Goal: Task Accomplishment & Management: Manage account settings

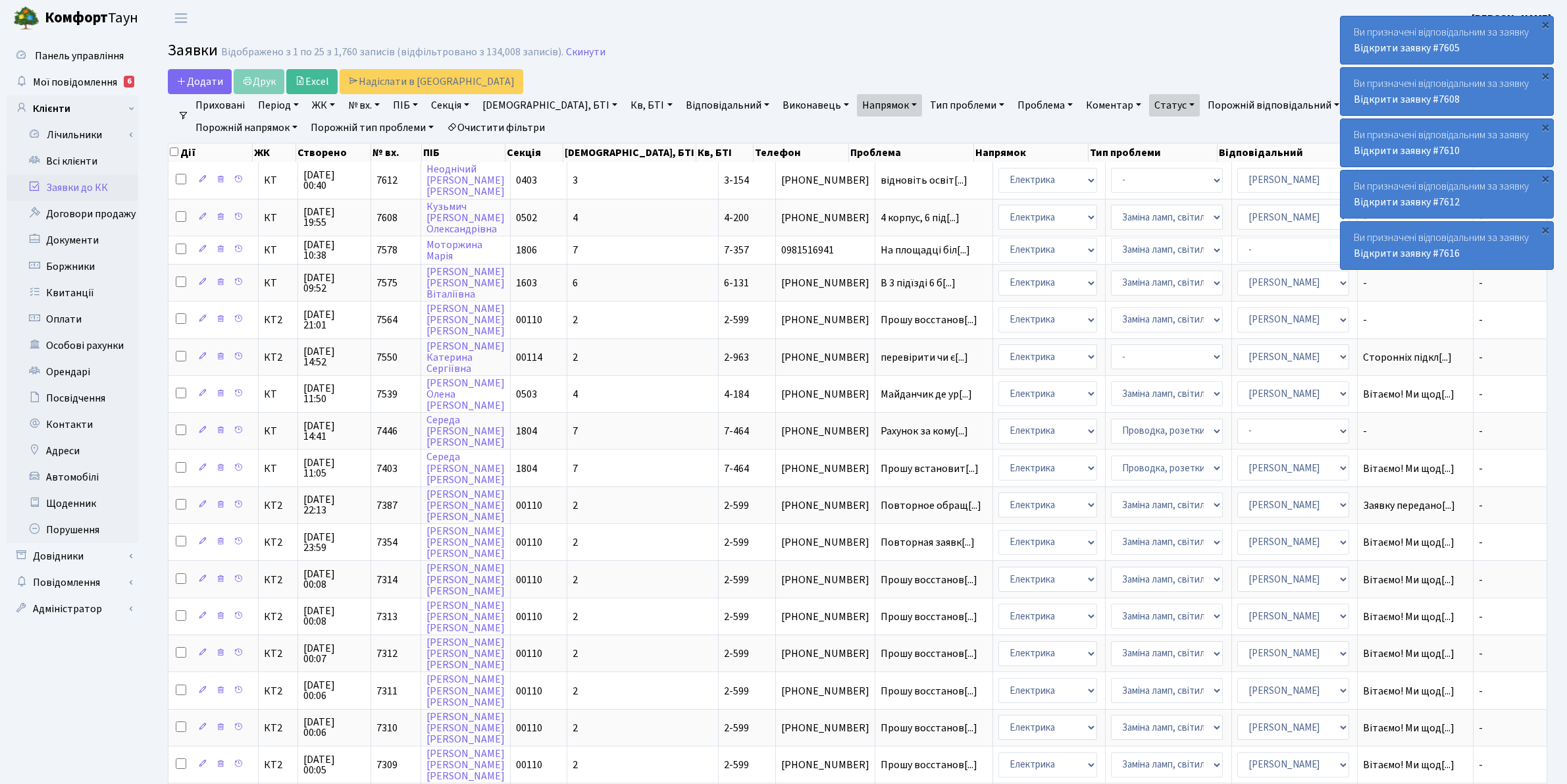
select select "25"
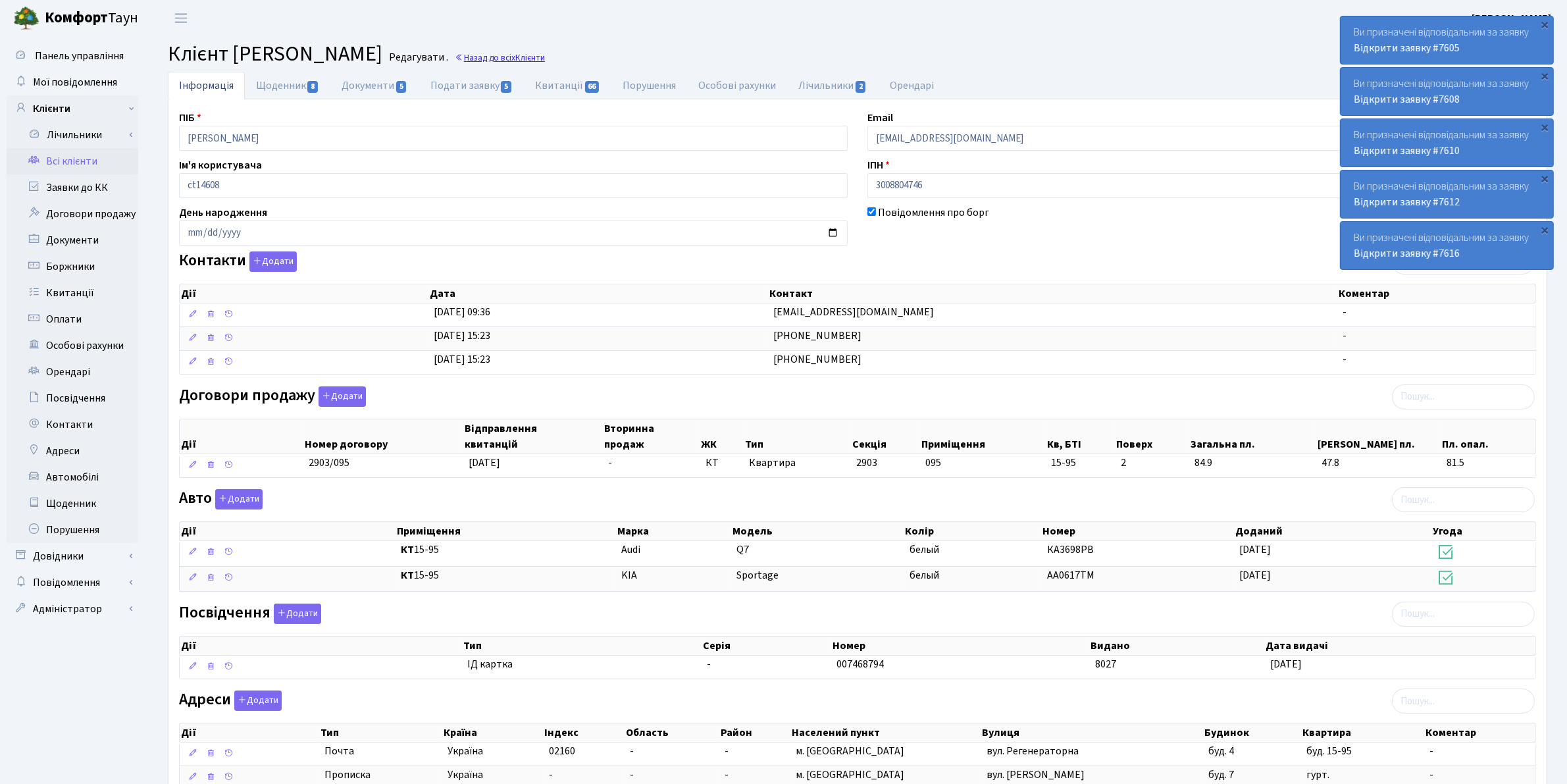
click at [540, 61] on link "Назад до всіх Клієнти" at bounding box center [499, 58] width 90 height 12
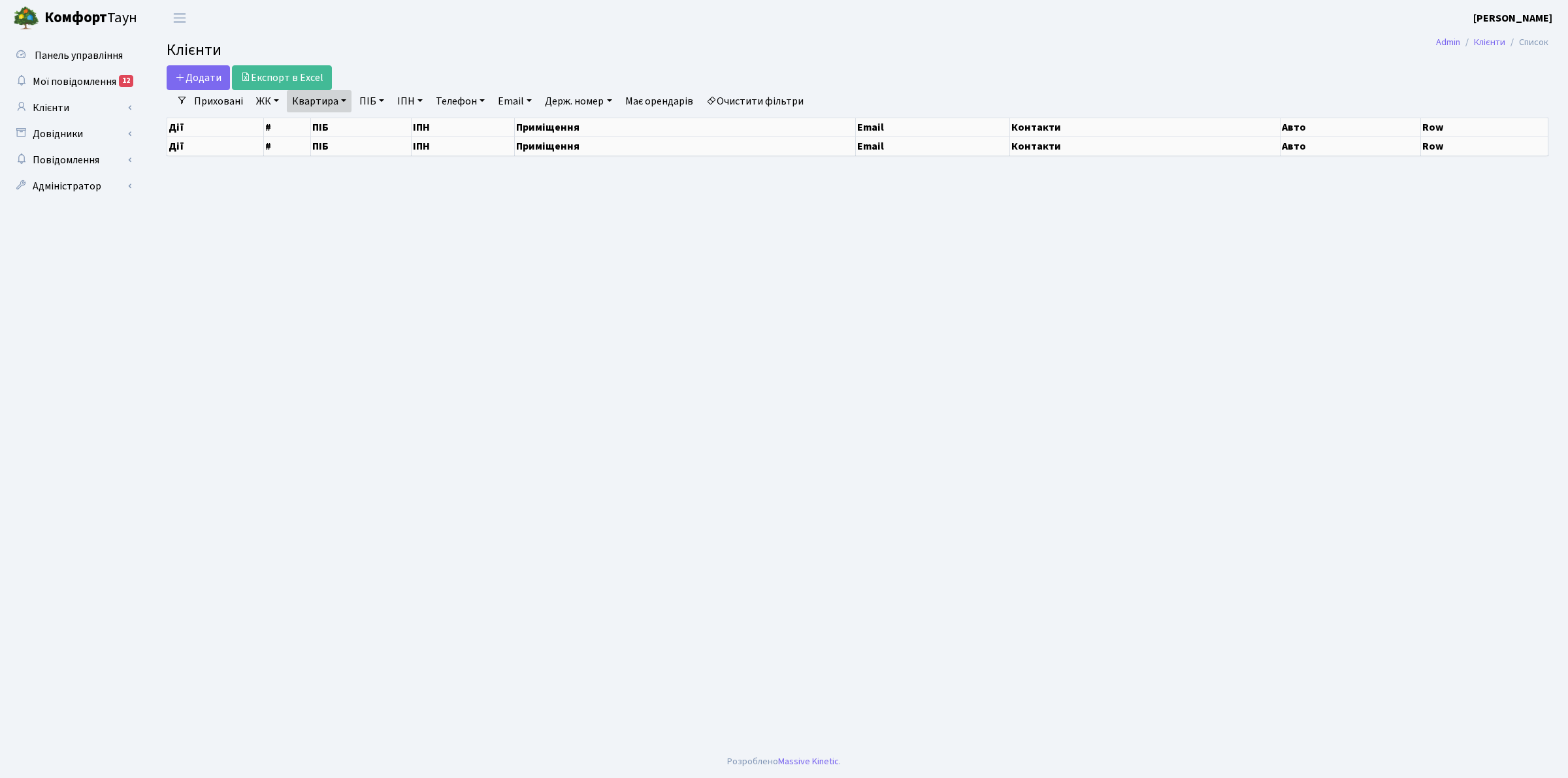
select select "25"
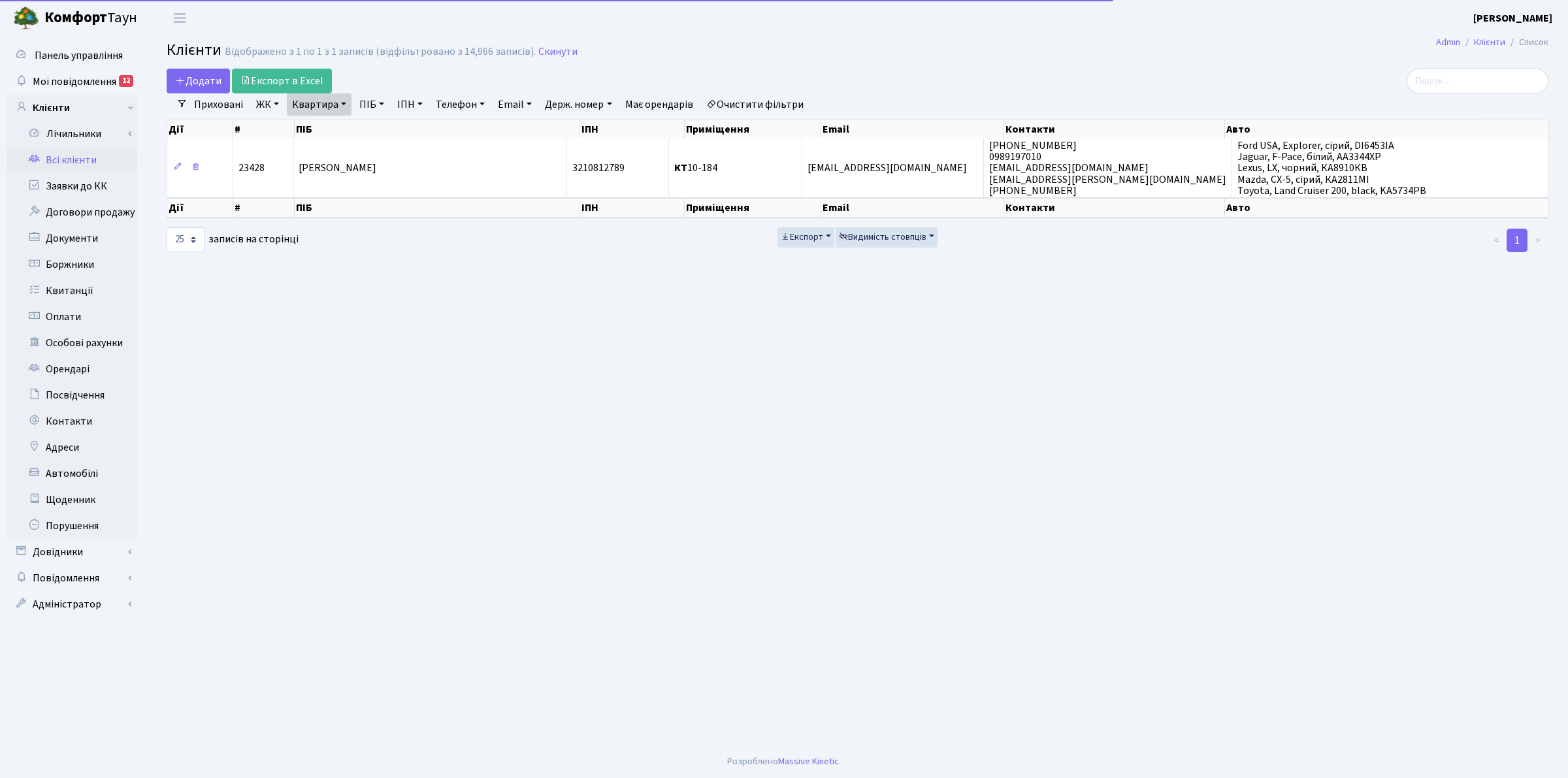
click at [328, 107] on link "Квартира" at bounding box center [318, 105] width 65 height 23
click at [338, 129] on input "10-184" at bounding box center [325, 129] width 76 height 25
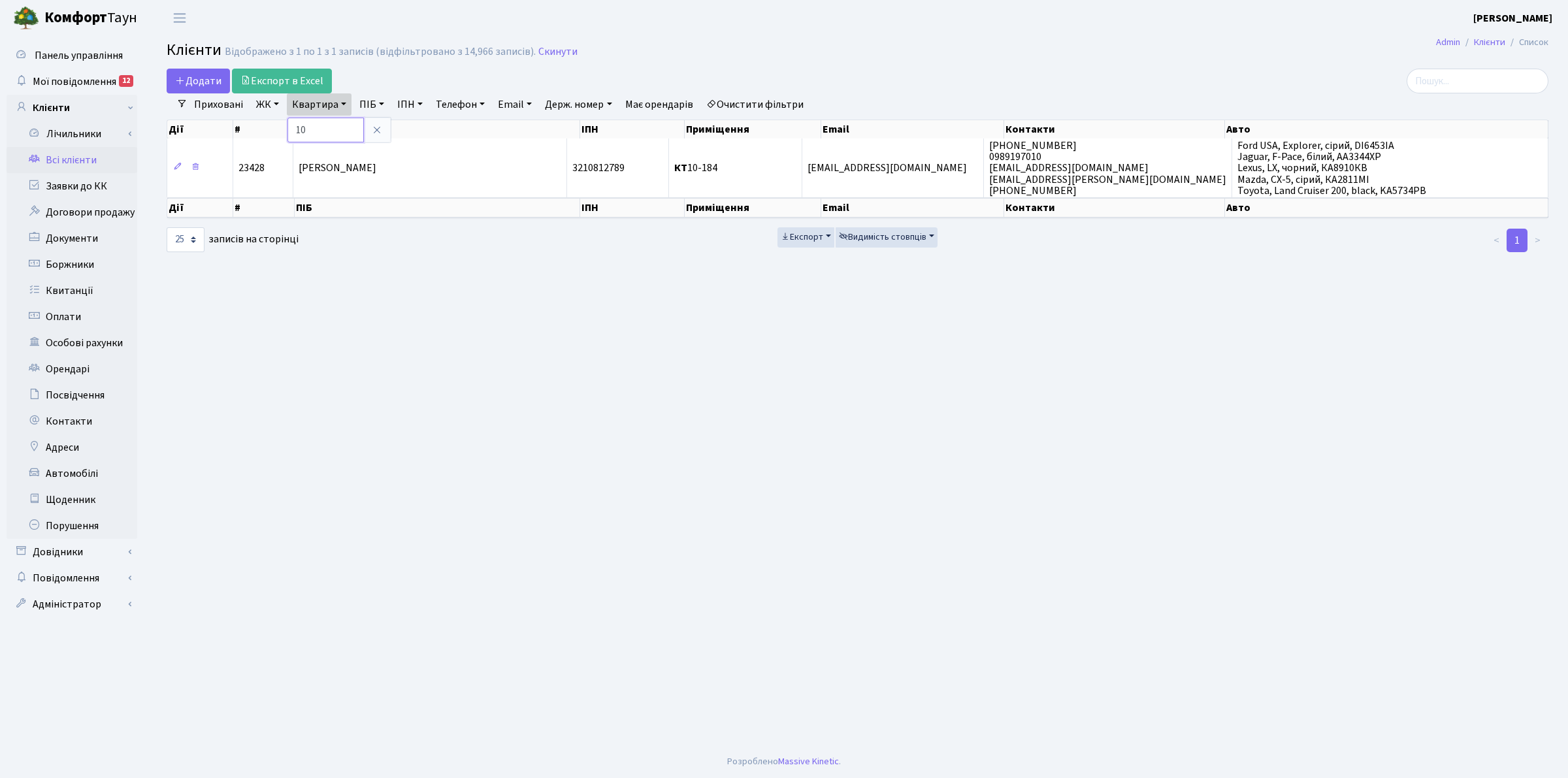
type input "1"
type input "2-176"
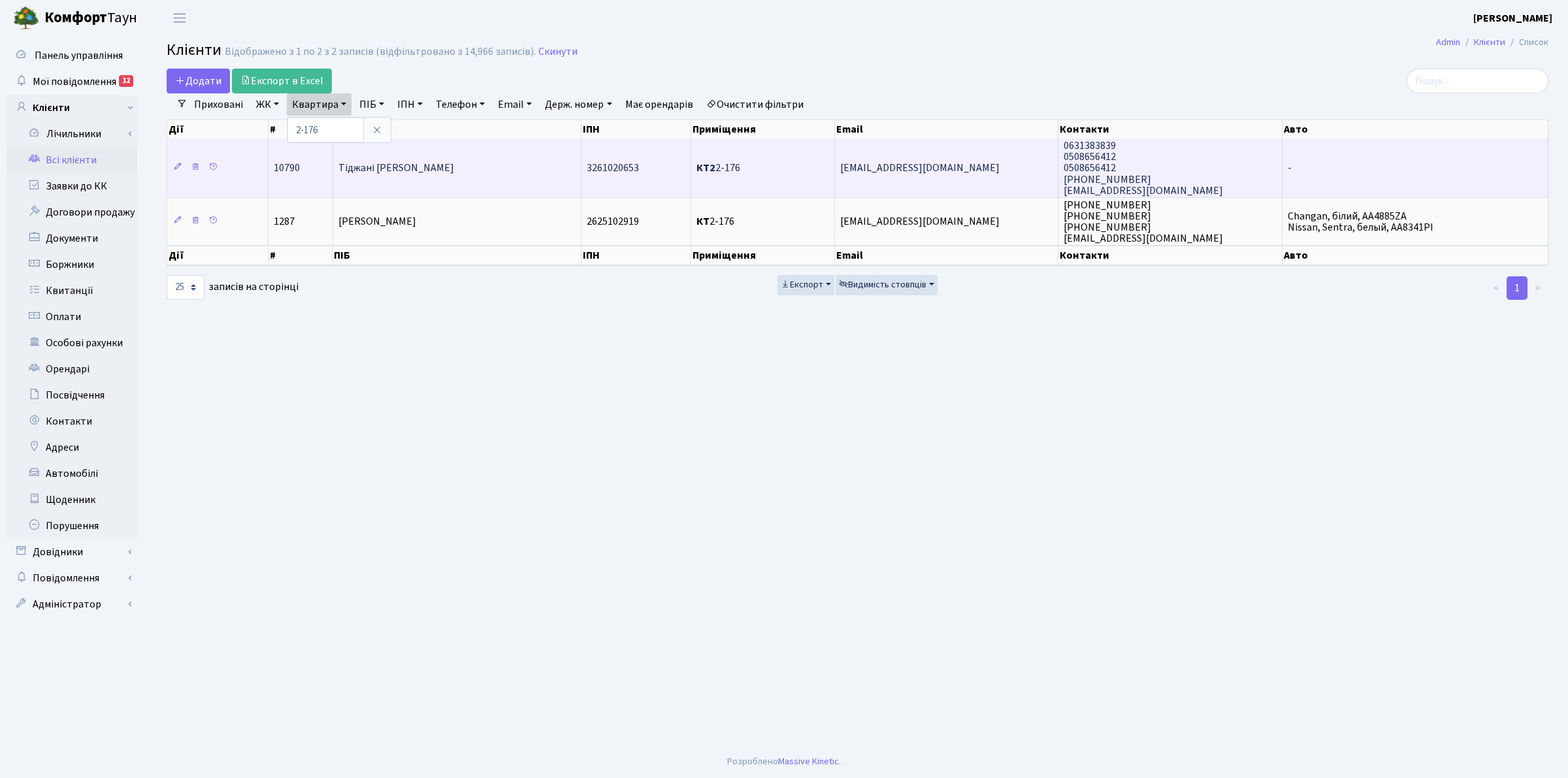
click at [448, 171] on span "Тіджані [PERSON_NAME]" at bounding box center [396, 168] width 115 height 15
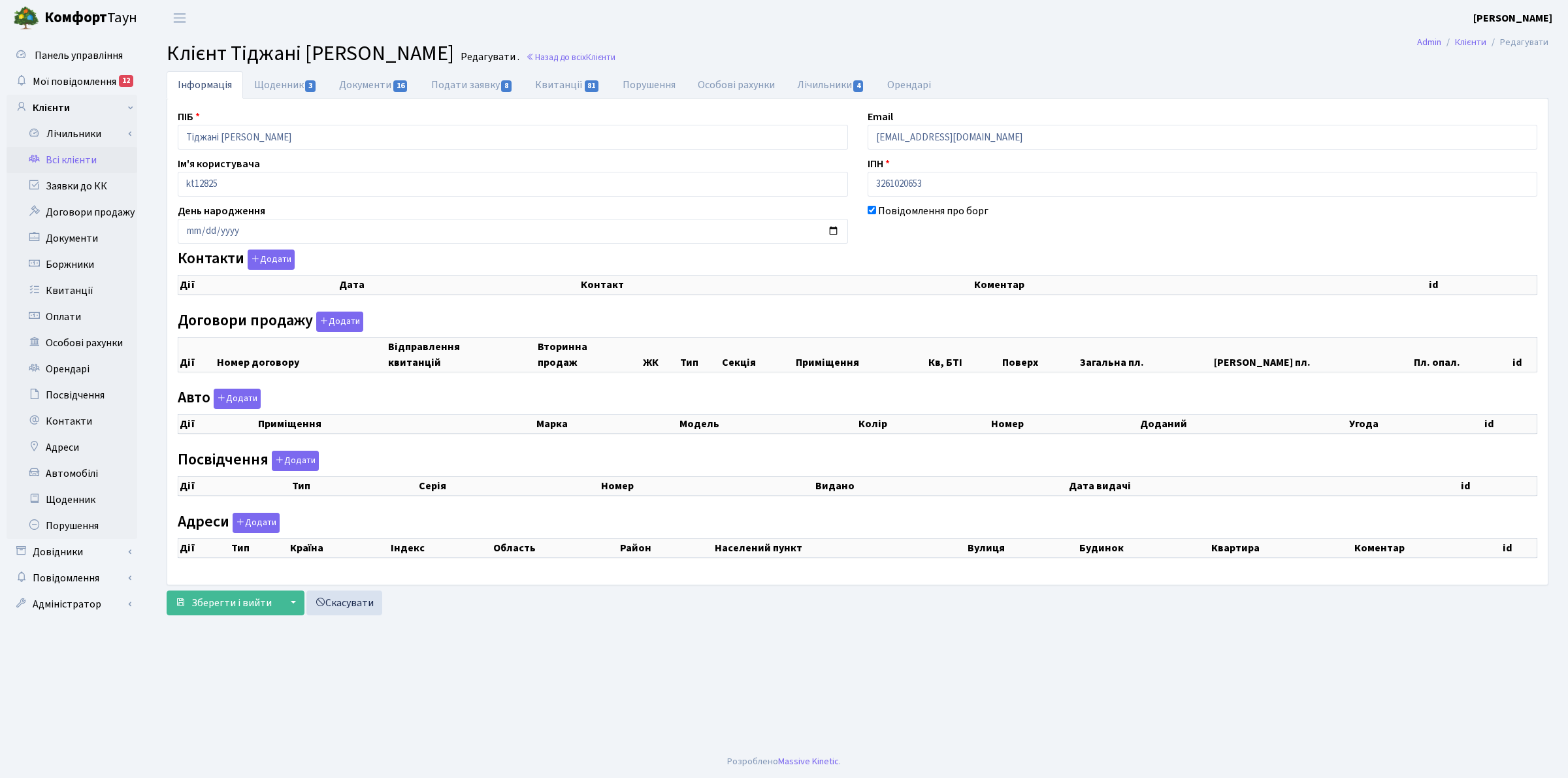
checkbox input "true"
select select "25"
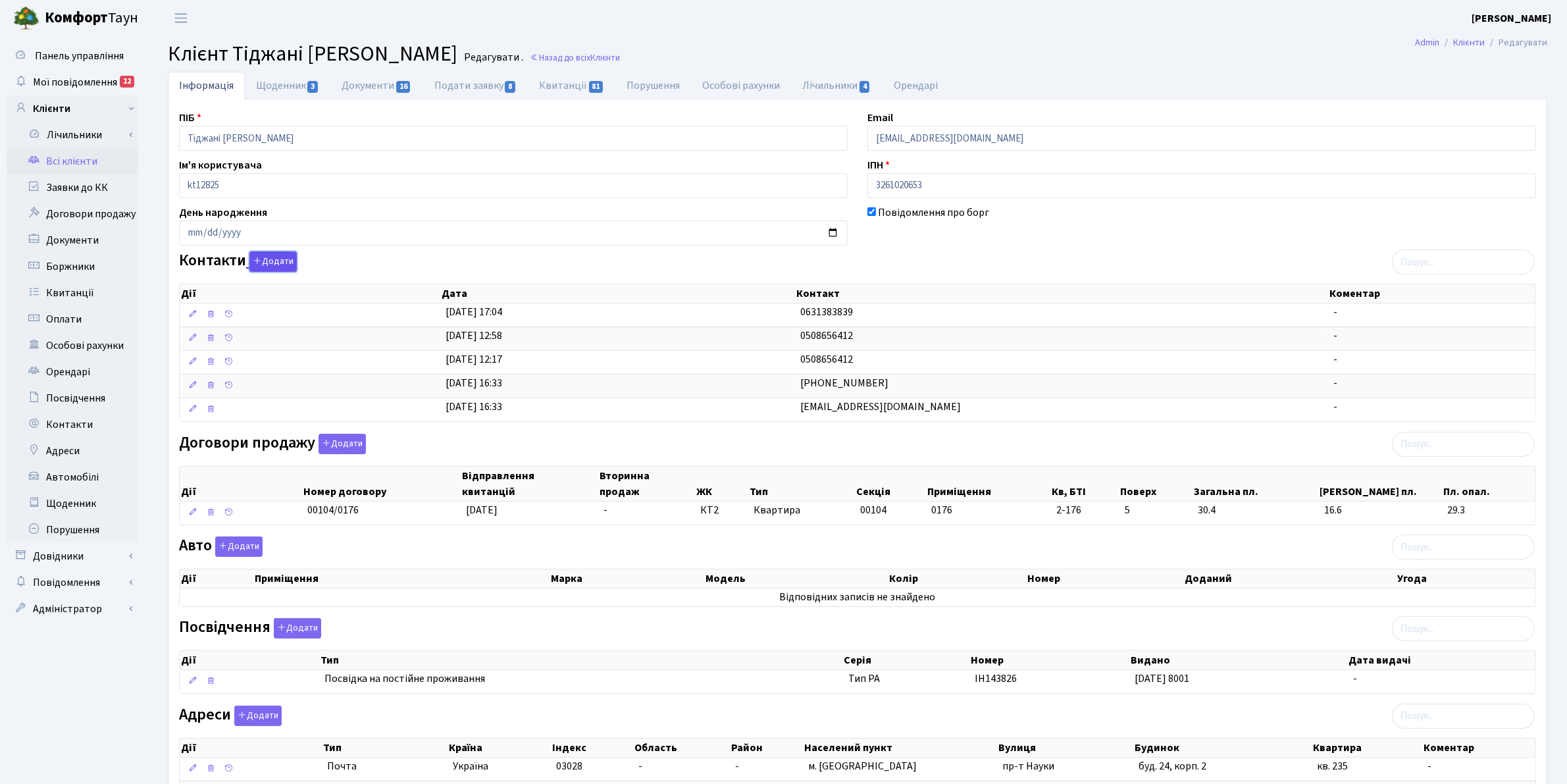
click at [278, 260] on button "Додати" at bounding box center [273, 261] width 47 height 20
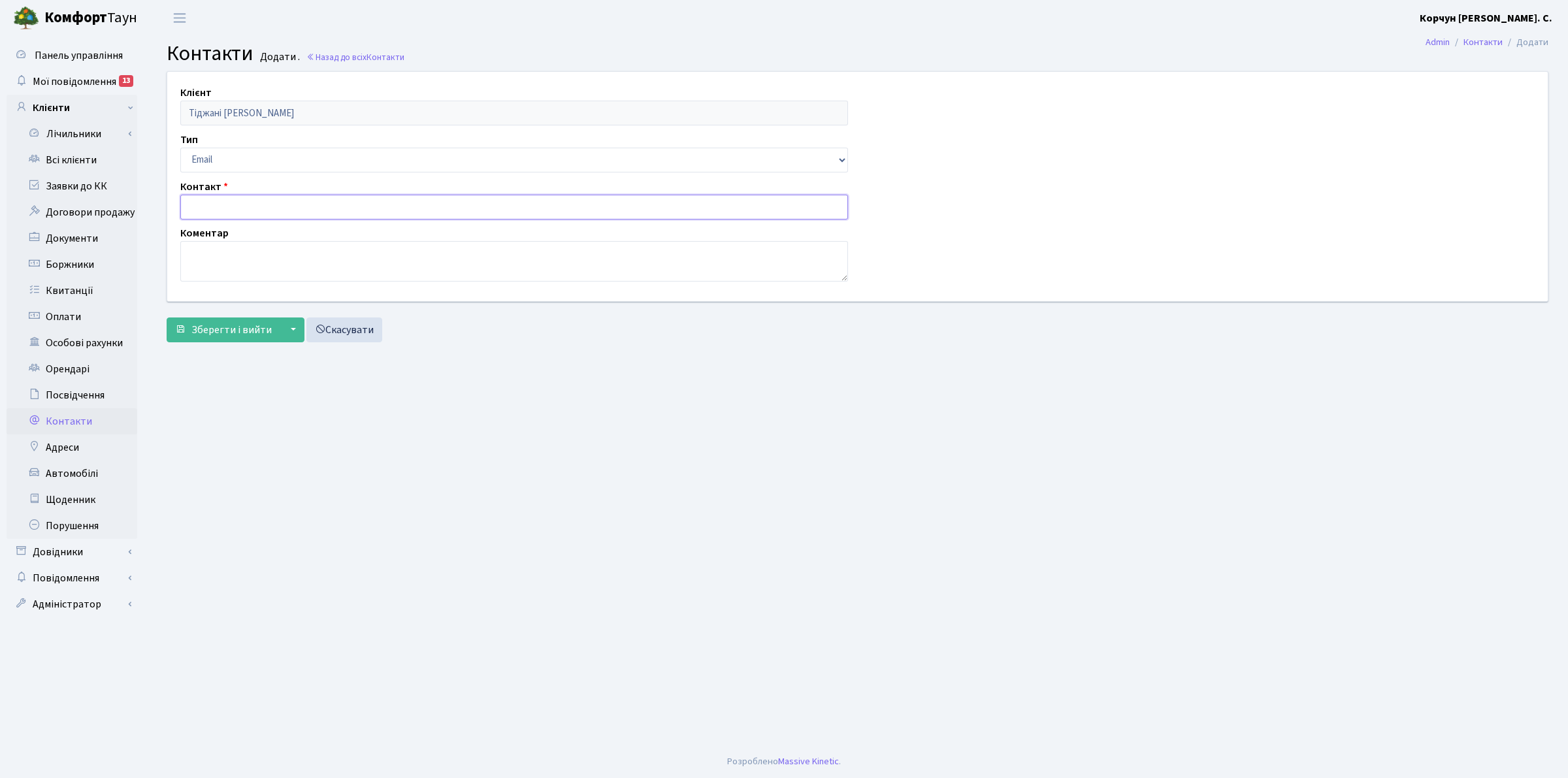
click at [213, 212] on input "text" at bounding box center [514, 206] width 667 height 25
drag, startPoint x: 307, startPoint y: 201, endPoint x: 183, endPoint y: 201, distance: 124.0
click at [183, 201] on input "[EMAIL_ADDRESS][DOMAIN_NAME]" at bounding box center [514, 206] width 667 height 25
type input "[EMAIL_ADDRESS][DOMAIN_NAME]"
click at [233, 327] on span "Зберегти і вийти" at bounding box center [232, 330] width 81 height 15
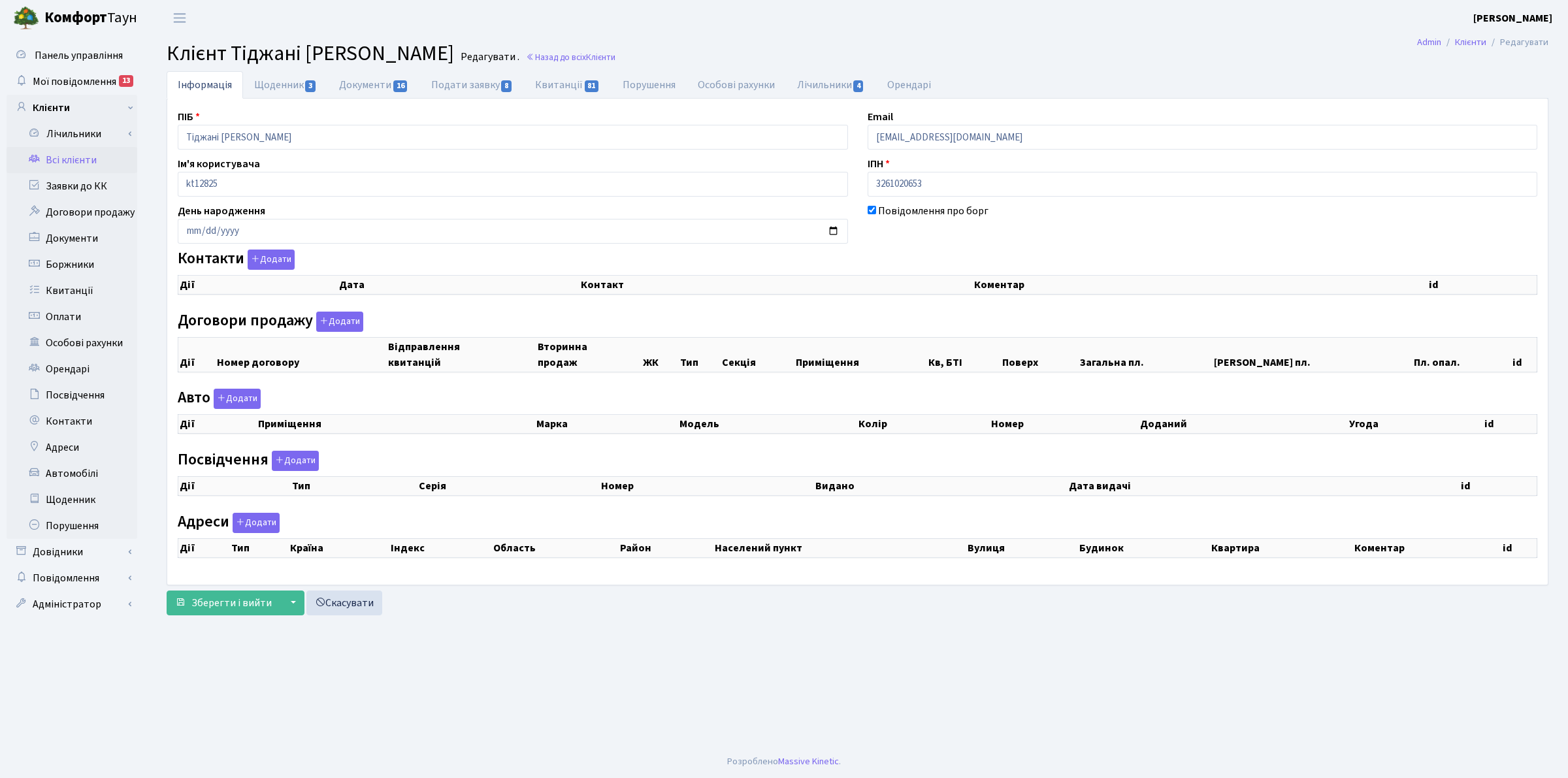
checkbox input "true"
select select "25"
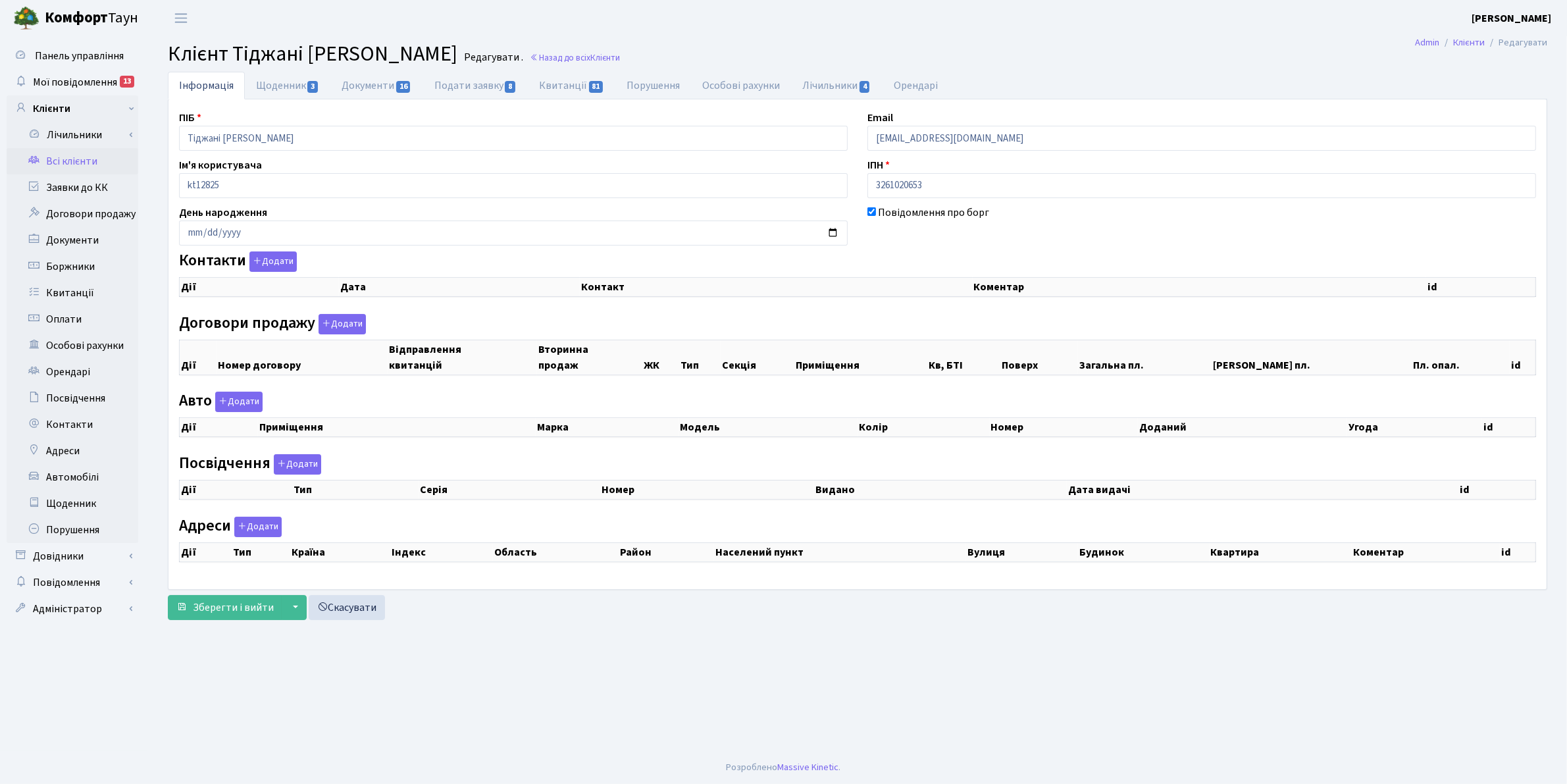
select select "25"
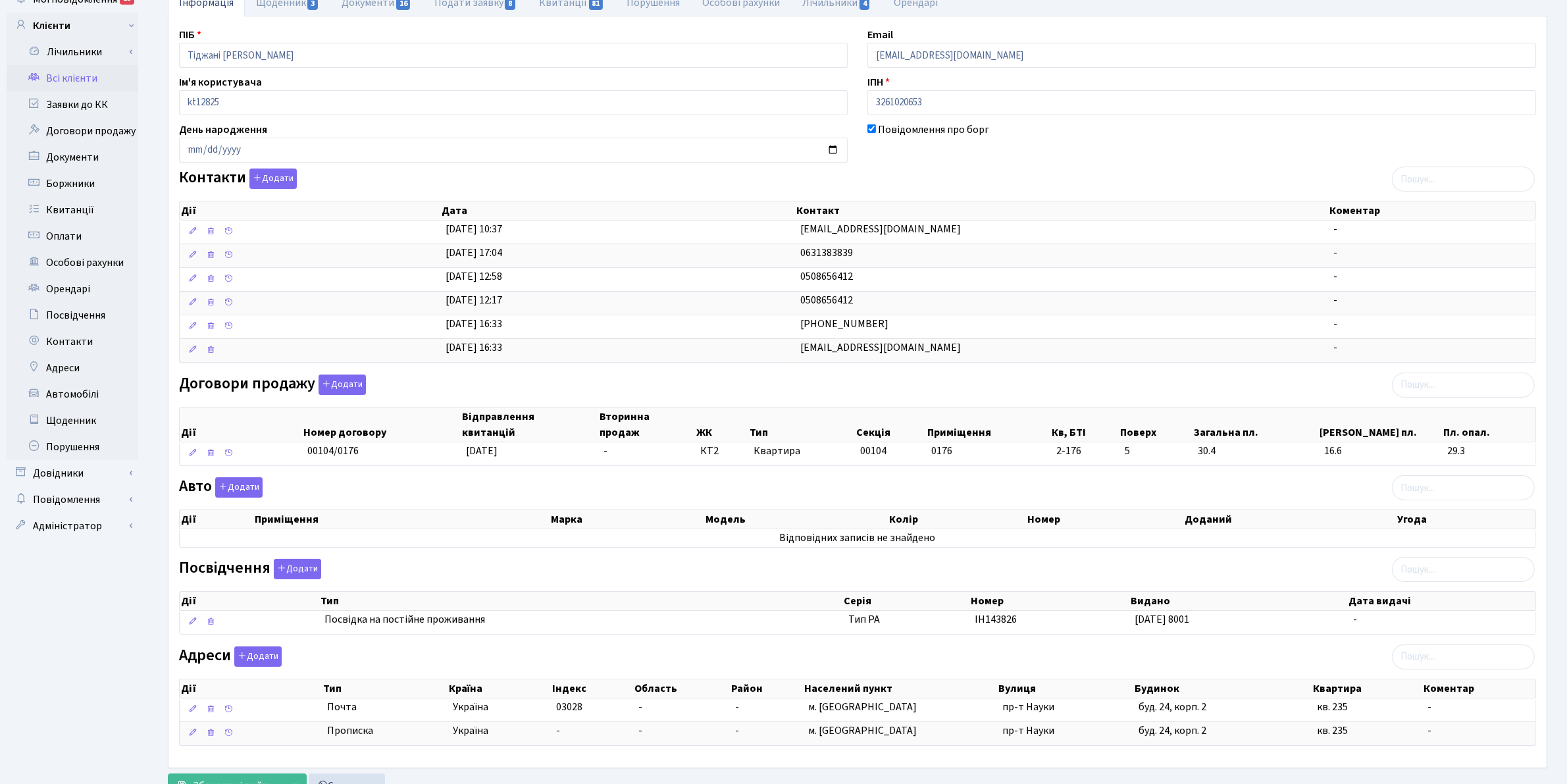
scroll to position [145, 0]
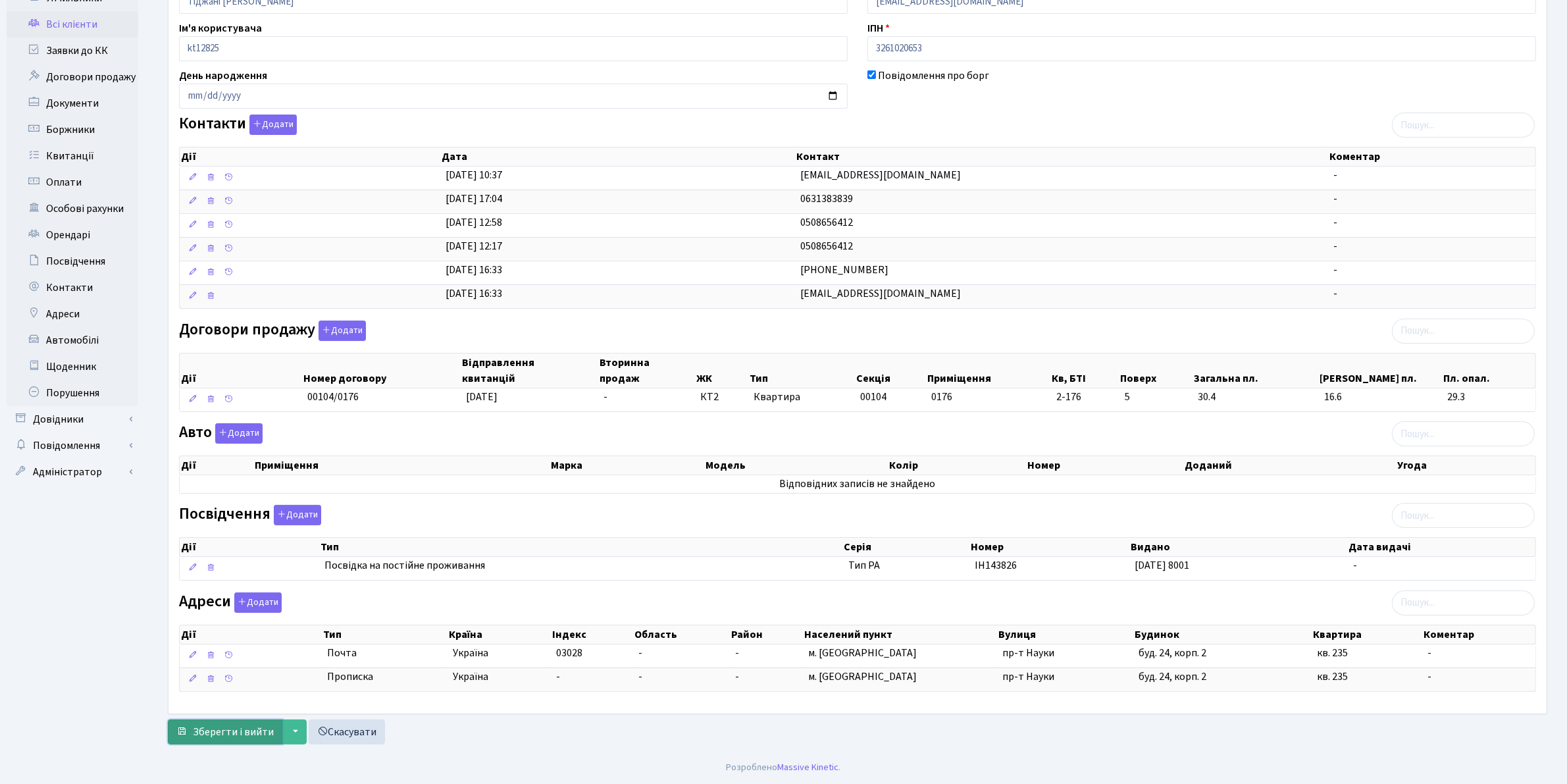
click at [235, 733] on span "Зберегти і вийти" at bounding box center [233, 732] width 81 height 15
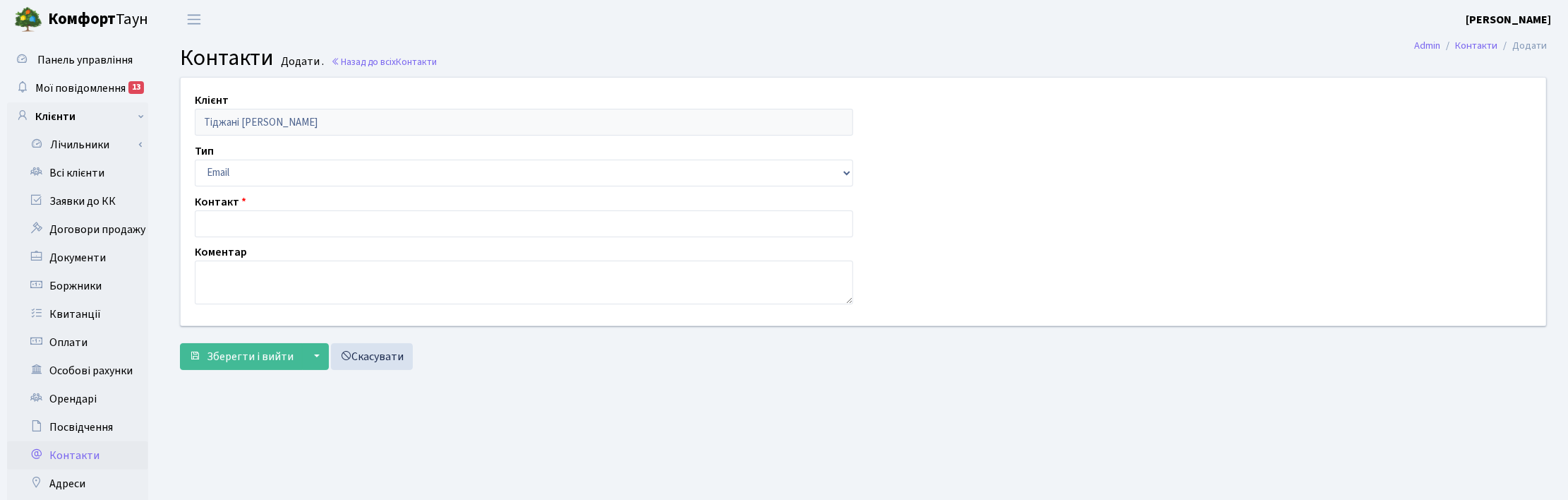
click at [778, 435] on main "Admin Контакти Додати Контакти Додати . Назад до всіх Контакти Клієнт Тіджані А…" at bounding box center [862, 356] width 1409 height 635
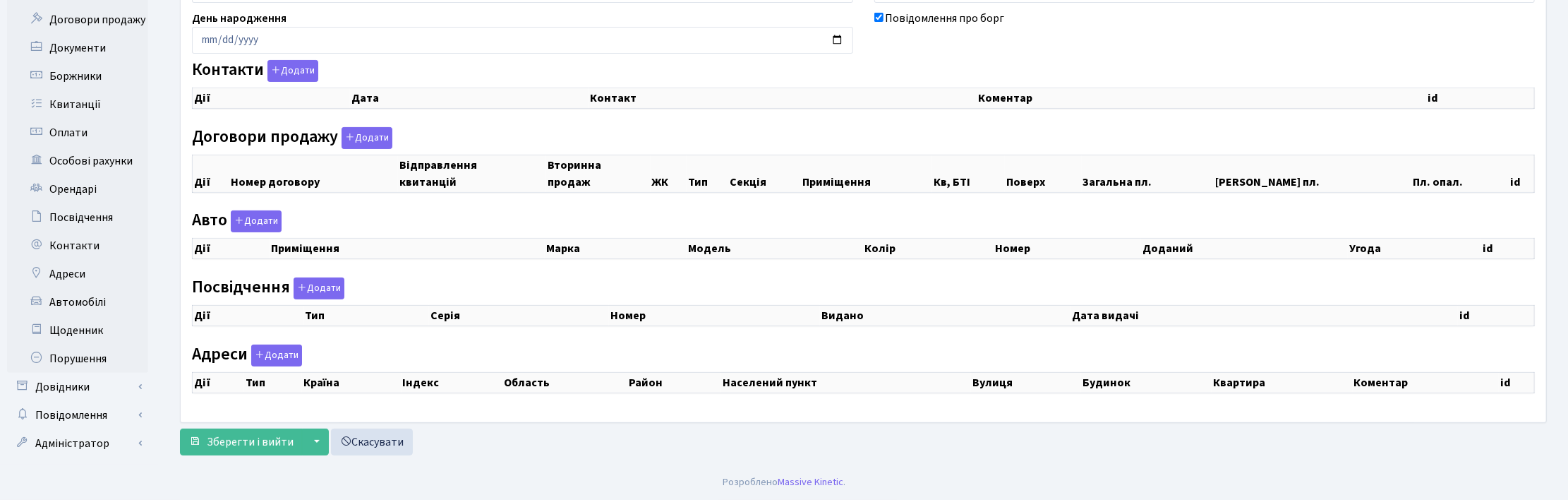
scroll to position [34, 0]
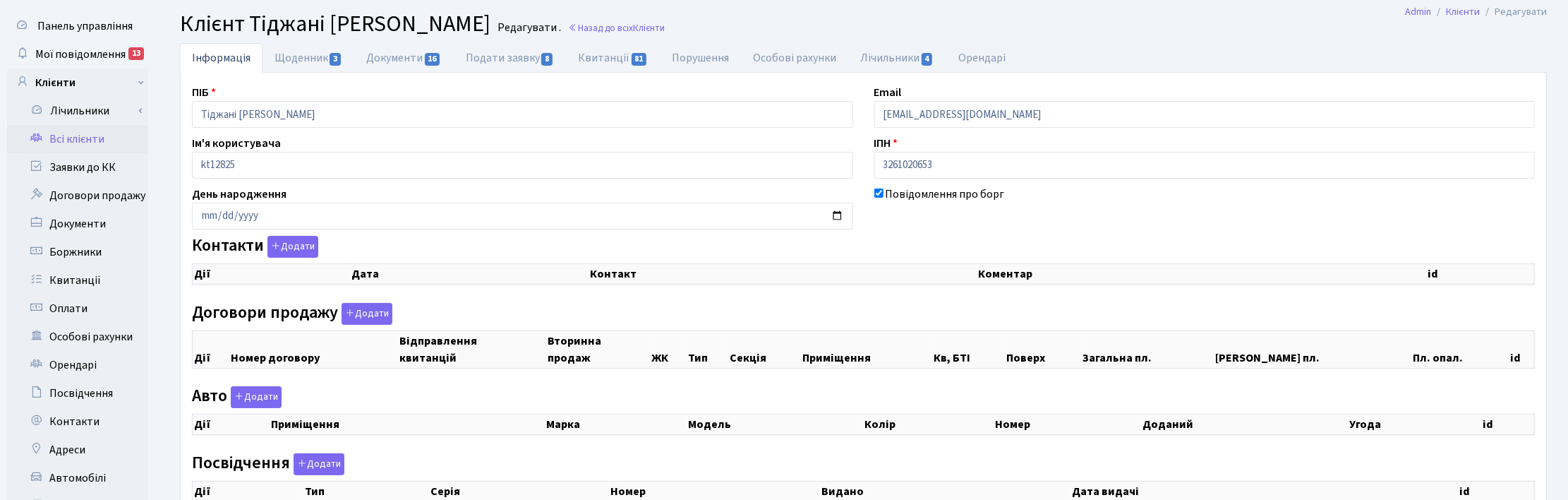
select select "25"
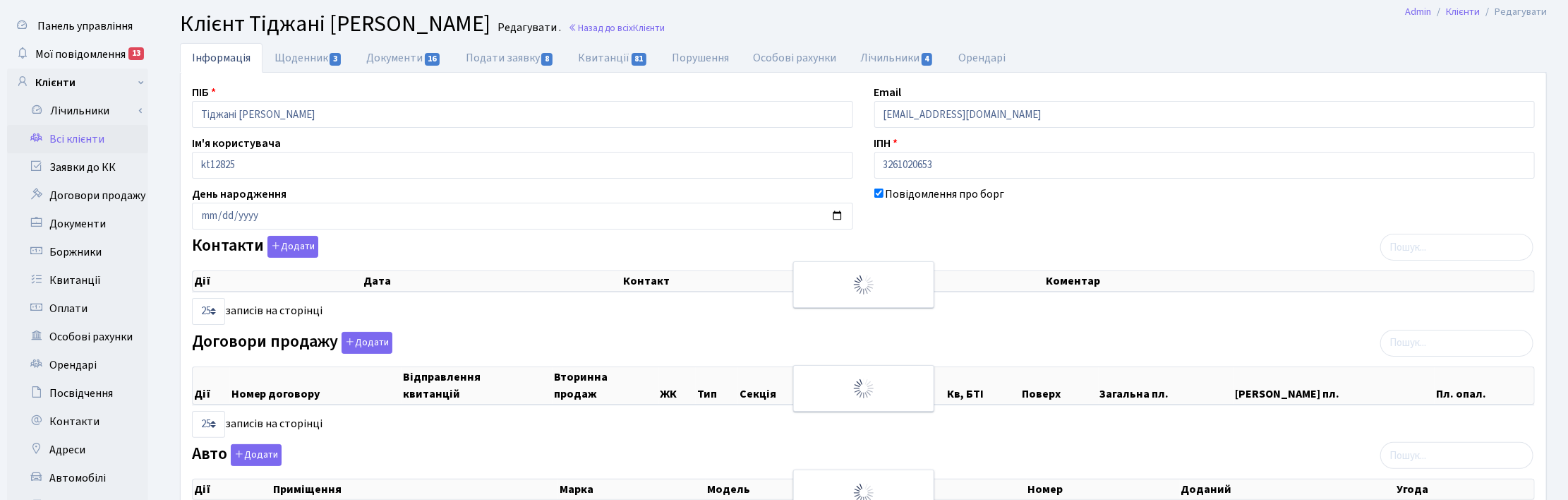
checkbox input "true"
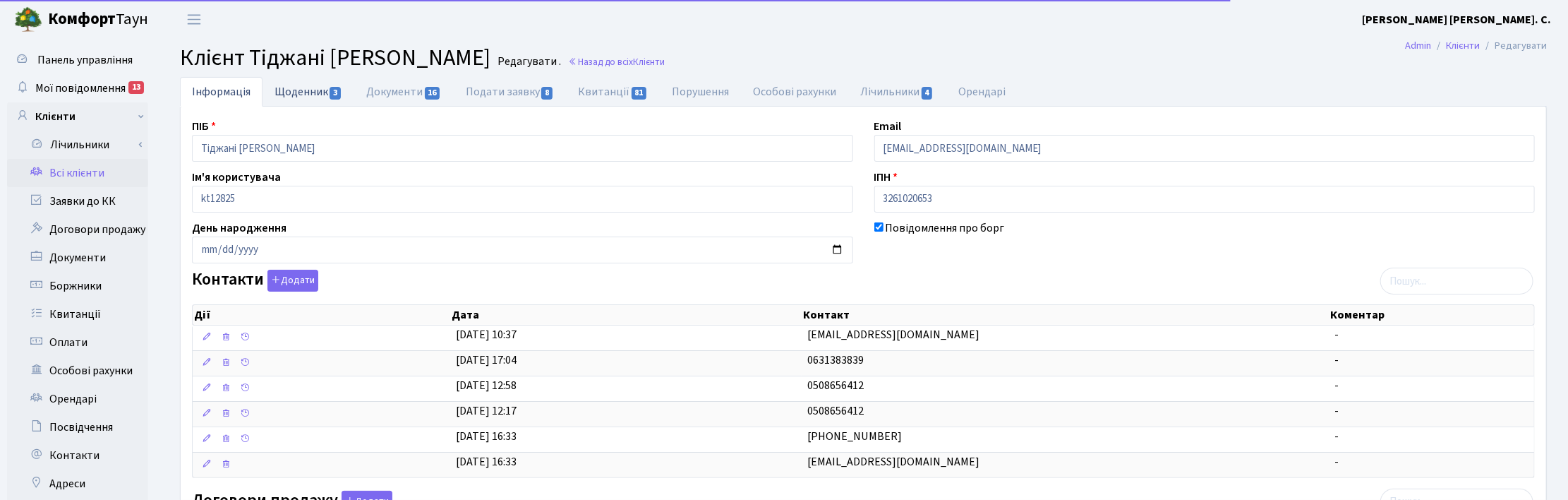
click at [294, 90] on link "Щоденник 3" at bounding box center [308, 91] width 92 height 29
select select "25"
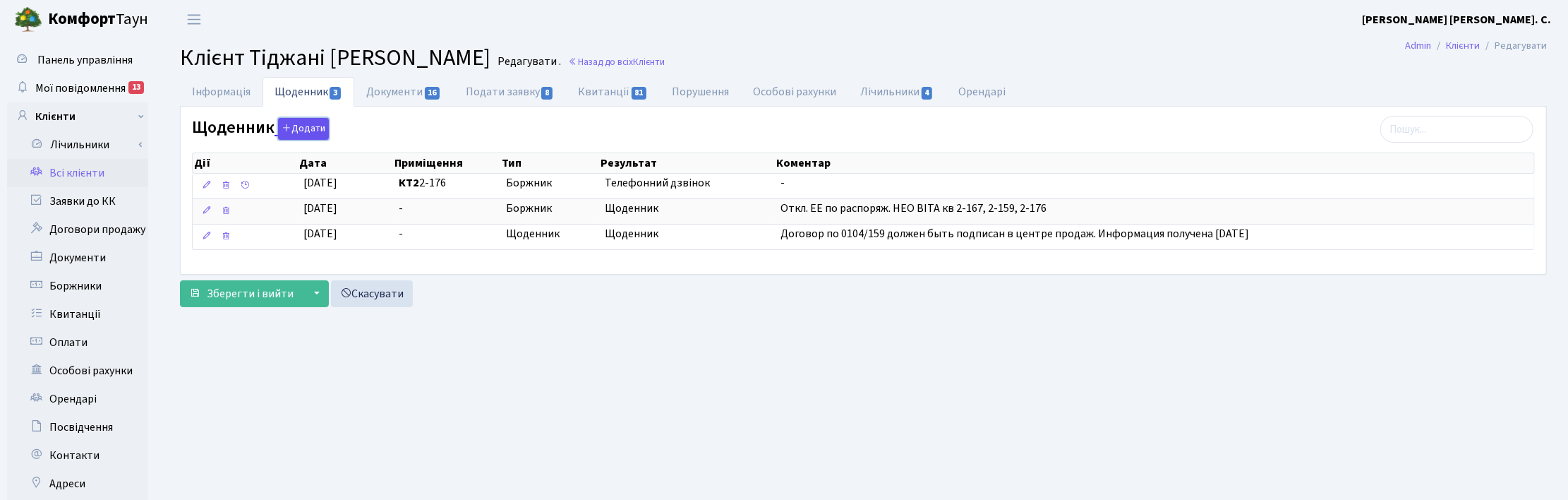
click at [305, 124] on button "Додати" at bounding box center [304, 129] width 51 height 22
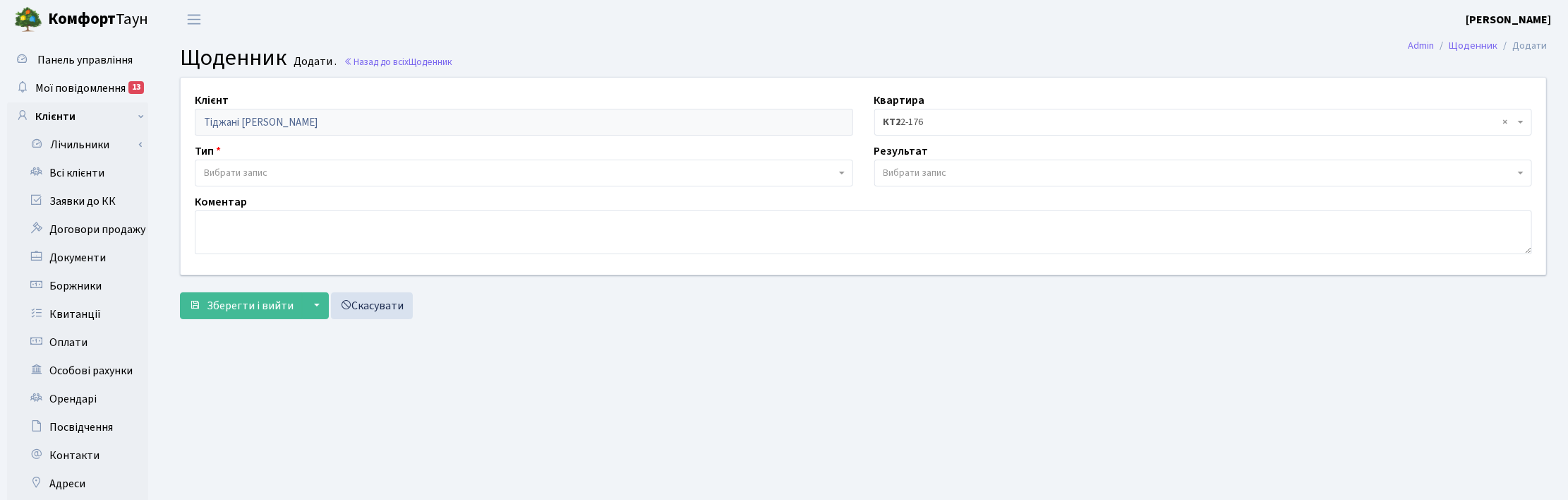
click at [228, 177] on span "Вибрати запис" at bounding box center [236, 173] width 64 height 14
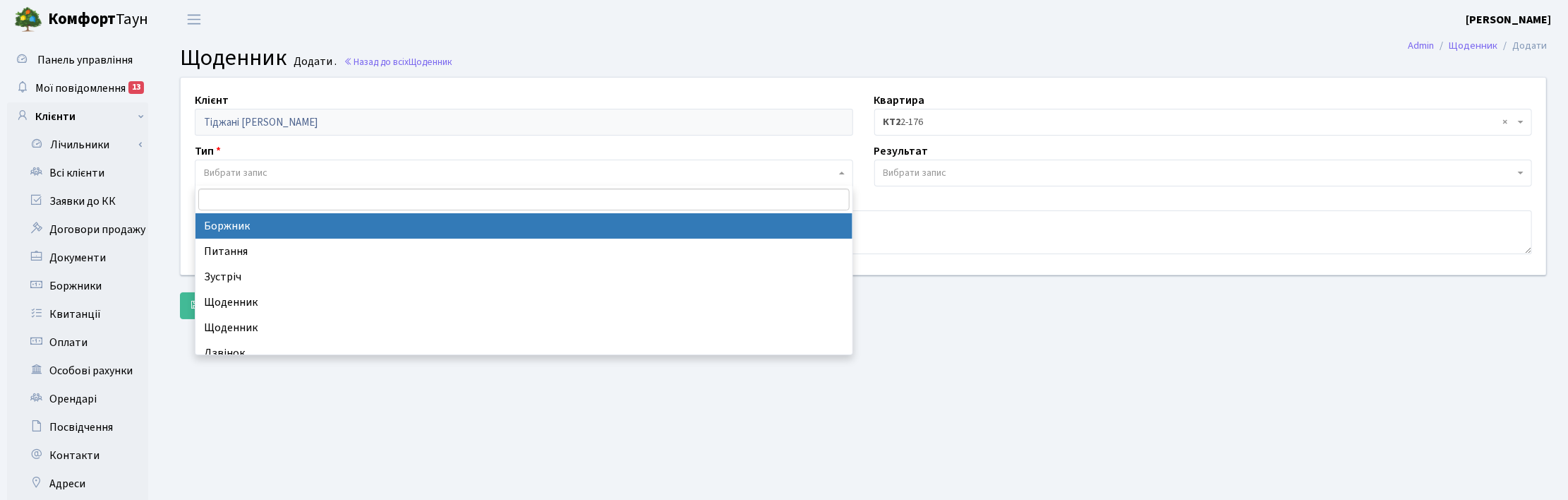
select select "189"
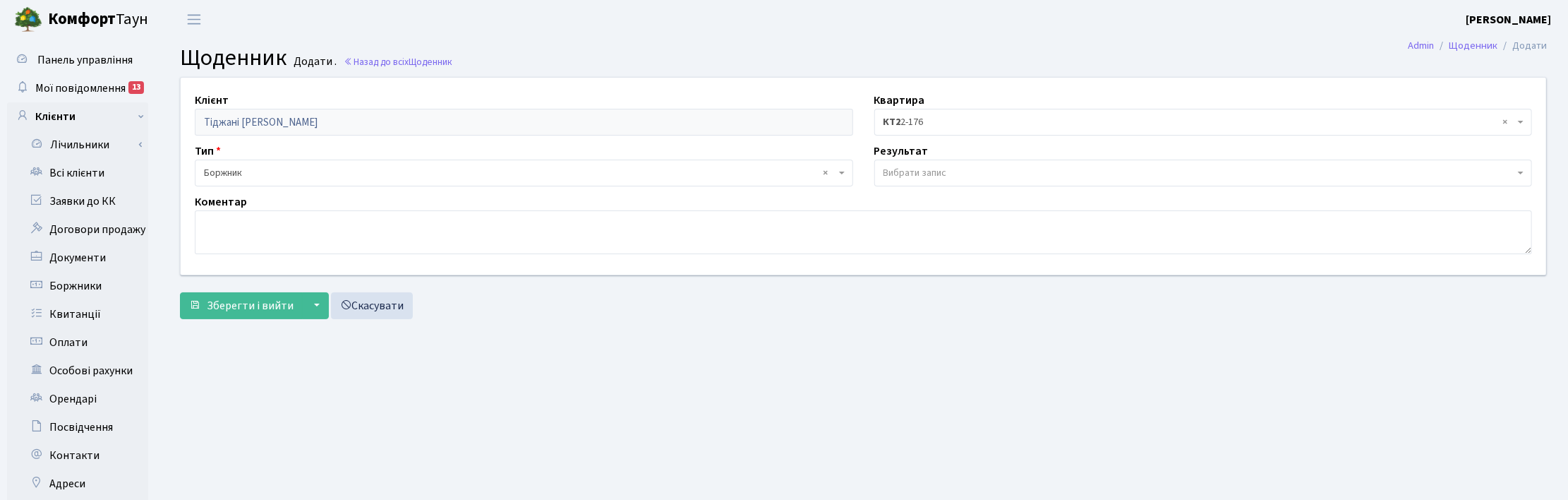
drag, startPoint x: 911, startPoint y: 172, endPoint x: 916, endPoint y: 178, distance: 7.8
click at [912, 172] on span "Вибрати запис" at bounding box center [915, 173] width 64 height 14
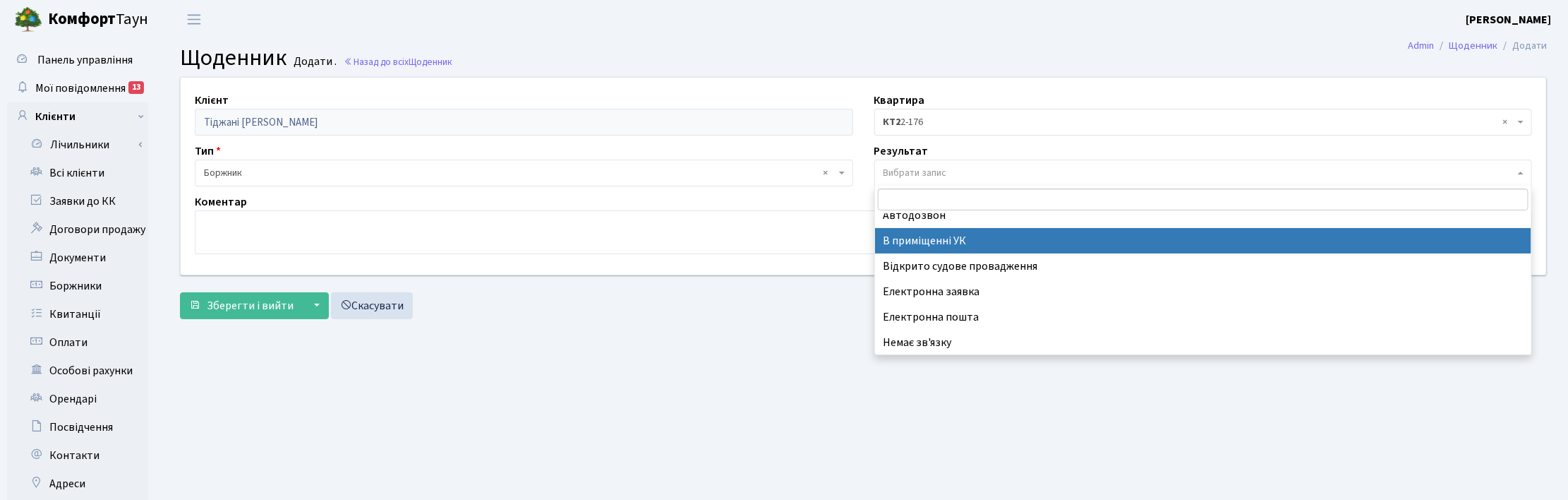
scroll to position [87, 0]
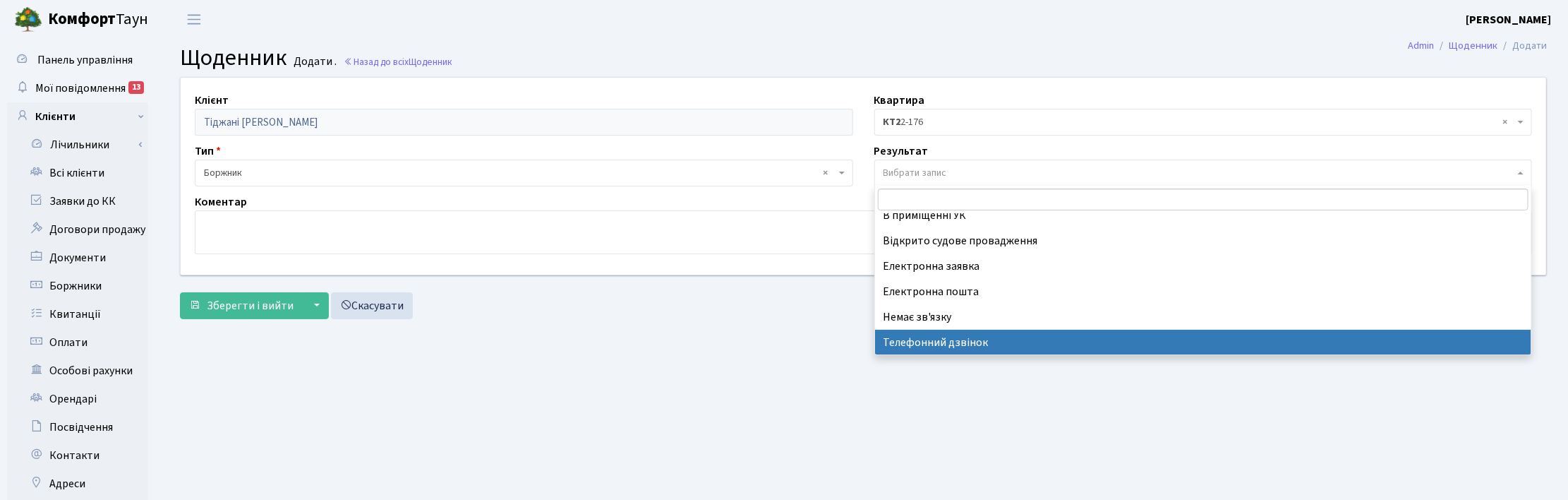
select select "196"
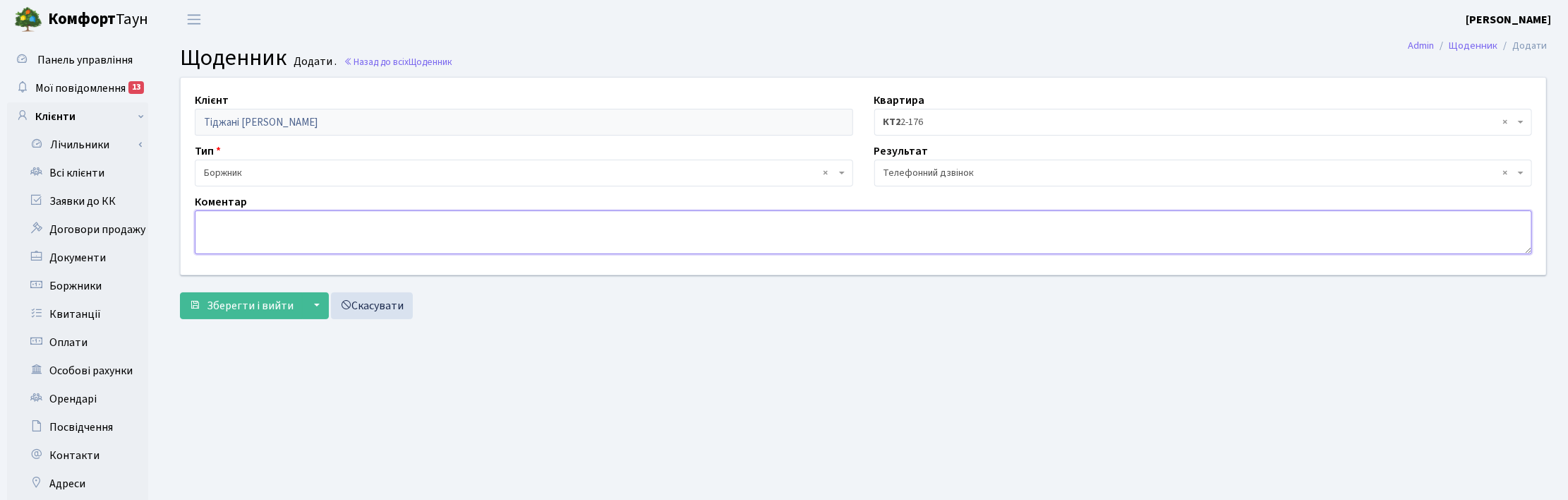
click at [276, 221] on textarea at bounding box center [863, 232] width 1337 height 44
type textarea "С"
type textarea "Надав актуальну ел.пошту, оплатить всю суму боргу."
click at [248, 309] on span "Зберегти і вийти" at bounding box center [250, 306] width 87 height 16
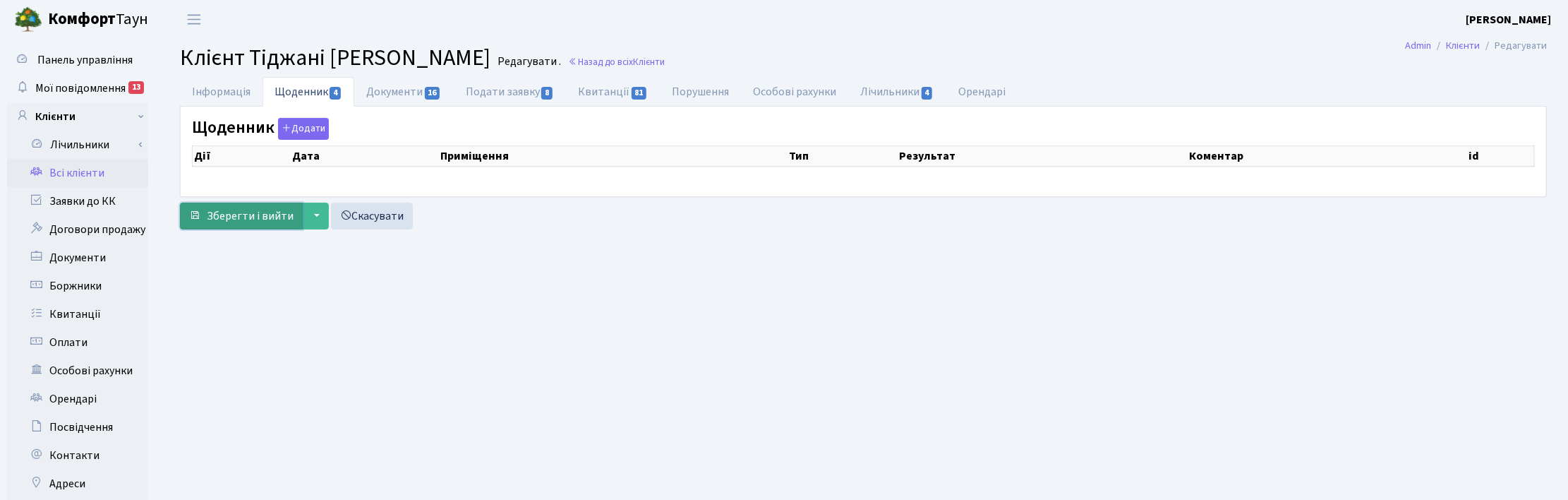
click at [228, 222] on form "Інформація Щоденник 4 Документи 16 Подати заявку 8 Квитанції 81 Порушення Особо…" at bounding box center [863, 153] width 1366 height 153
select select "25"
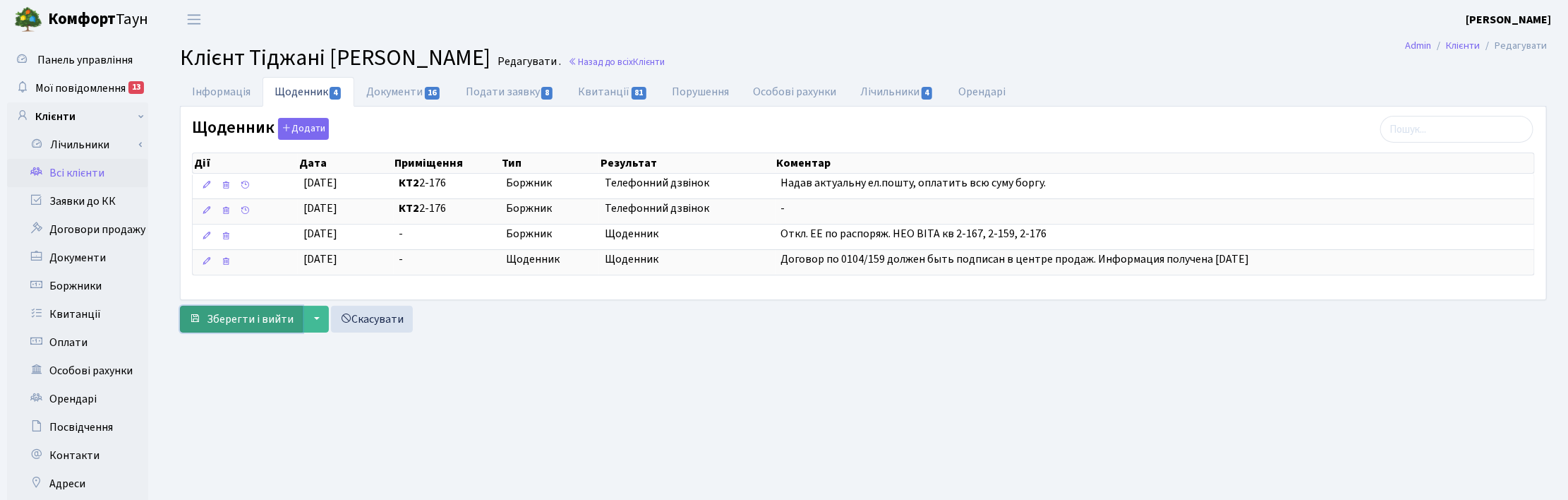
click at [235, 322] on span "Зберегти і вийти" at bounding box center [250, 319] width 87 height 16
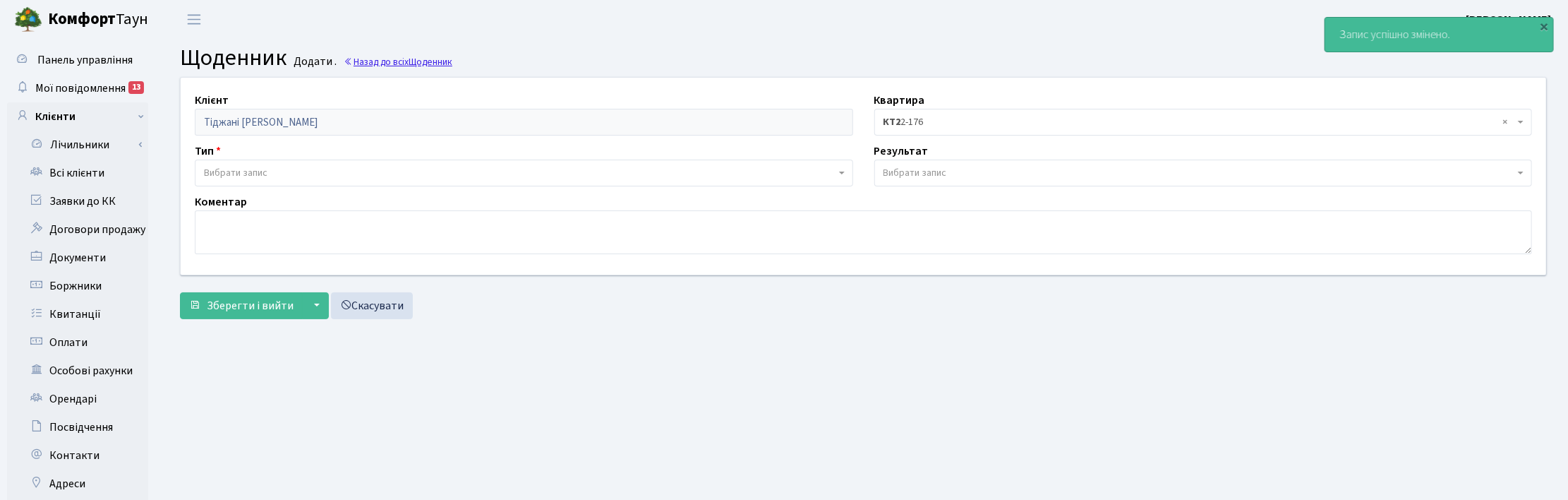
click at [400, 62] on link "Назад до всіх Щоденник" at bounding box center [398, 62] width 109 height 13
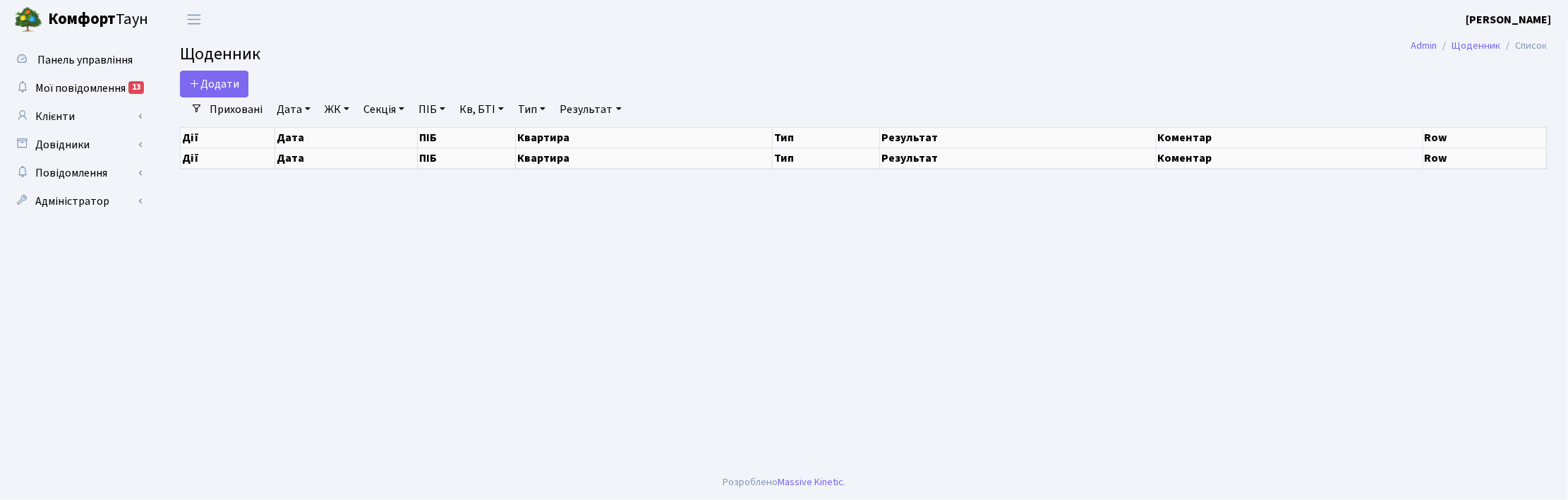
select select "25"
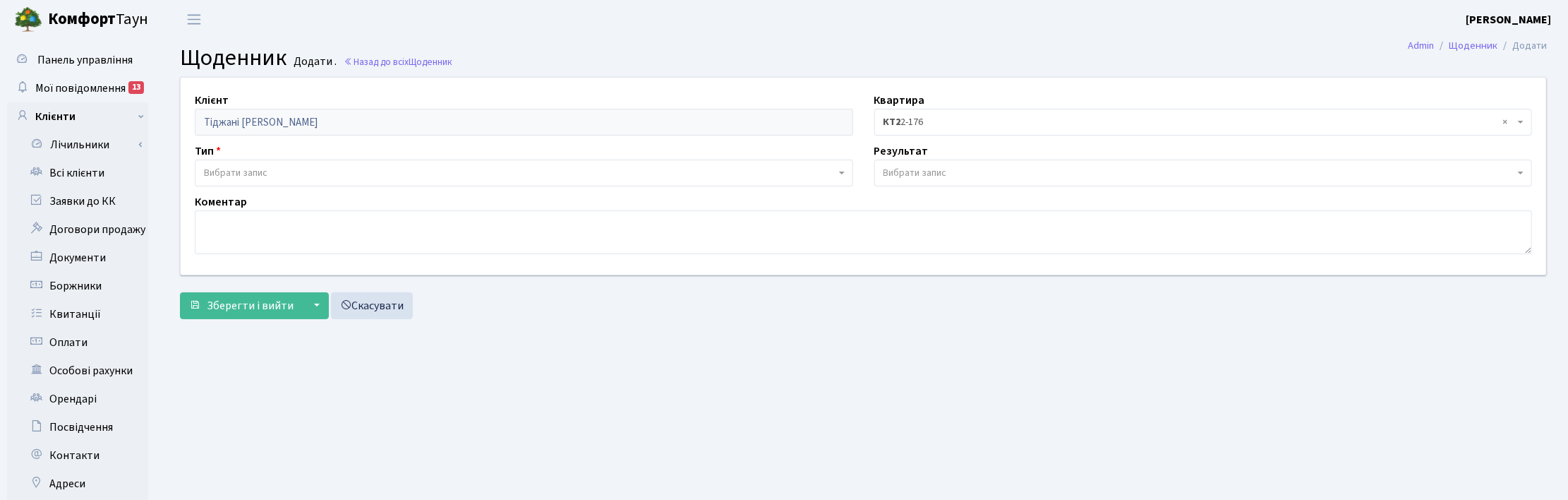
click at [217, 174] on span "Вибрати запис" at bounding box center [236, 173] width 64 height 14
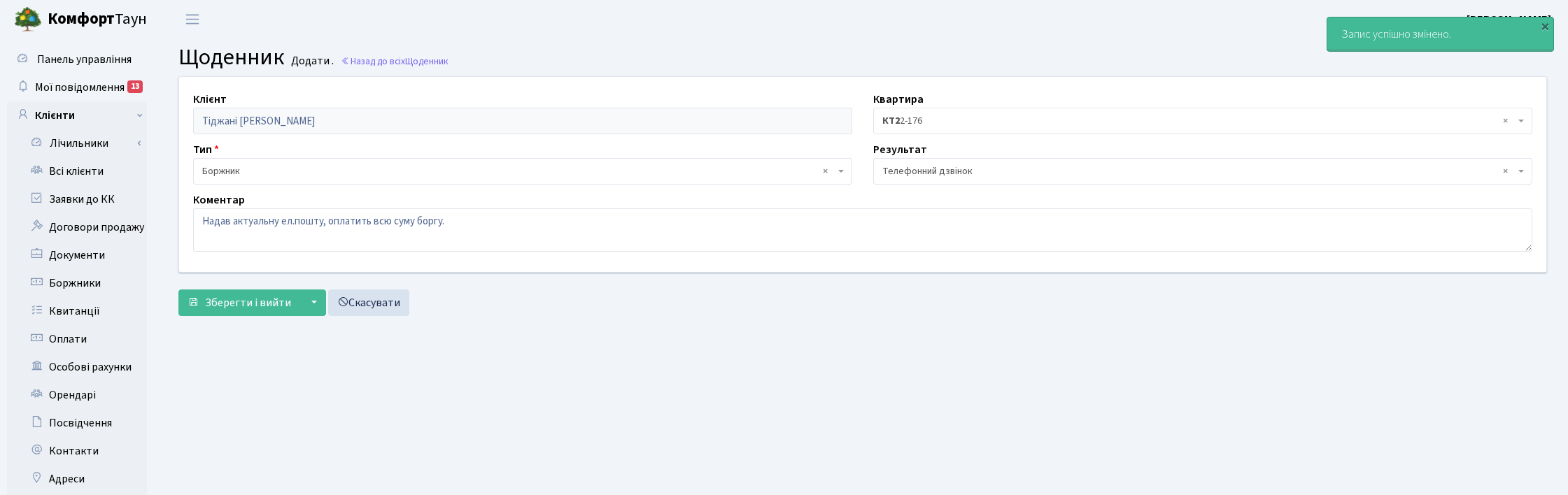
select select "189"
select select "196"
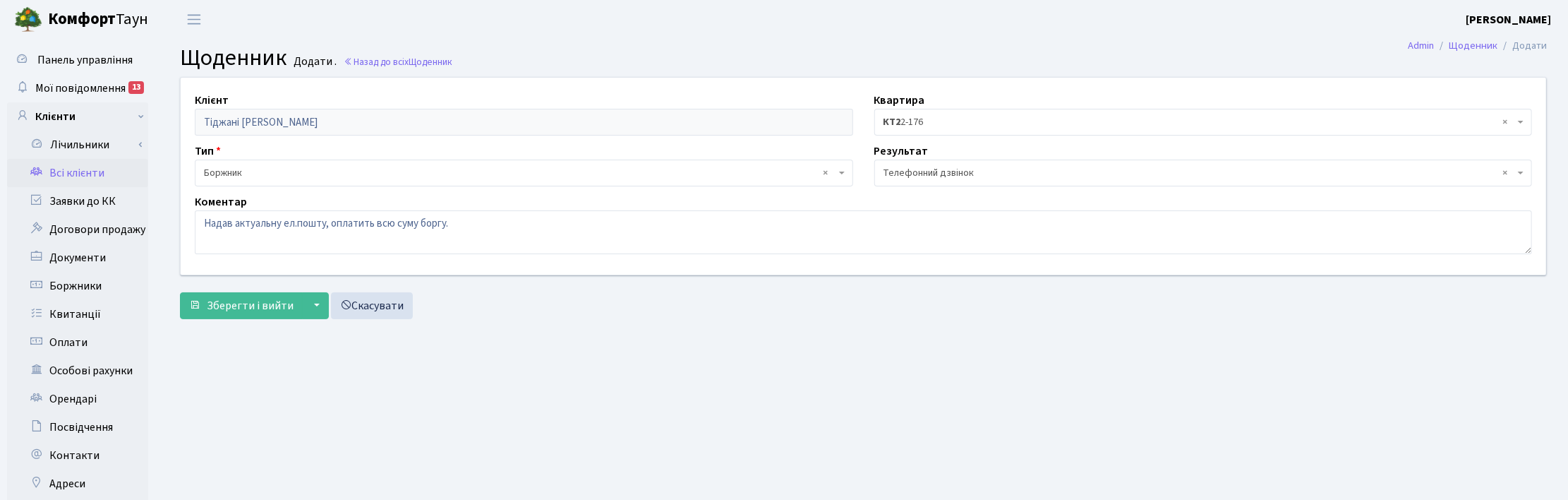
click at [74, 167] on link "Всі клієнти" at bounding box center [78, 173] width 142 height 28
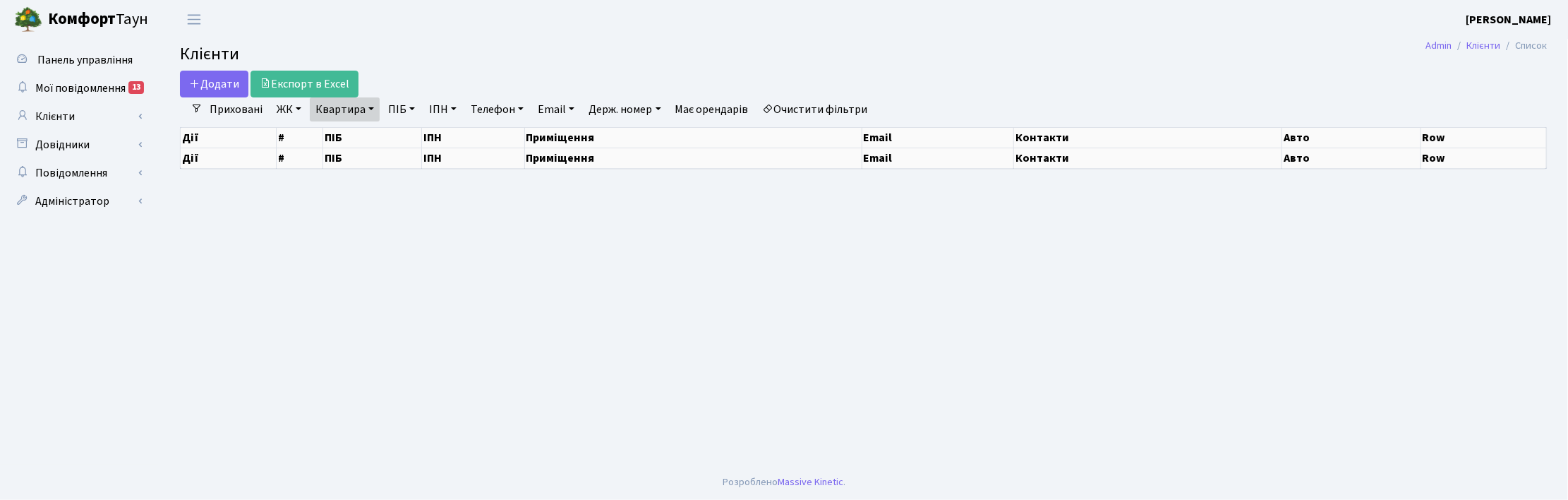
select select "25"
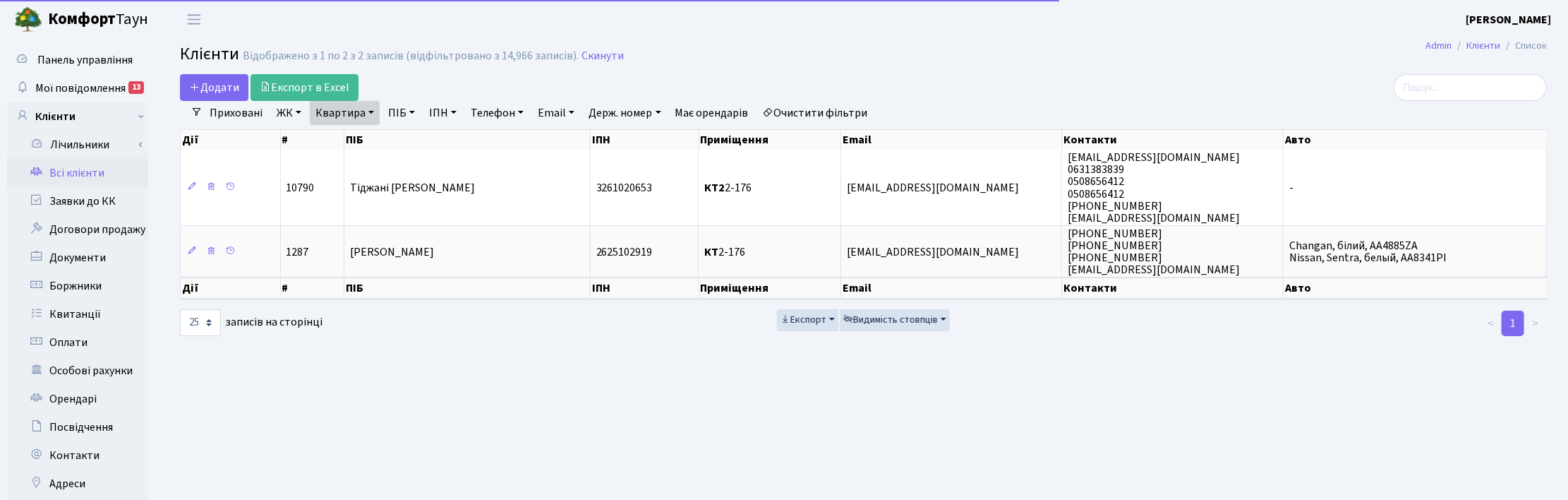
click at [371, 108] on link "Квартира" at bounding box center [344, 114] width 70 height 24
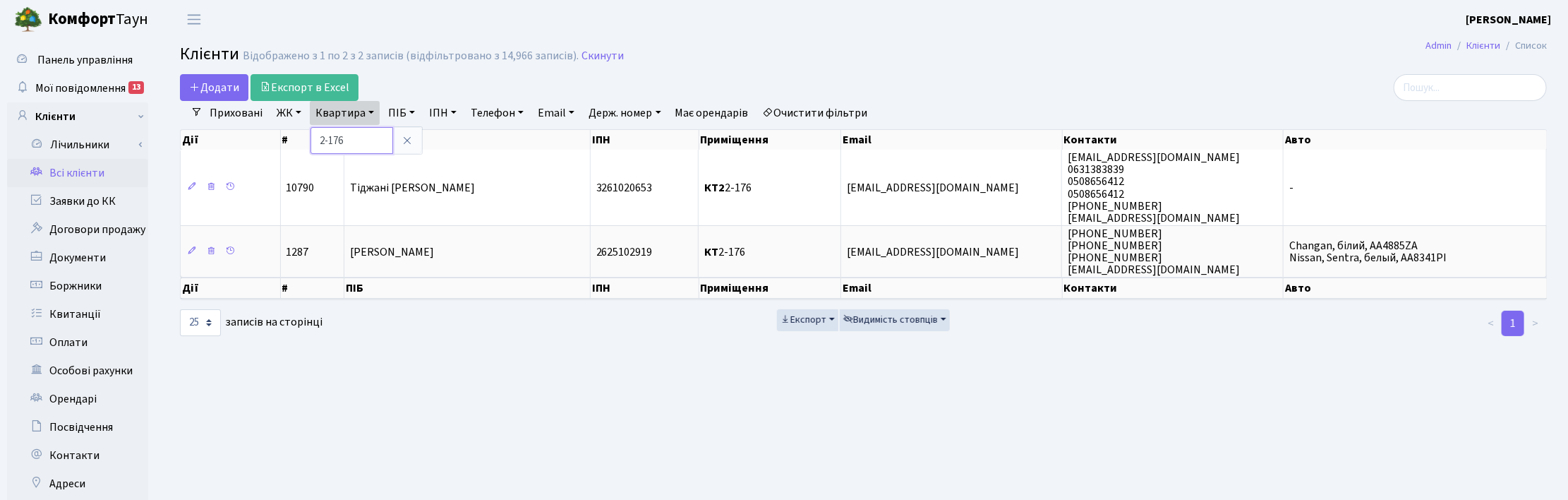
click at [358, 135] on input "2-176" at bounding box center [351, 140] width 82 height 27
type input "2"
type input "16-32"
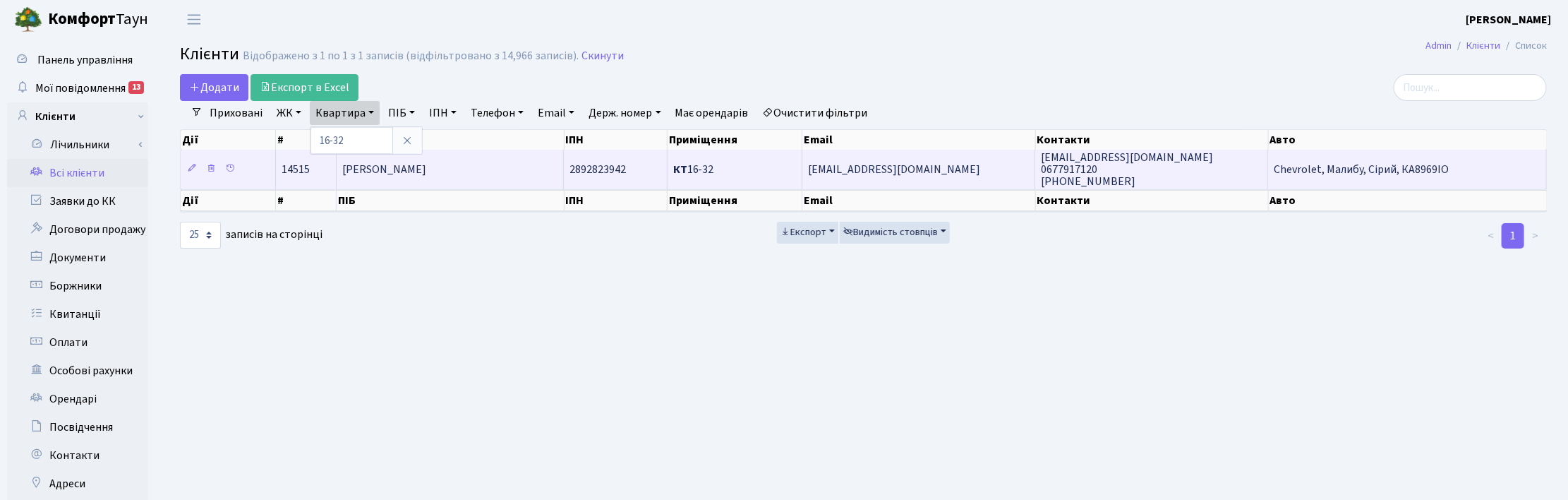
click at [357, 177] on span "[PERSON_NAME]" at bounding box center [384, 169] width 84 height 16
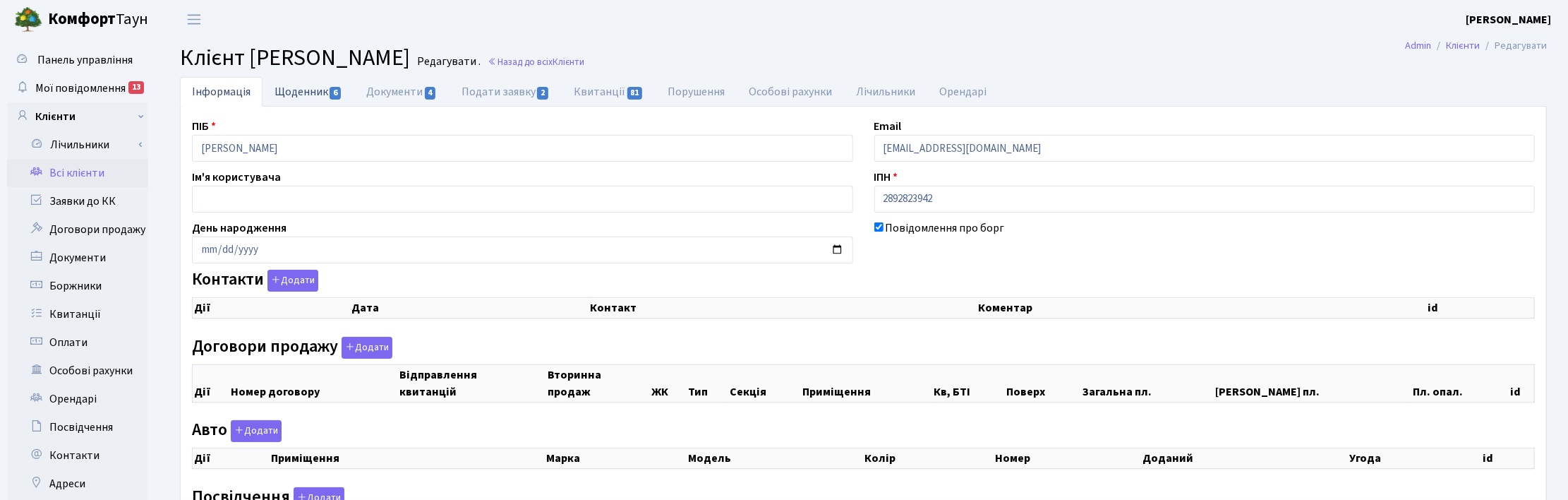
checkbox input "true"
select select "25"
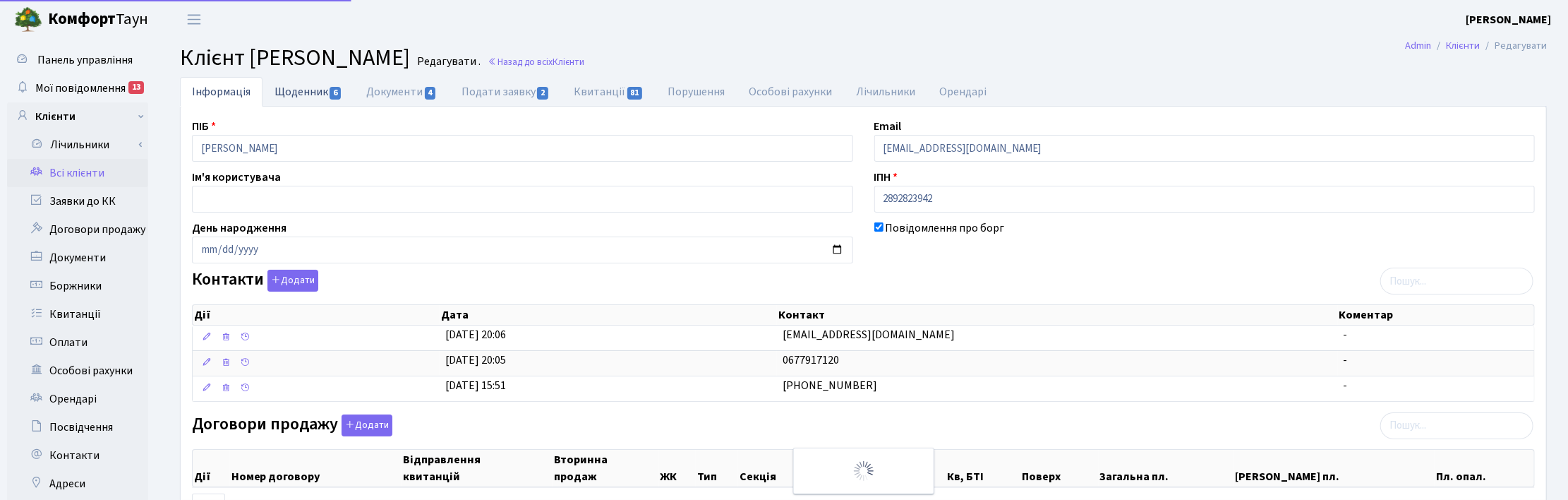
click at [300, 90] on link "Щоденник 6" at bounding box center [308, 91] width 92 height 29
select select "25"
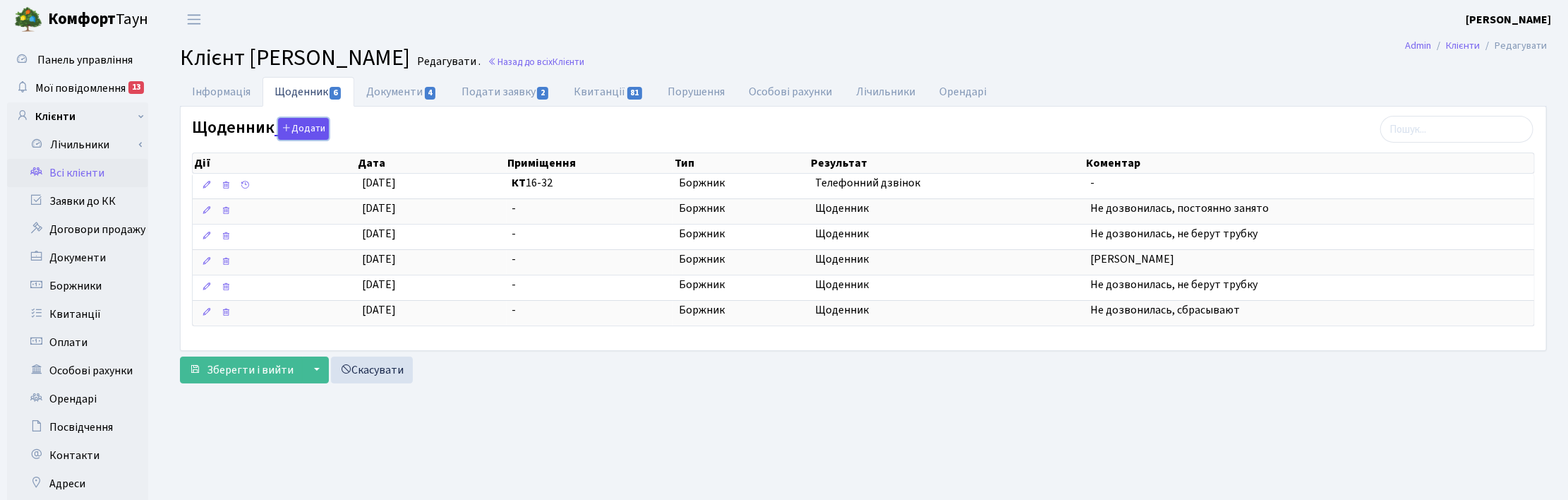
click at [298, 134] on button "Додати" at bounding box center [304, 129] width 51 height 22
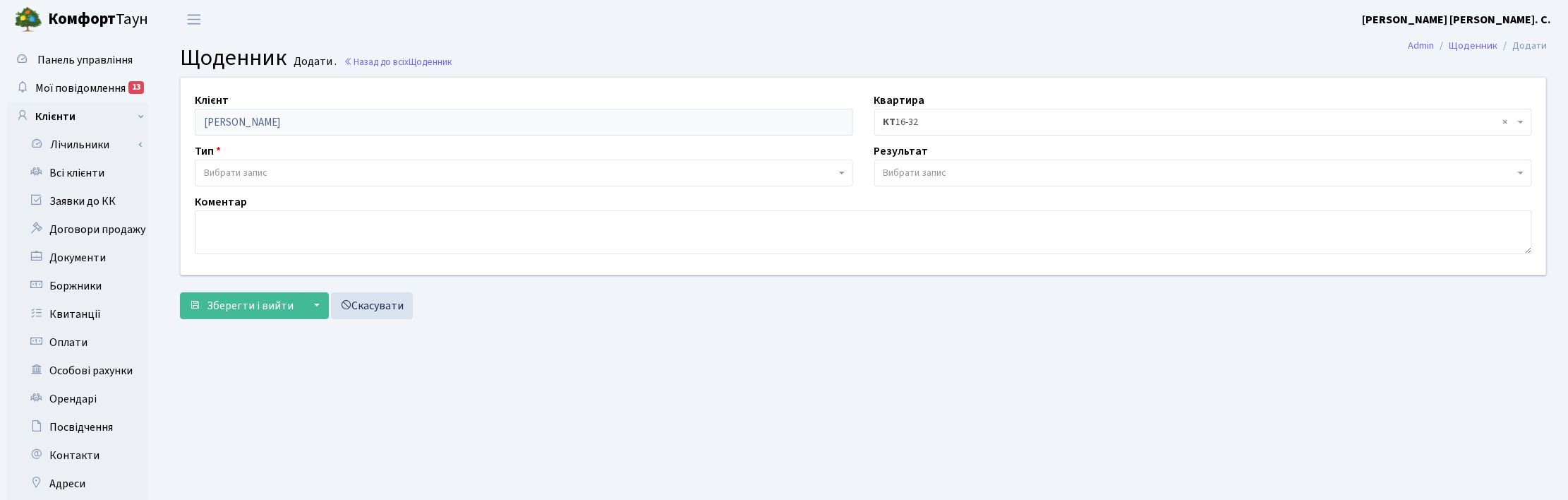
click at [238, 173] on span "Вибрати запис" at bounding box center [236, 173] width 64 height 14
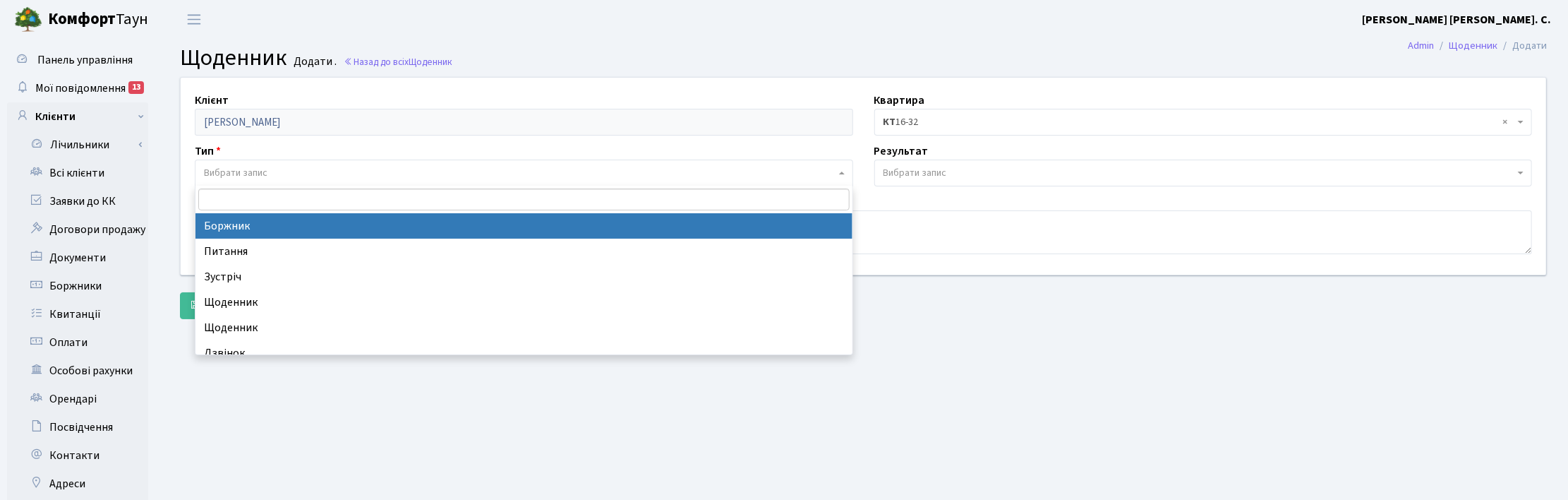
select select "189"
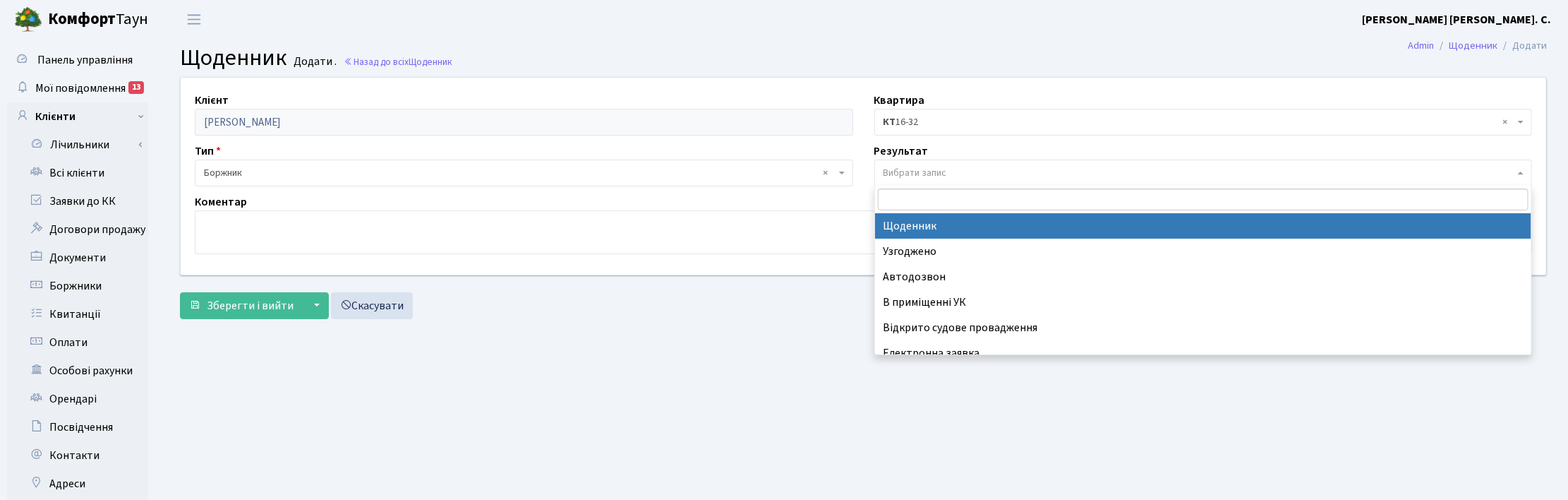
click at [889, 166] on span "Вибрати запис" at bounding box center [915, 173] width 64 height 14
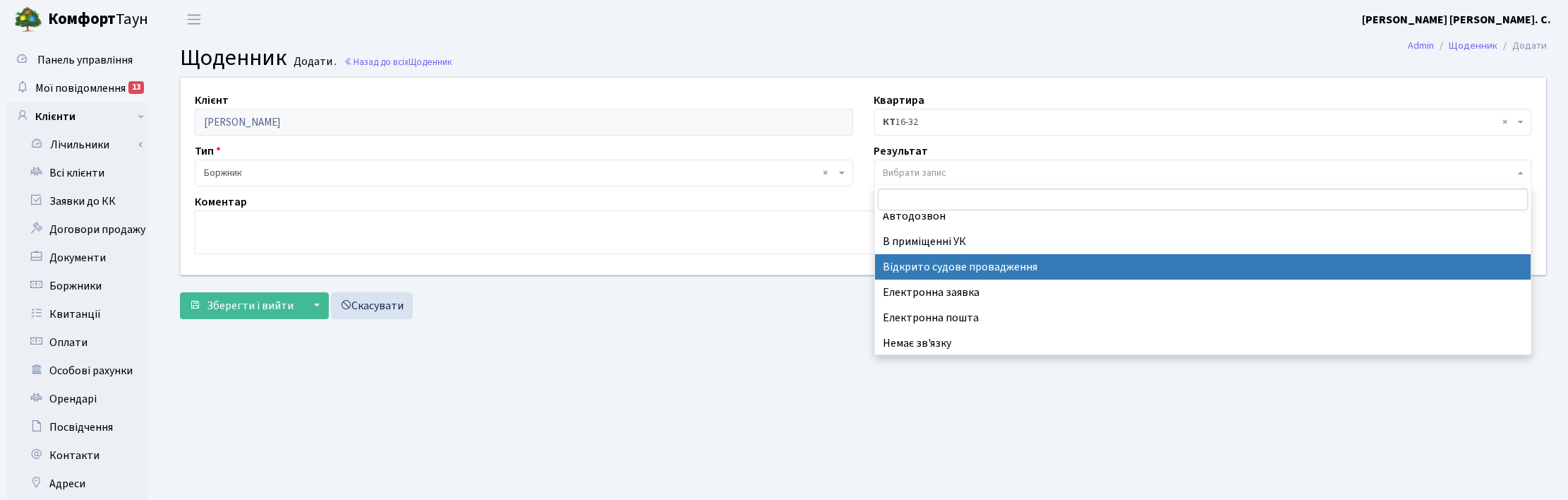
scroll to position [87, 0]
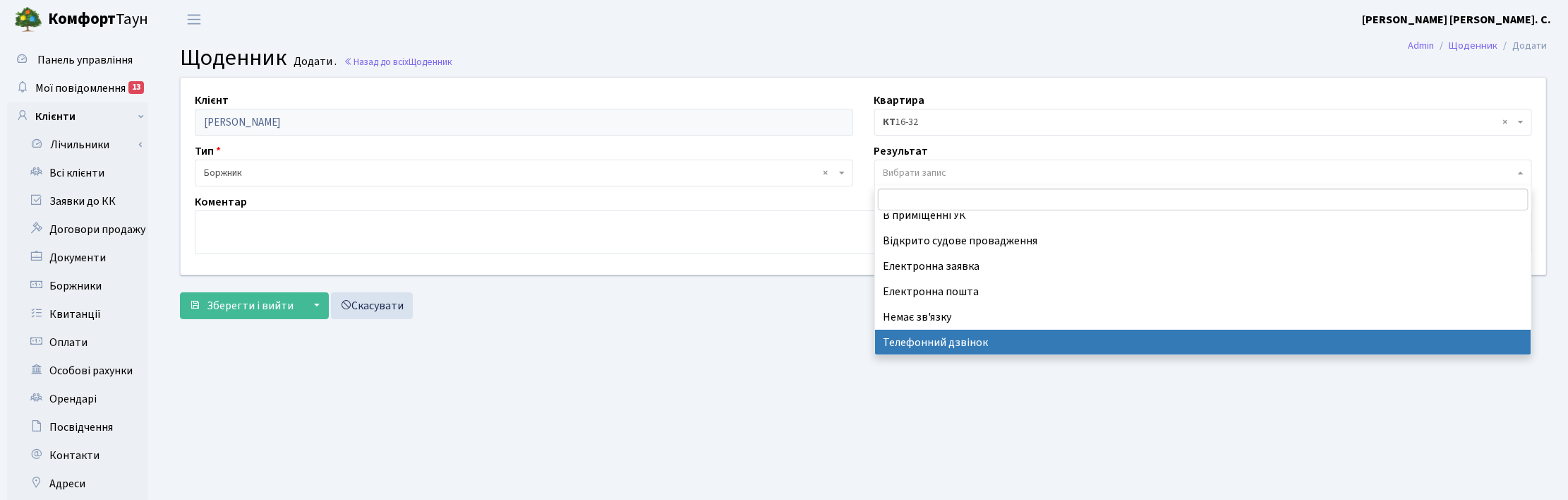
select select "196"
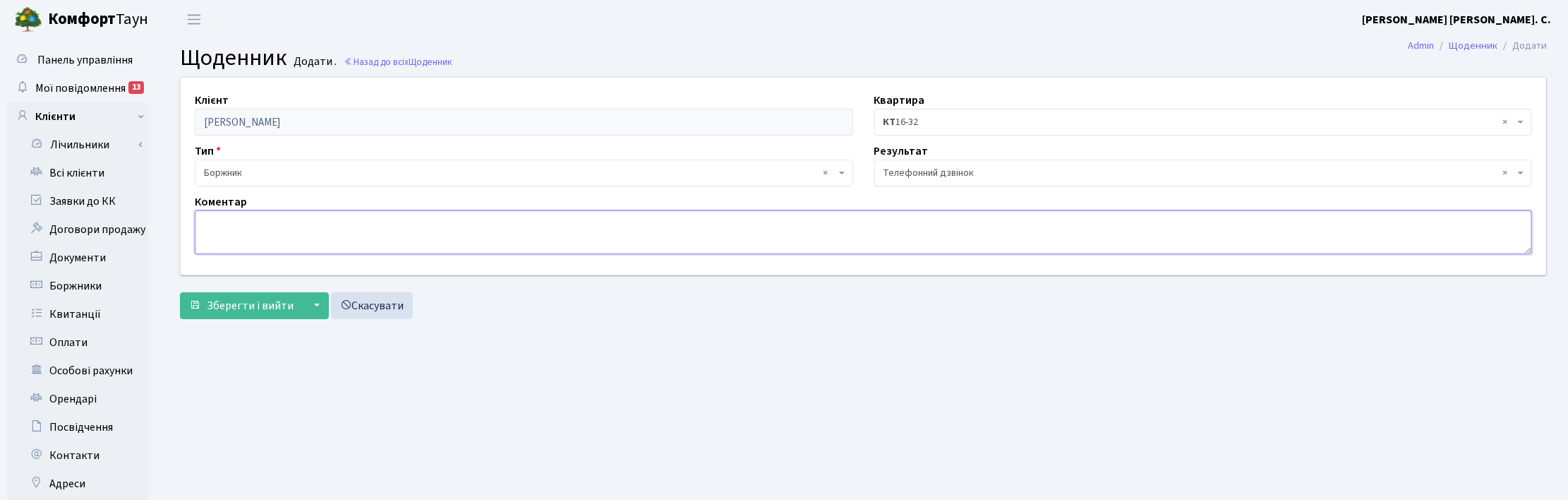
click at [276, 232] on textarea at bounding box center [863, 232] width 1337 height 44
type textarea "Оплатили всю суму боргу."
click at [244, 309] on span "Зберегти і вийти" at bounding box center [250, 306] width 87 height 16
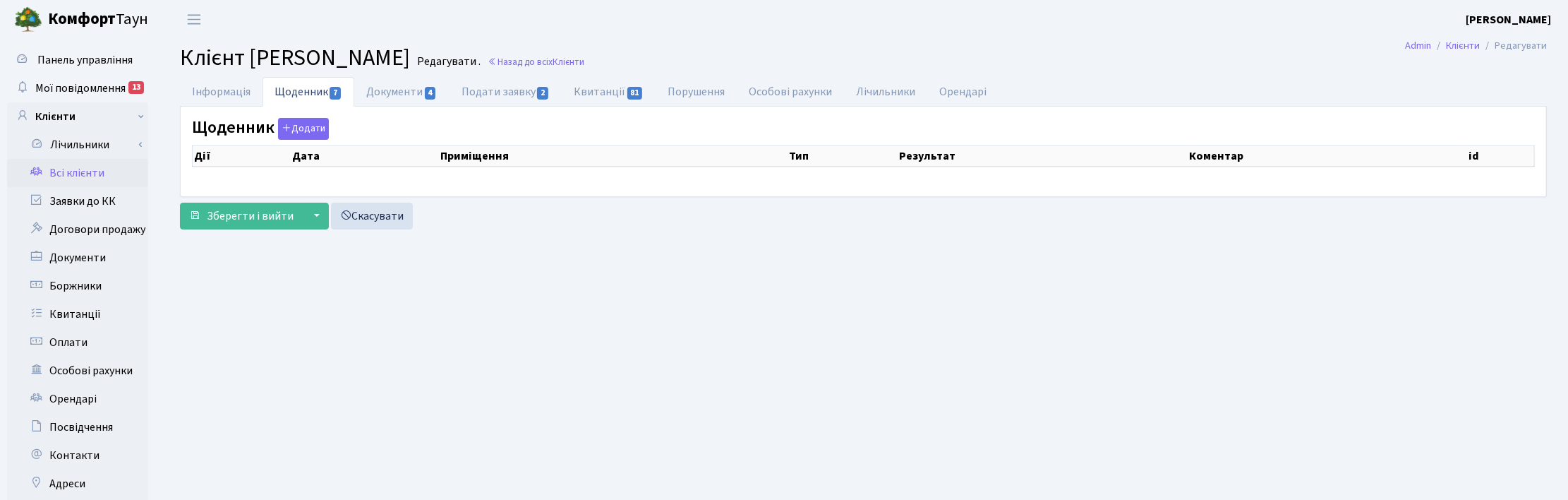
select select "25"
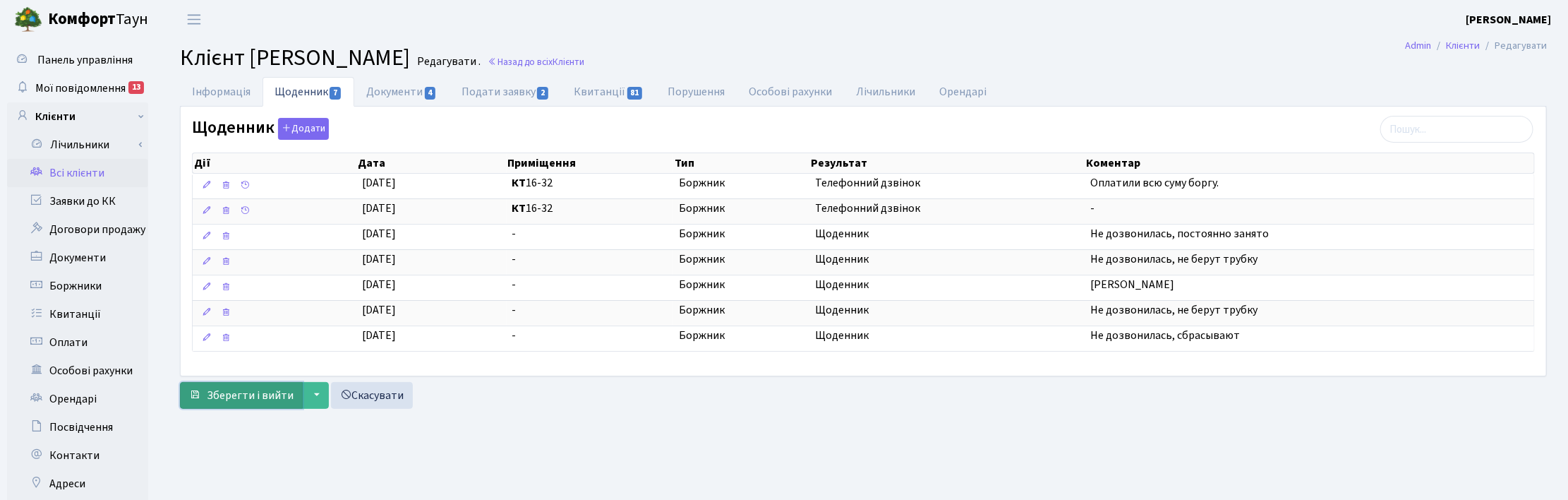
click at [217, 400] on span "Зберегти і вийти" at bounding box center [250, 395] width 87 height 16
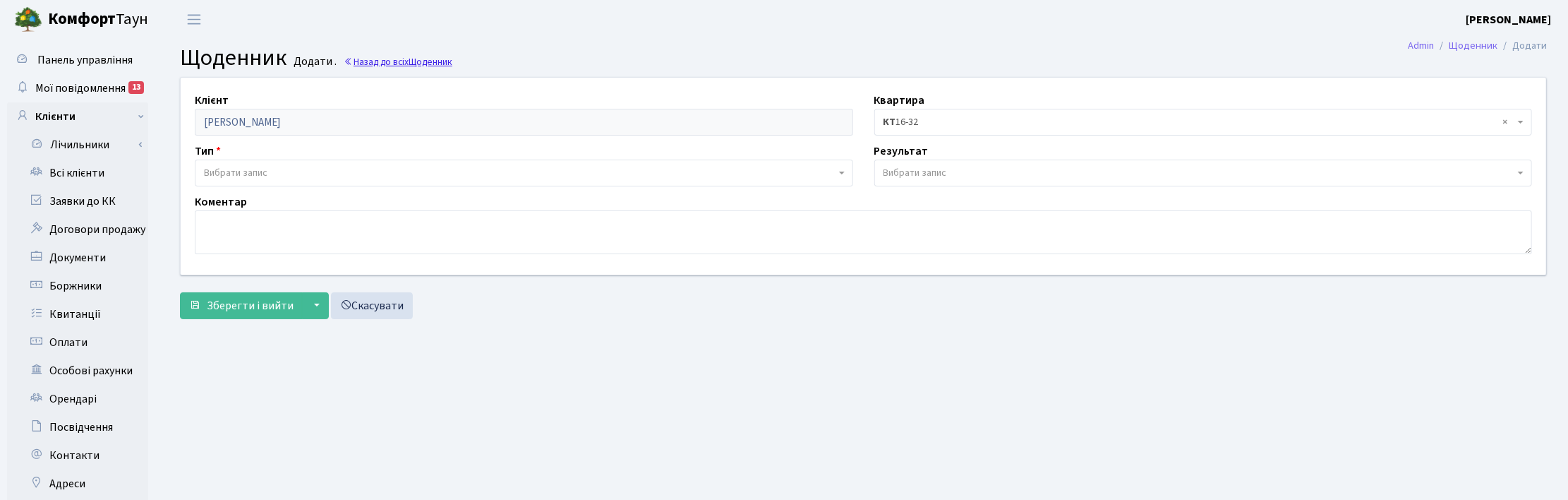
click at [384, 62] on link "Назад до всіх Щоденник" at bounding box center [398, 62] width 109 height 13
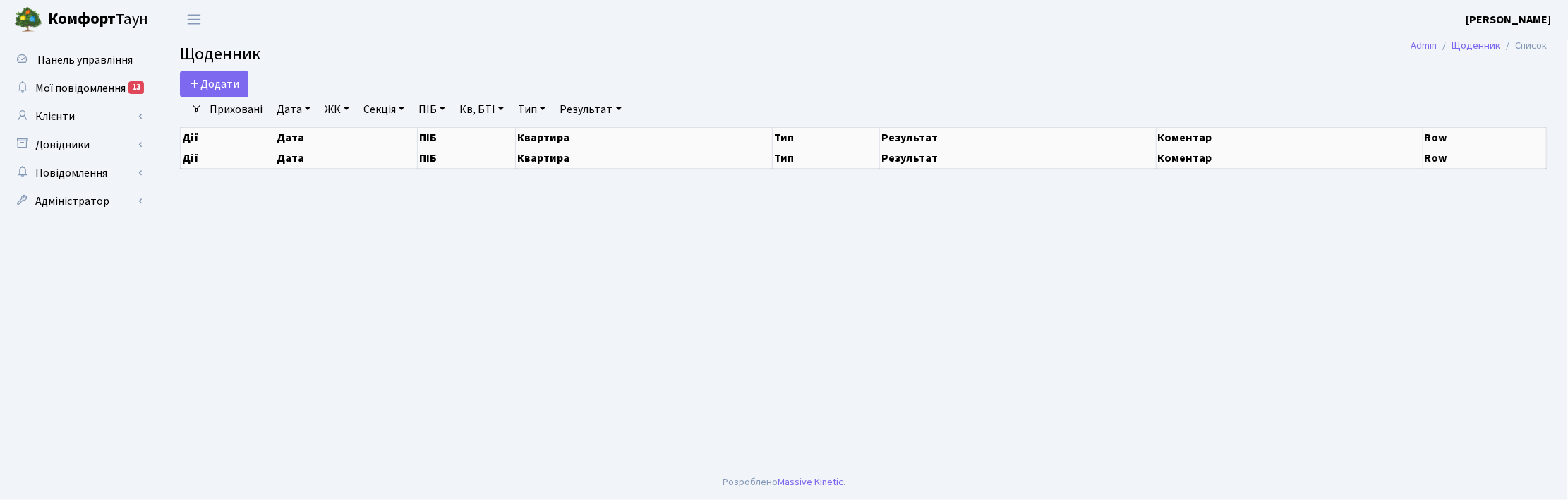
select select "25"
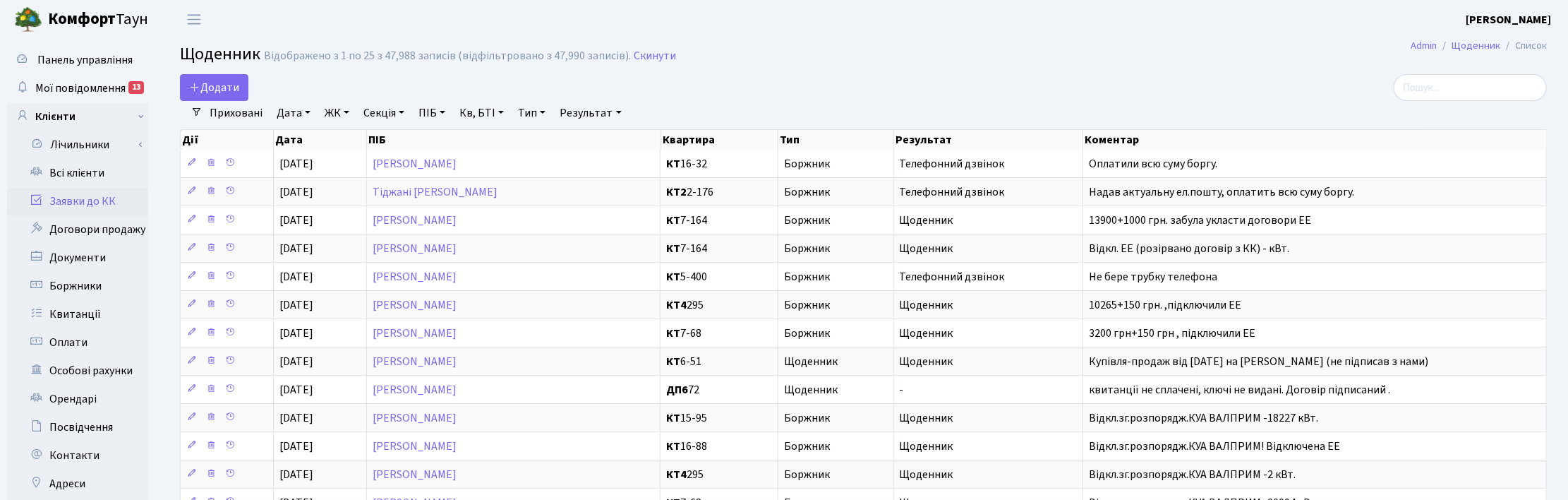
click at [89, 199] on link "Заявки до КК" at bounding box center [78, 201] width 142 height 28
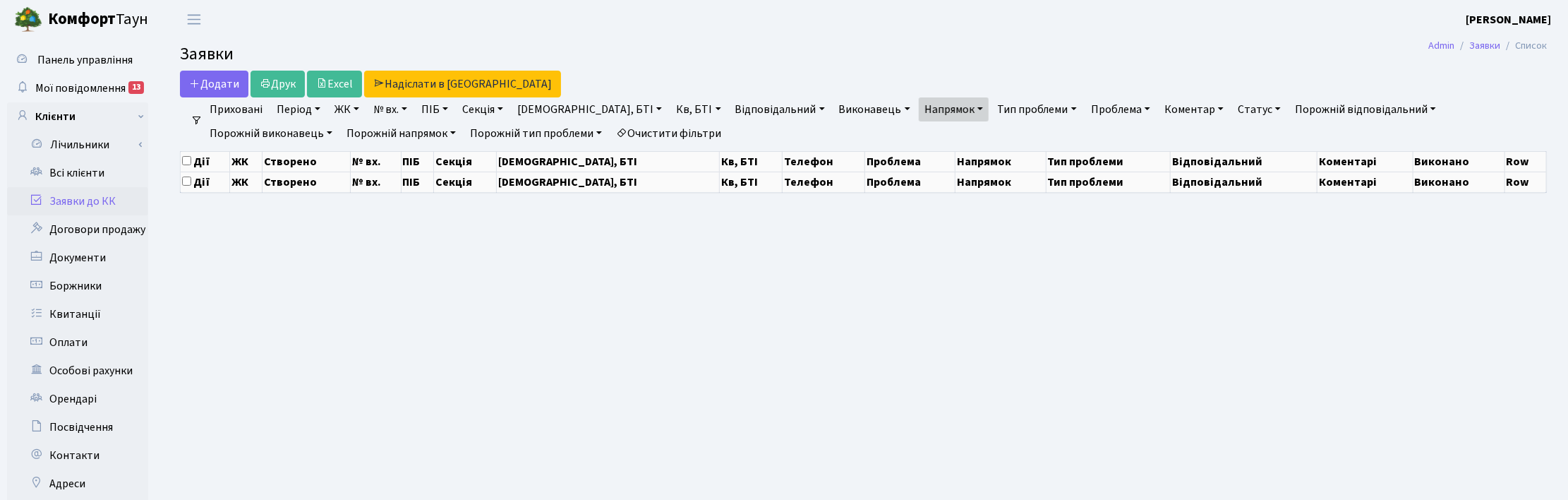
select select "25"
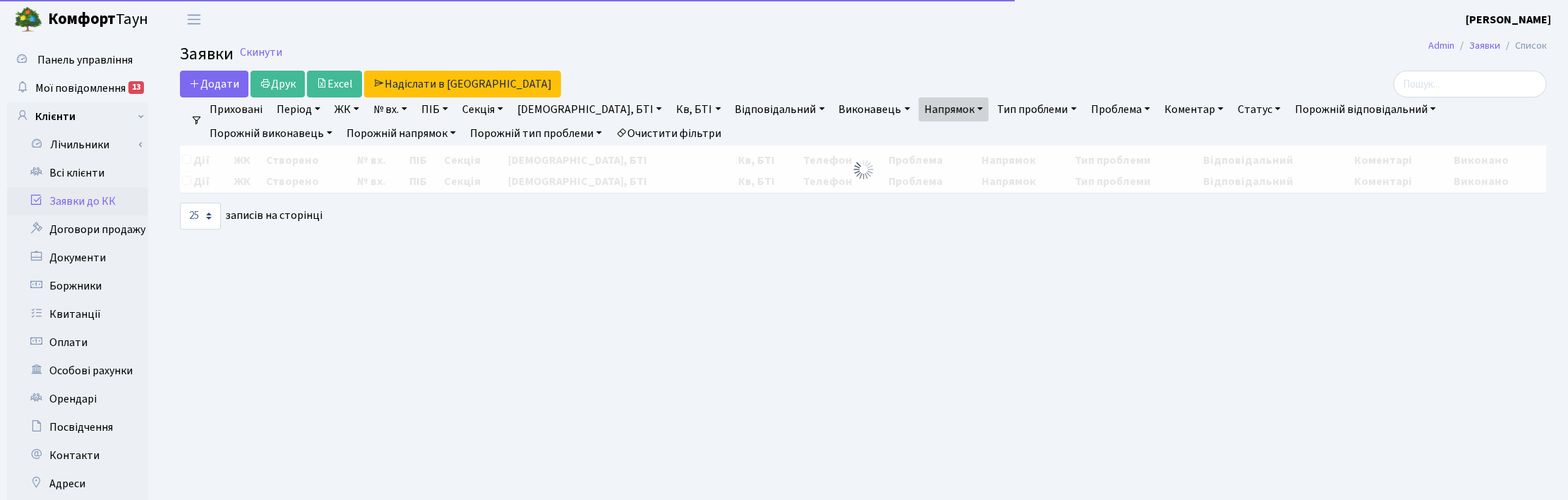
drag, startPoint x: 896, startPoint y: 104, endPoint x: 869, endPoint y: 125, distance: 34.2
click at [918, 104] on link "Напрямок" at bounding box center [953, 110] width 70 height 24
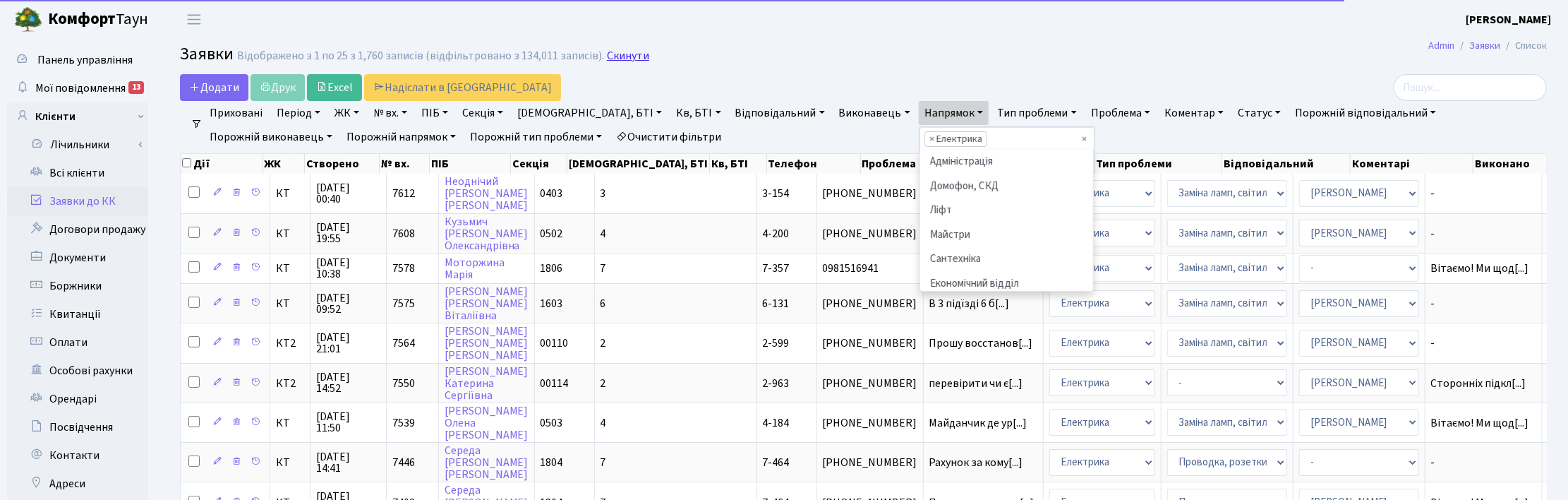
scroll to position [97, 0]
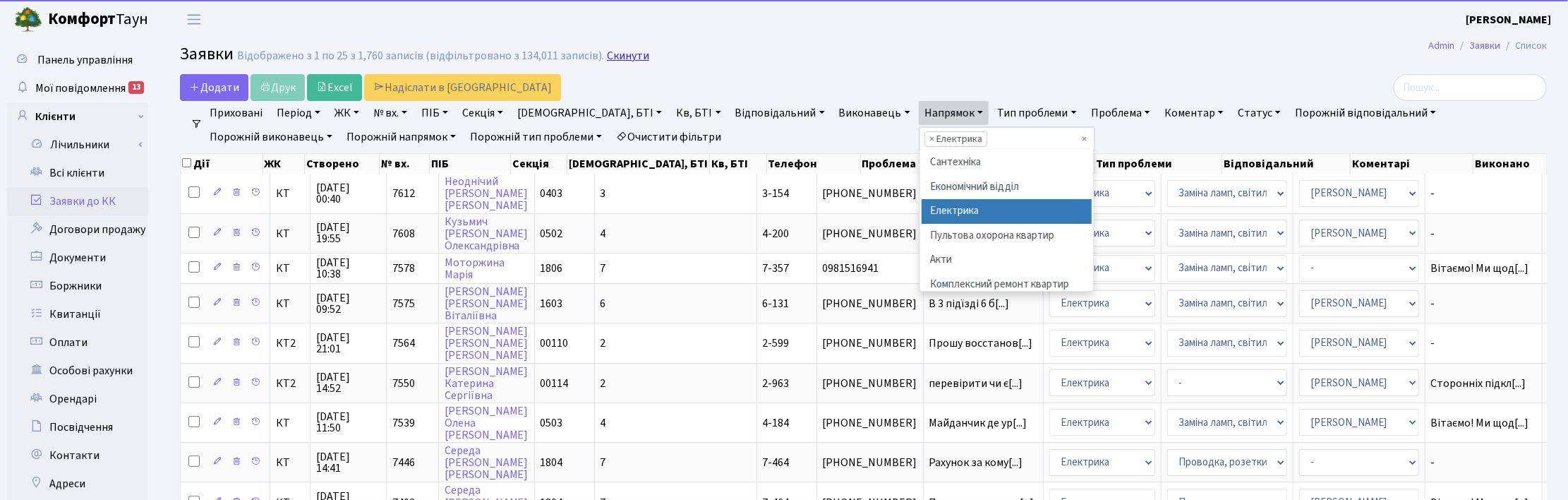
click at [619, 51] on link "Скинути" at bounding box center [627, 56] width 42 height 13
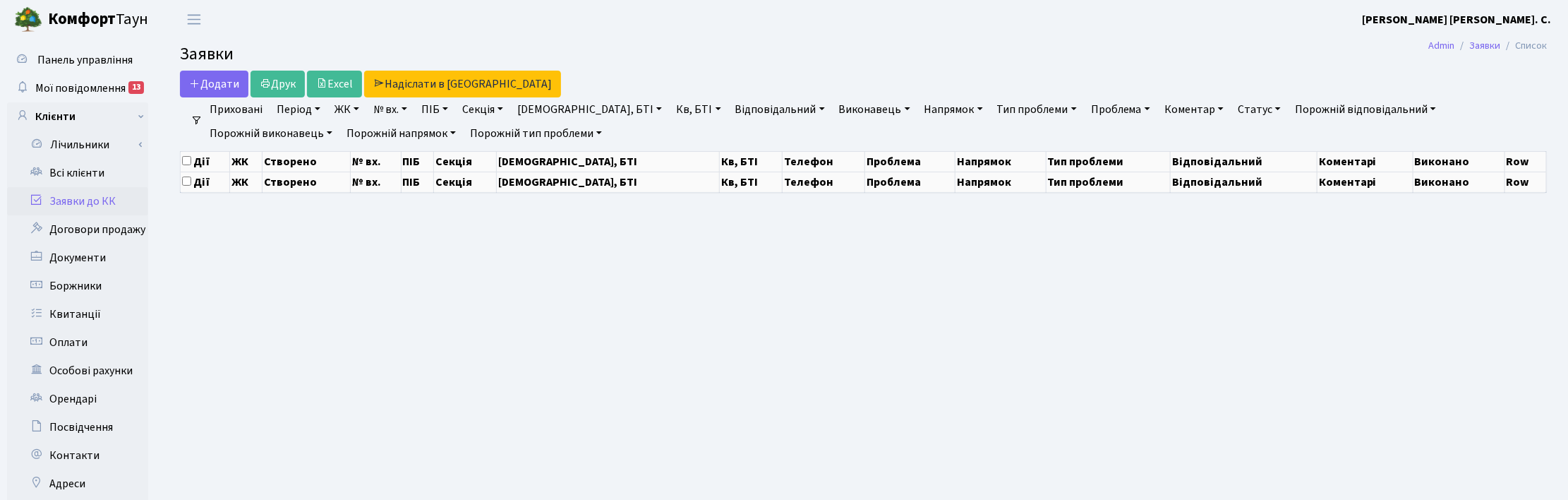
select select "25"
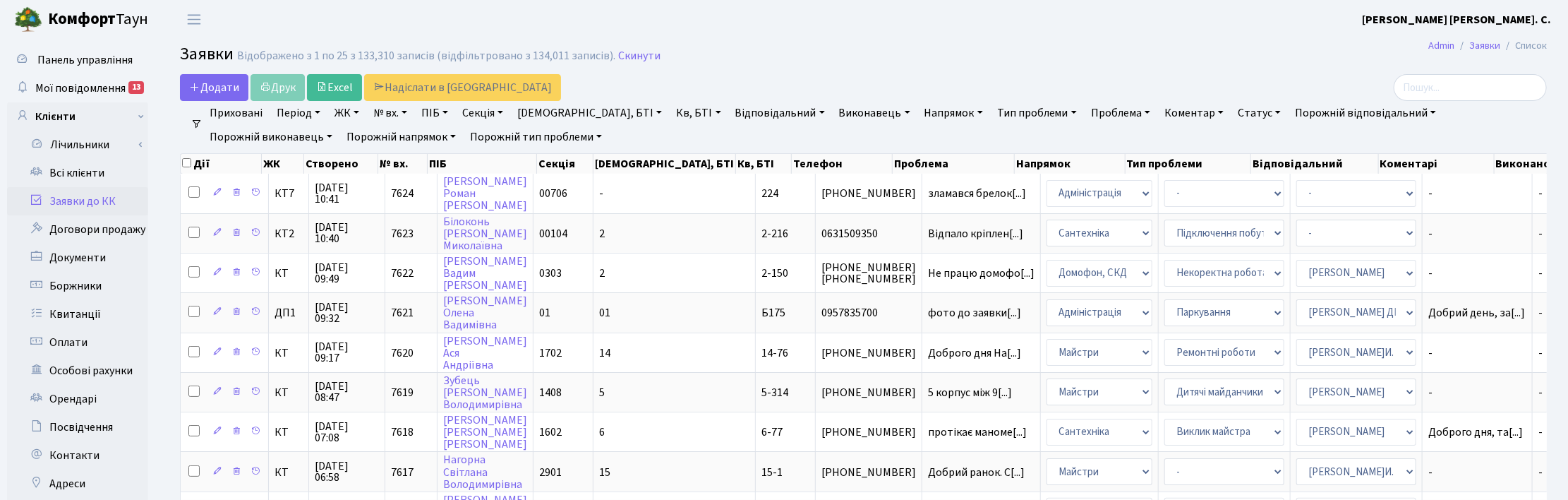
click at [438, 114] on link "ПІБ" at bounding box center [434, 114] width 38 height 24
click at [450, 139] on input "text" at bounding box center [457, 140] width 82 height 27
type input "пащен"
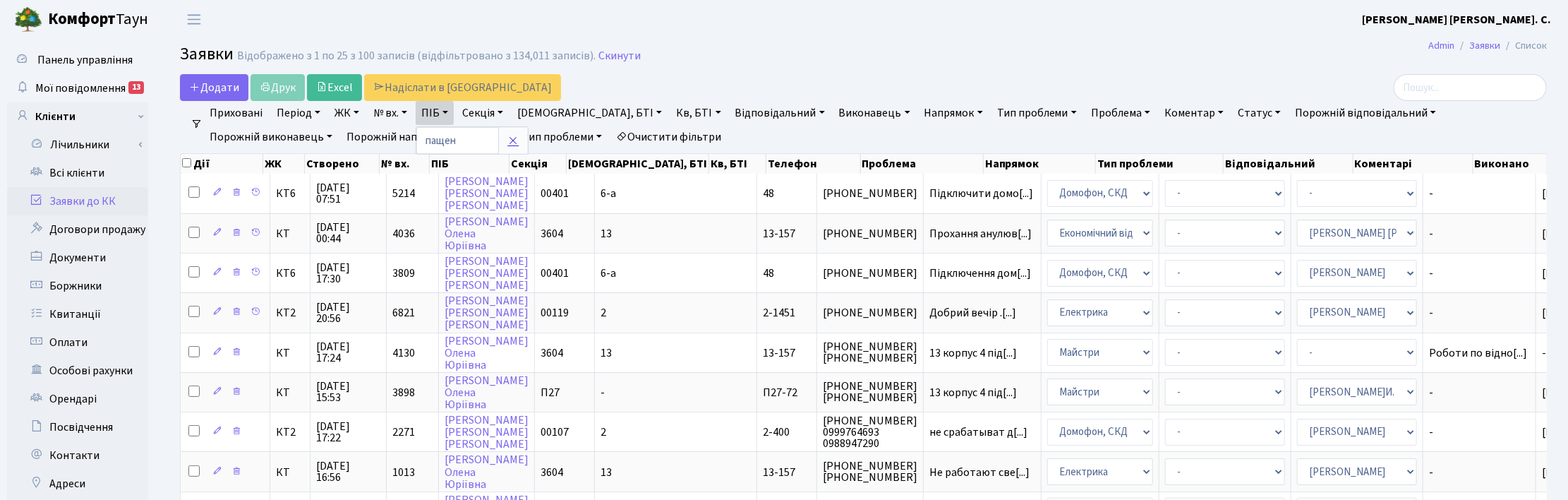
click at [515, 140] on icon at bounding box center [513, 141] width 11 height 11
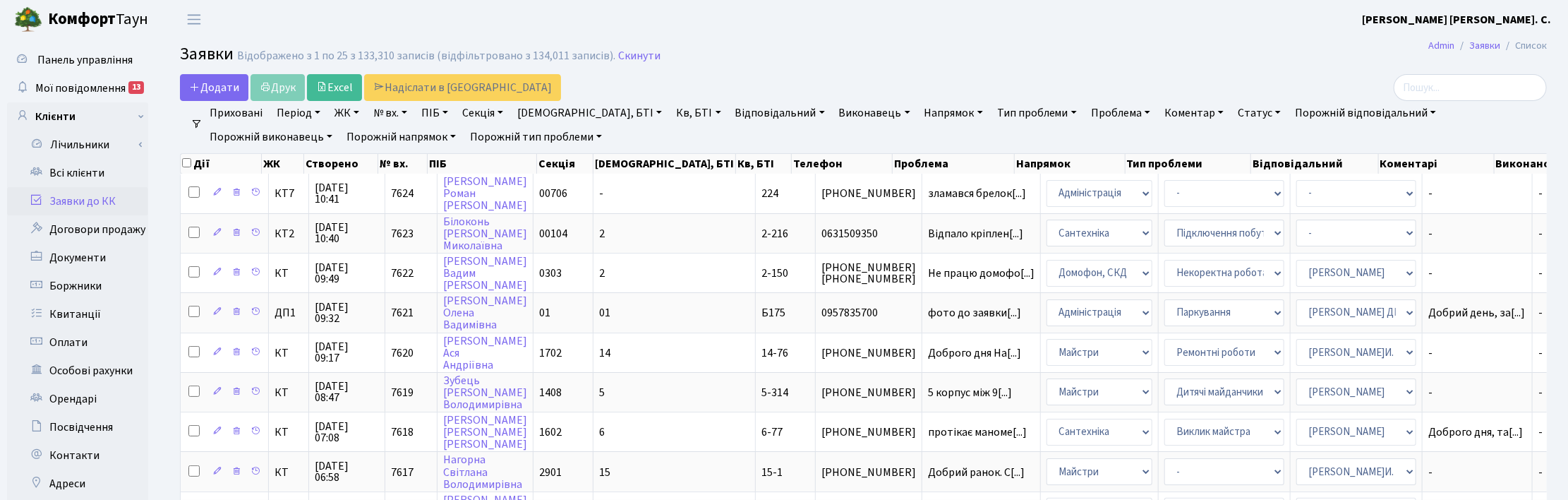
click at [670, 111] on link "Кв, БТІ" at bounding box center [697, 114] width 55 height 24
click at [671, 138] on input "text" at bounding box center [712, 140] width 82 height 27
type input "2"
type input "7-293"
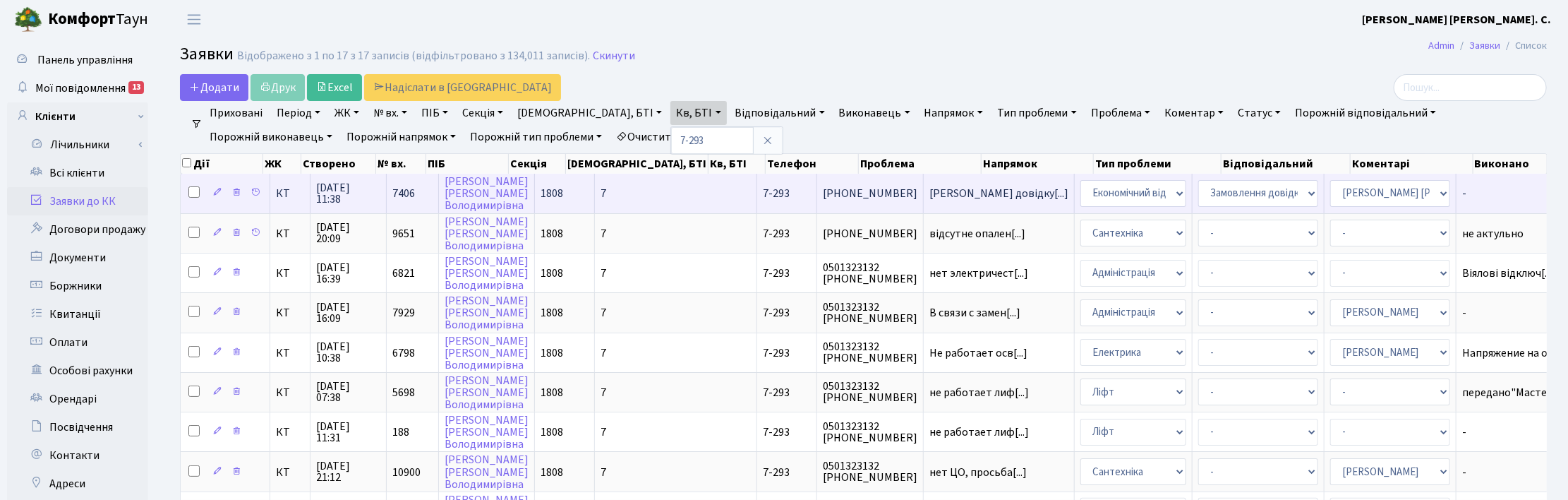
click at [338, 189] on span "28.08.2025 11:38" at bounding box center [348, 193] width 65 height 23
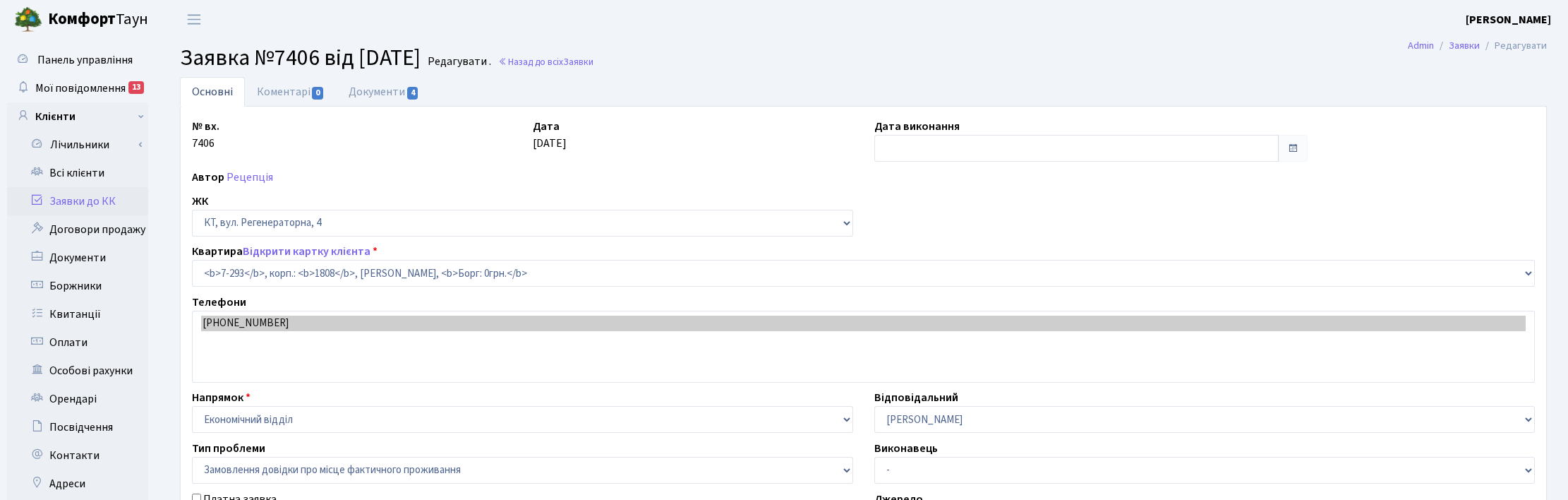
select select "4901"
select select "8"
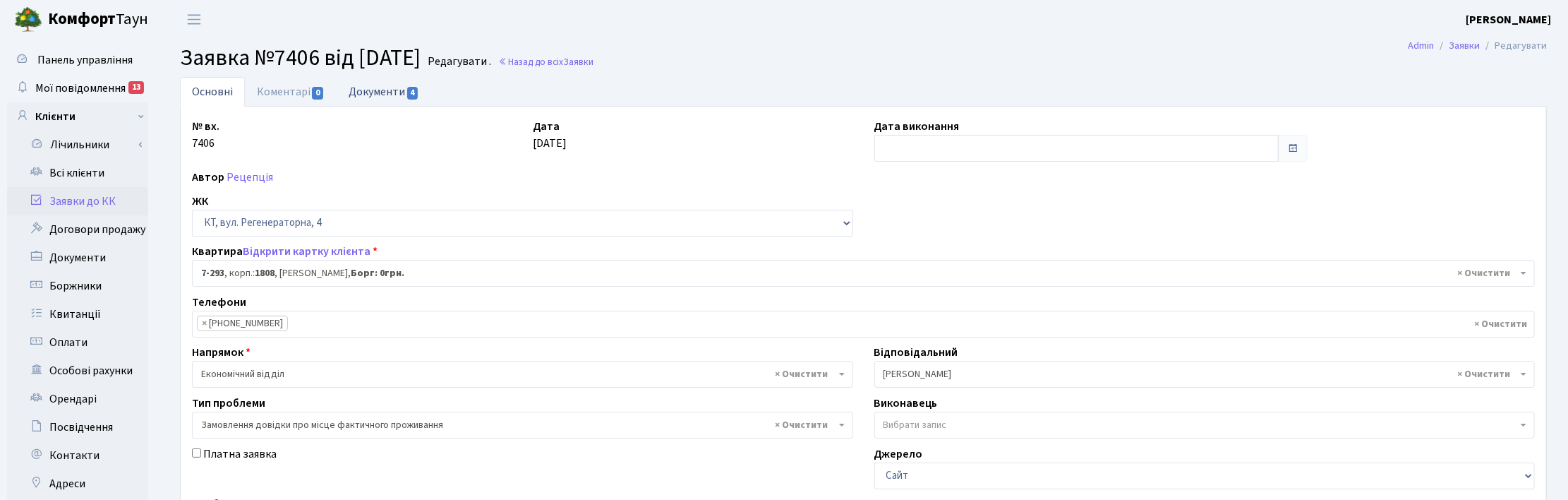
click at [372, 90] on link "Документи 4" at bounding box center [383, 91] width 95 height 29
select select "25"
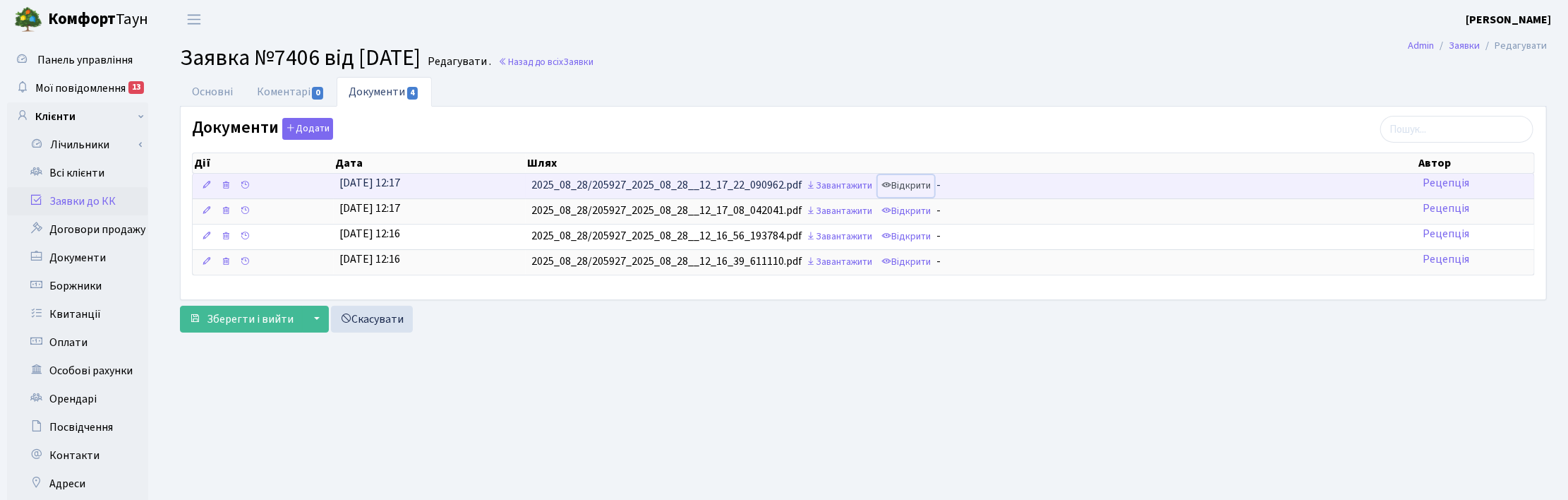
click at [920, 189] on link "Відкрити" at bounding box center [905, 186] width 56 height 22
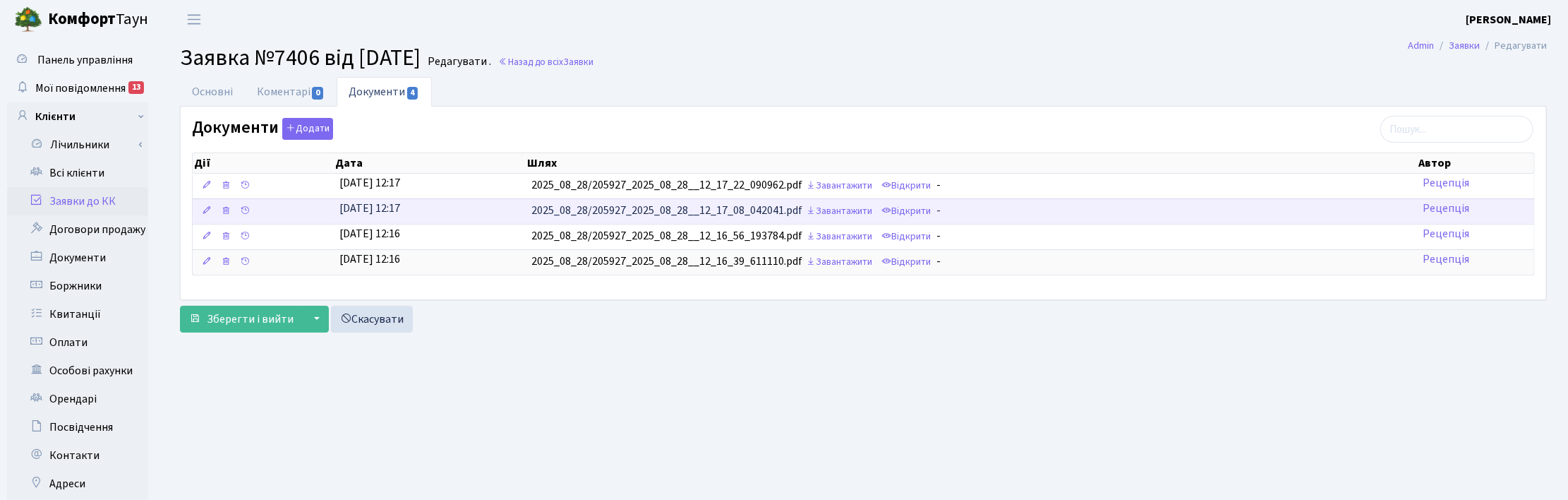
click at [942, 216] on td "2025_08_28/205927_2025_08_28__12_17_08_042041.pdf Завантажити Відкрити -" at bounding box center [971, 211] width 891 height 25
click at [933, 213] on link "Відкрити" at bounding box center [905, 211] width 56 height 22
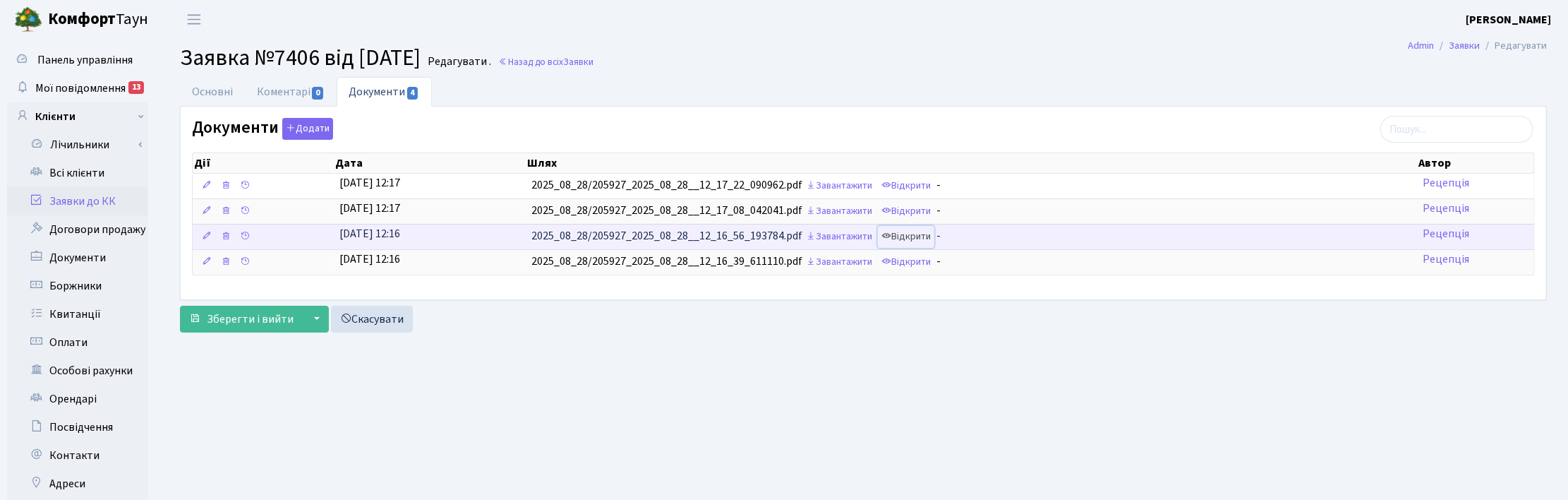
click at [928, 238] on link "Відкрити" at bounding box center [905, 236] width 56 height 22
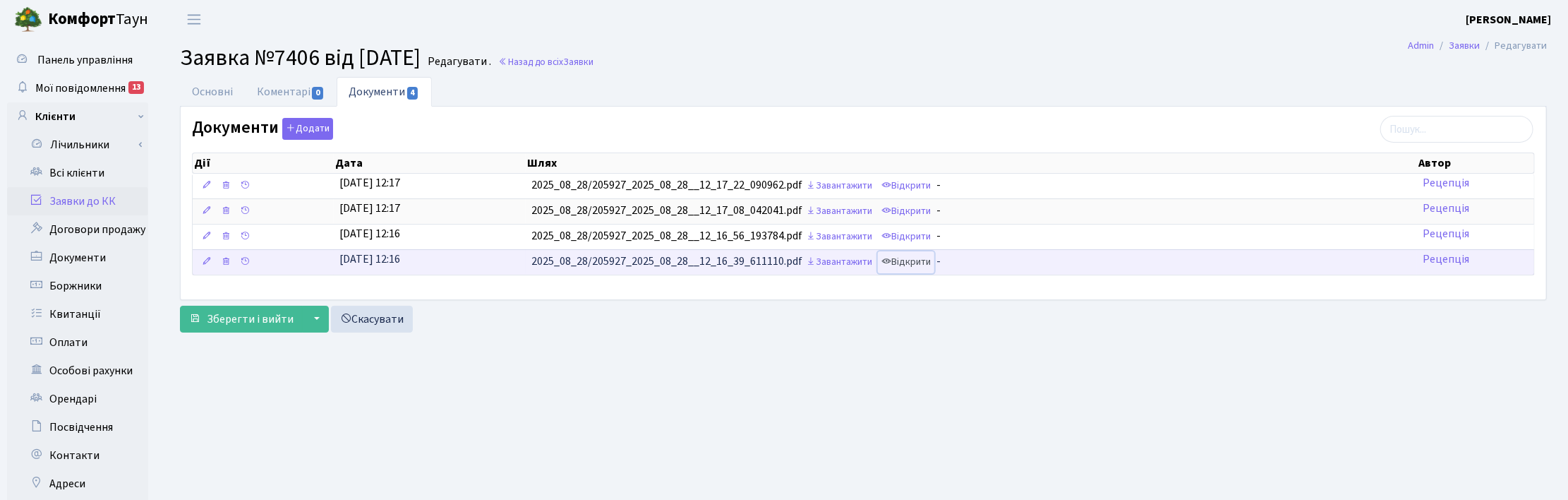
click at [918, 259] on link "Відкрити" at bounding box center [905, 262] width 56 height 22
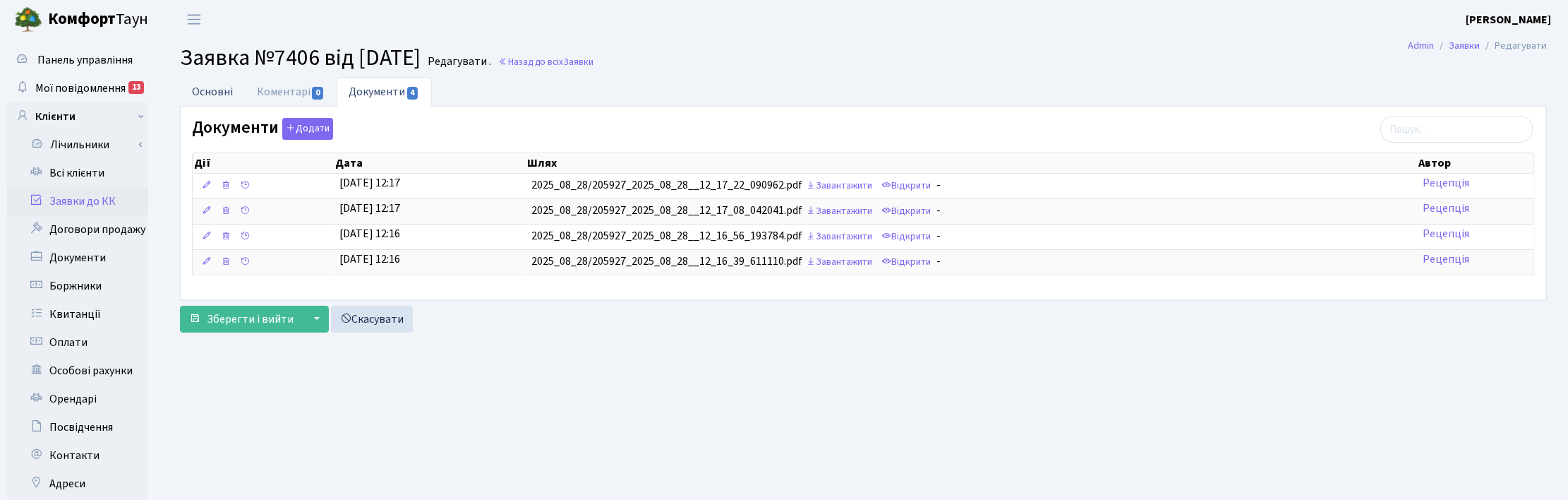
click at [213, 90] on link "Основні" at bounding box center [212, 91] width 65 height 29
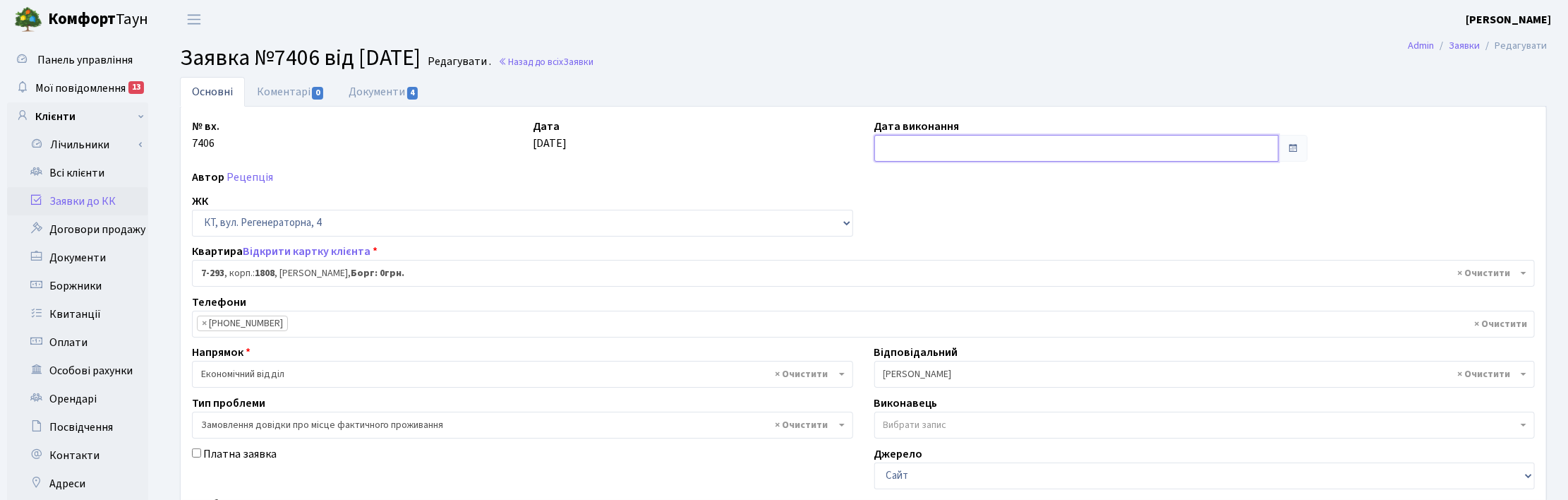
click at [907, 150] on input "text" at bounding box center [1076, 148] width 404 height 27
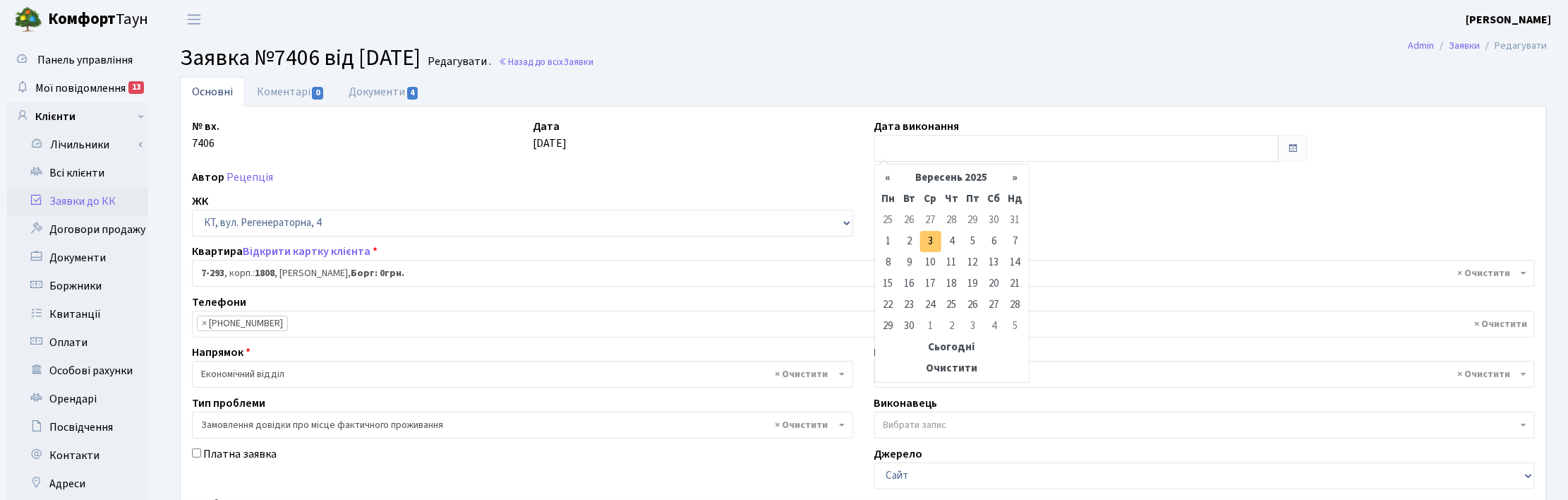
click at [926, 241] on td "3" at bounding box center [931, 241] width 22 height 22
type input "03.09.2025"
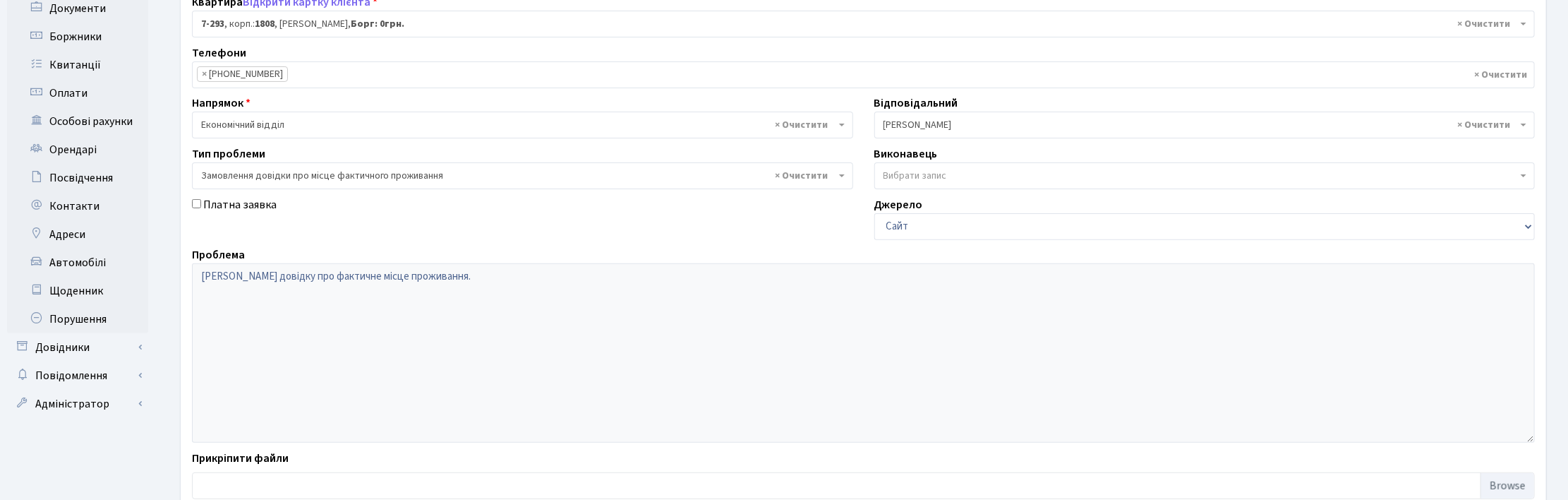
scroll to position [342, 0]
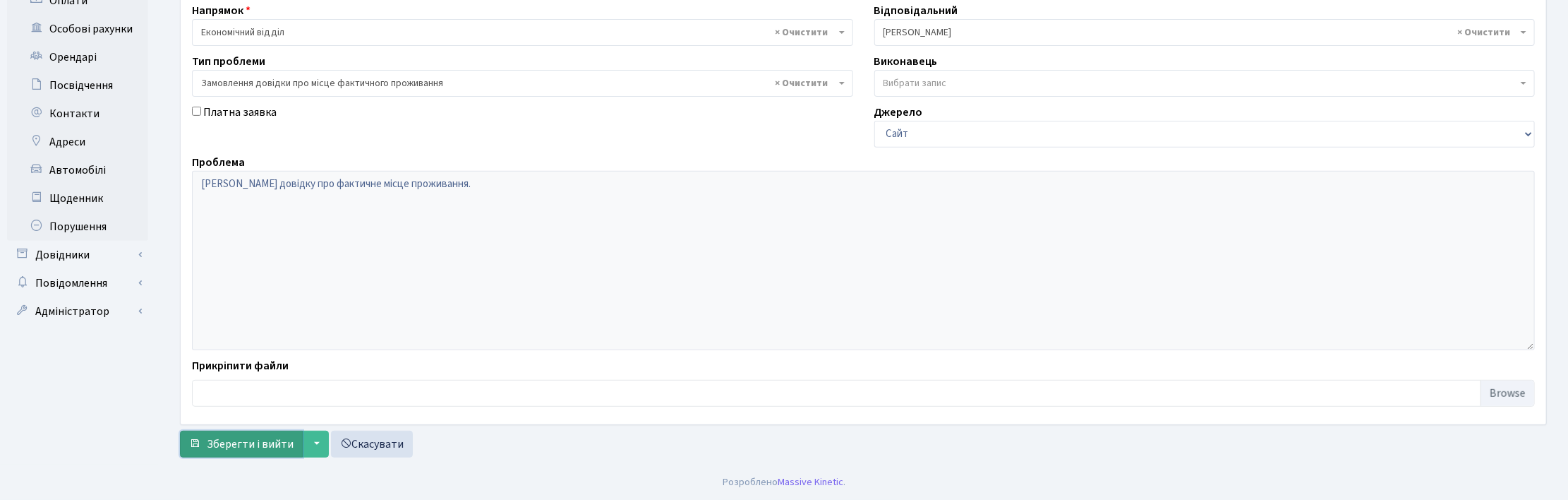
click at [254, 440] on span "Зберегти і вийти" at bounding box center [250, 444] width 87 height 16
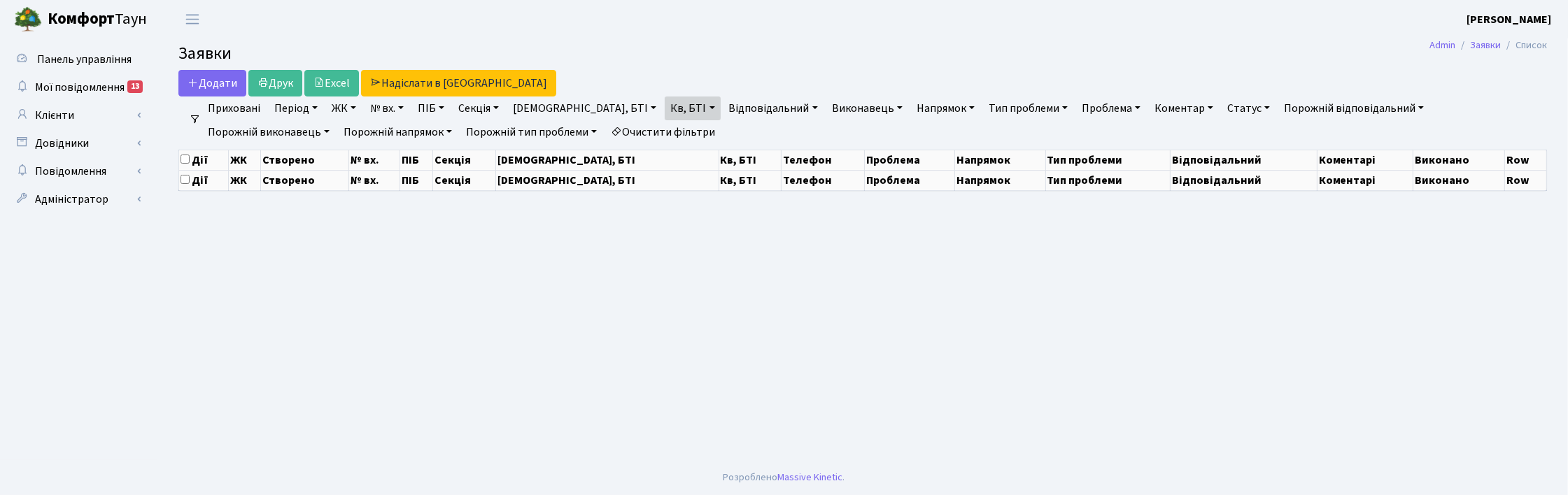
select select "25"
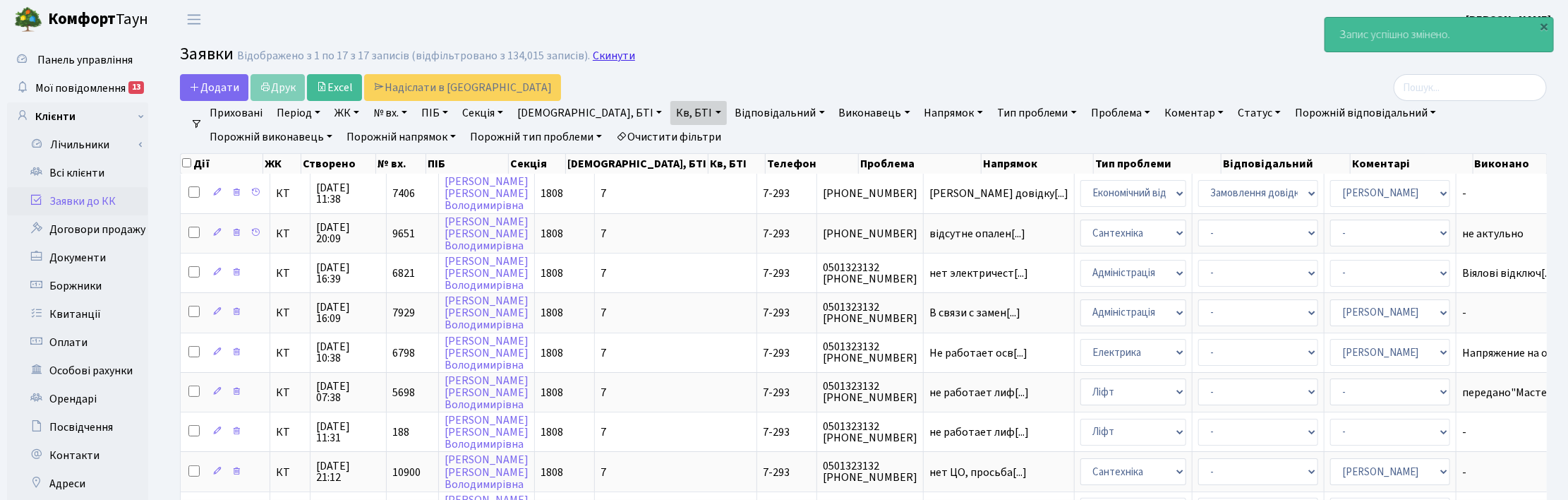
click at [614, 56] on link "Скинути" at bounding box center [613, 56] width 42 height 13
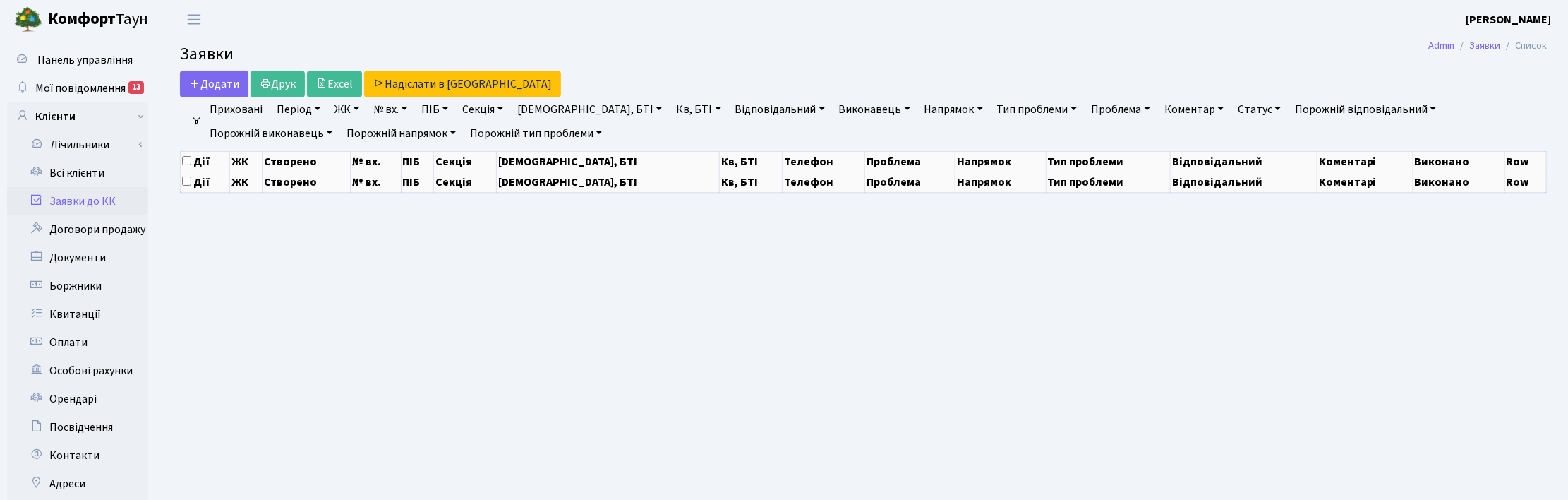
select select "25"
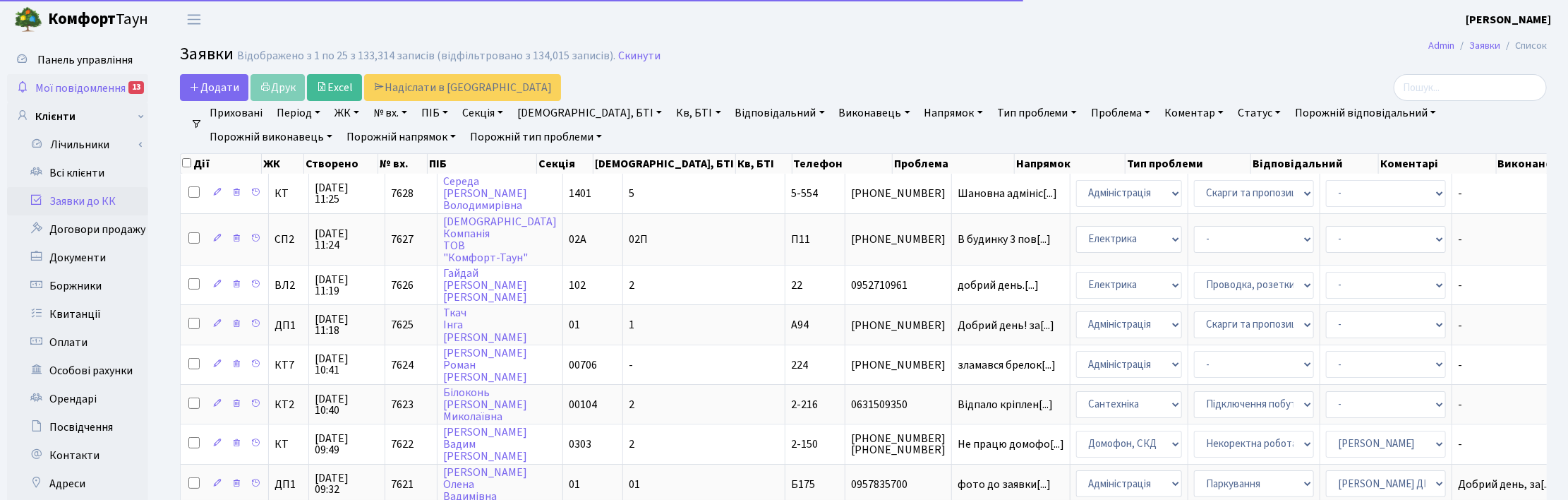
click at [61, 90] on span "Мої повідомлення" at bounding box center [81, 88] width 90 height 16
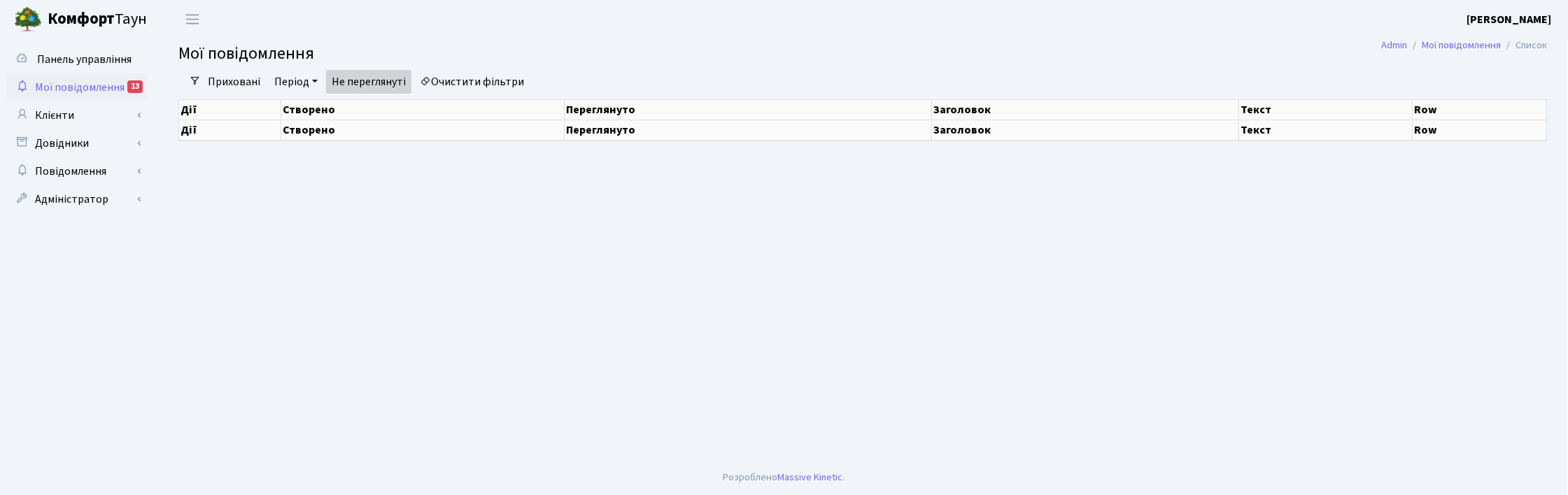
select select "25"
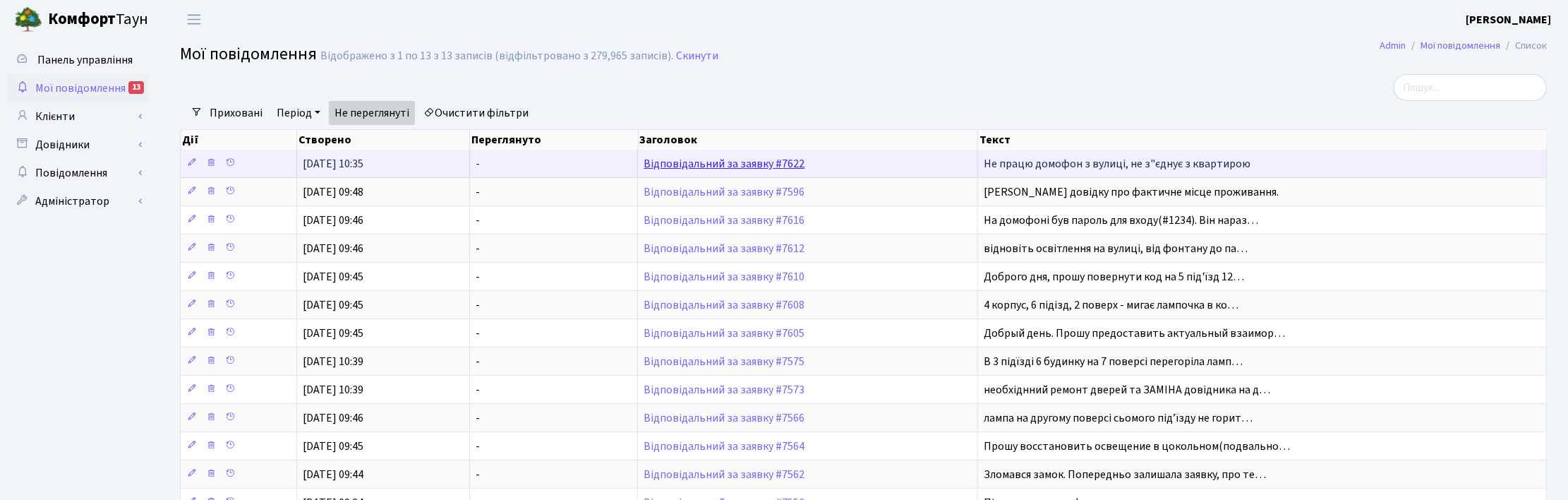
click at [799, 162] on link "Відповідальний за заявку #7622" at bounding box center [724, 163] width 161 height 16
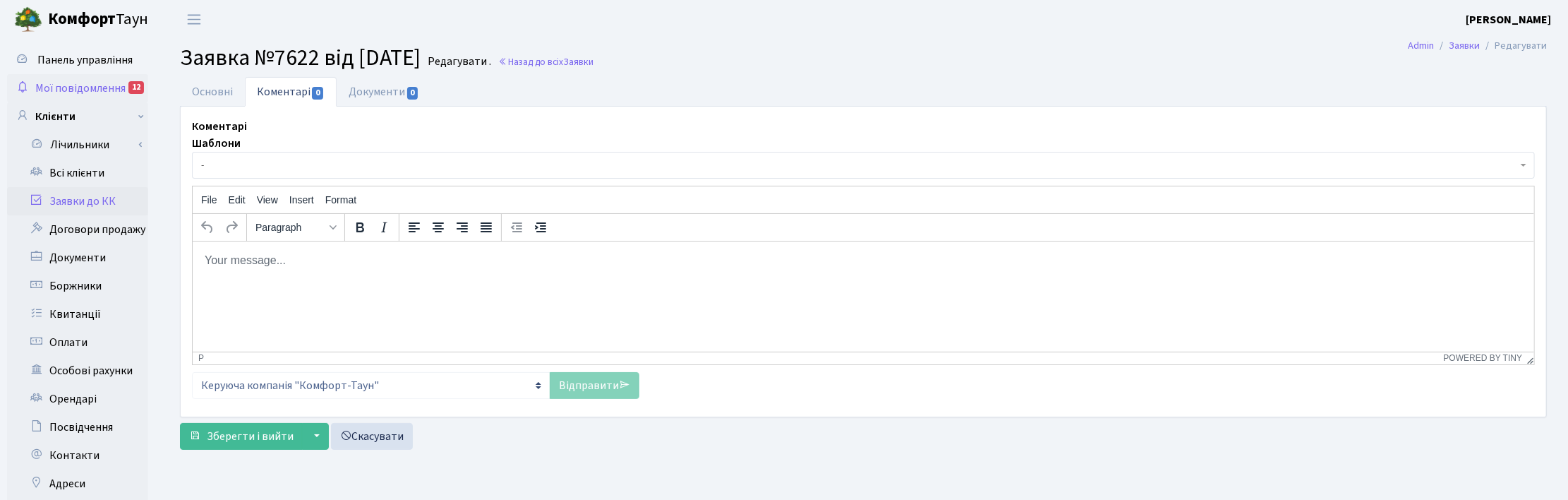
click at [39, 94] on span "Мої повідомлення" at bounding box center [81, 88] width 90 height 16
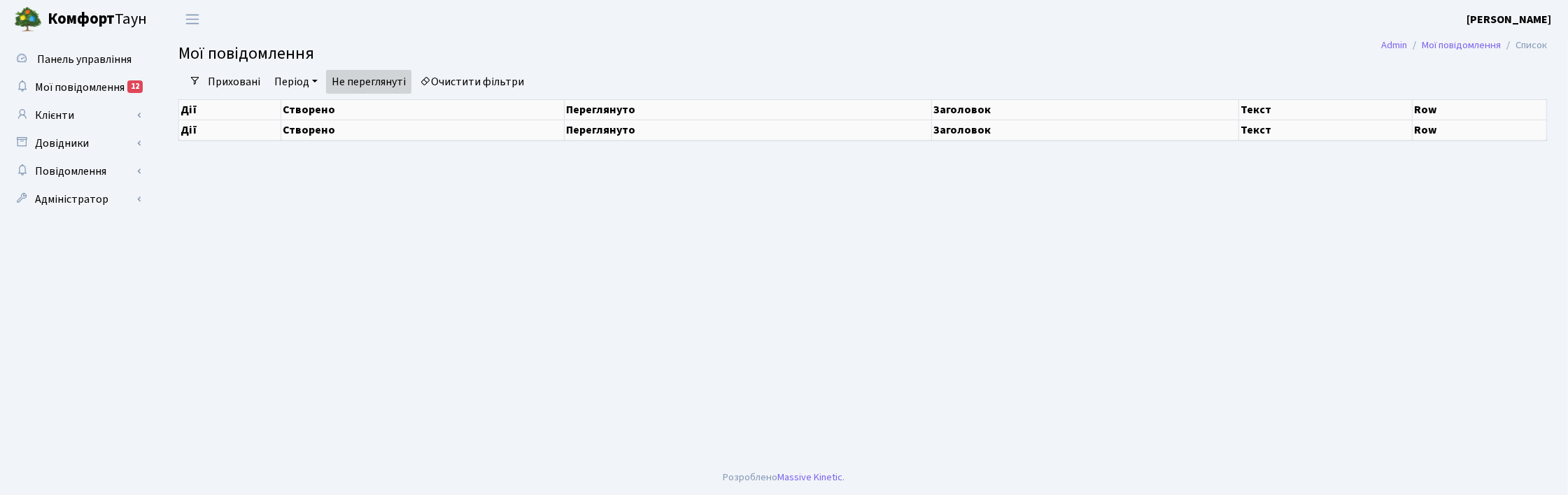
select select "25"
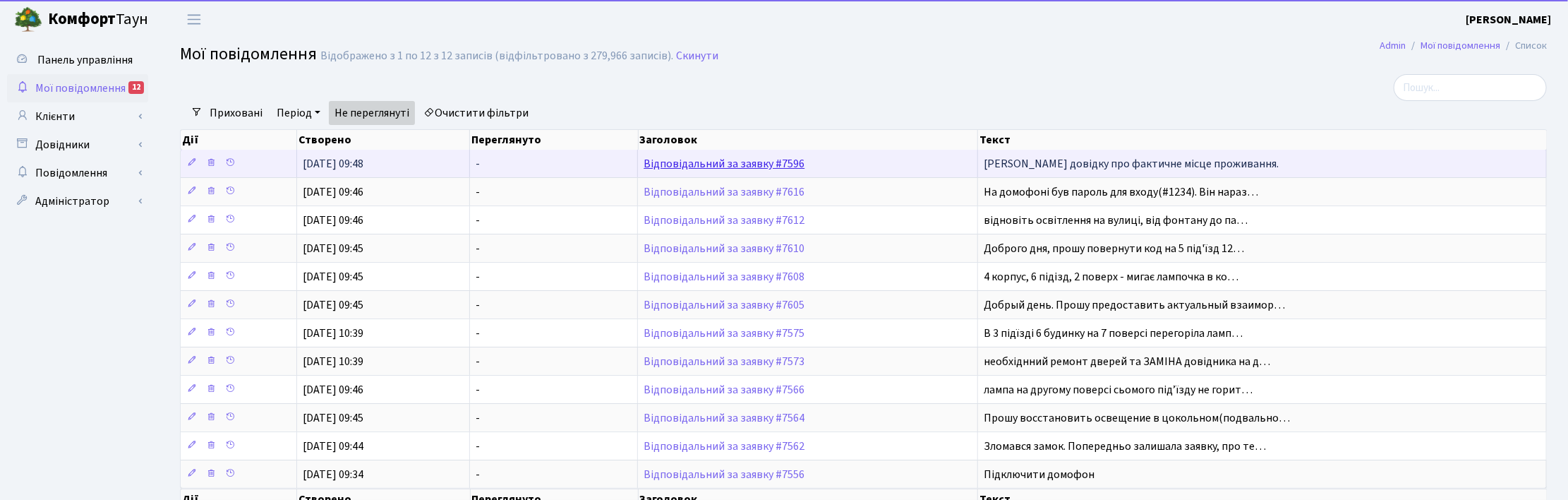
click at [694, 164] on link "Відповідальний за заявку #7596" at bounding box center [724, 163] width 161 height 16
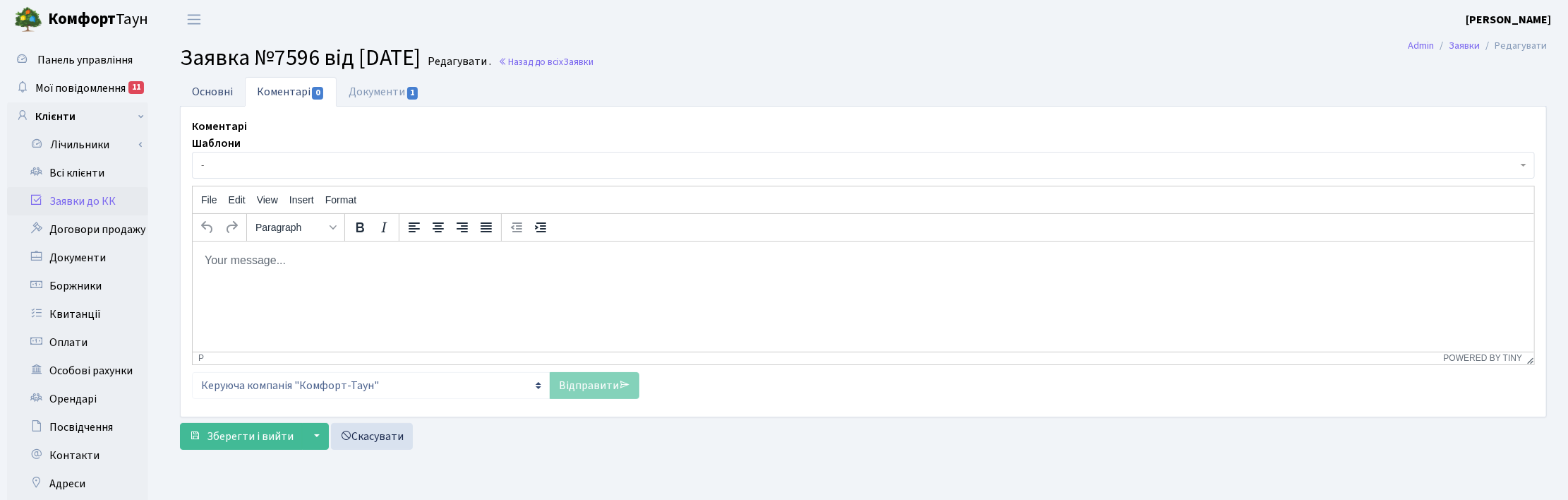
click at [208, 89] on link "Основні" at bounding box center [212, 91] width 65 height 29
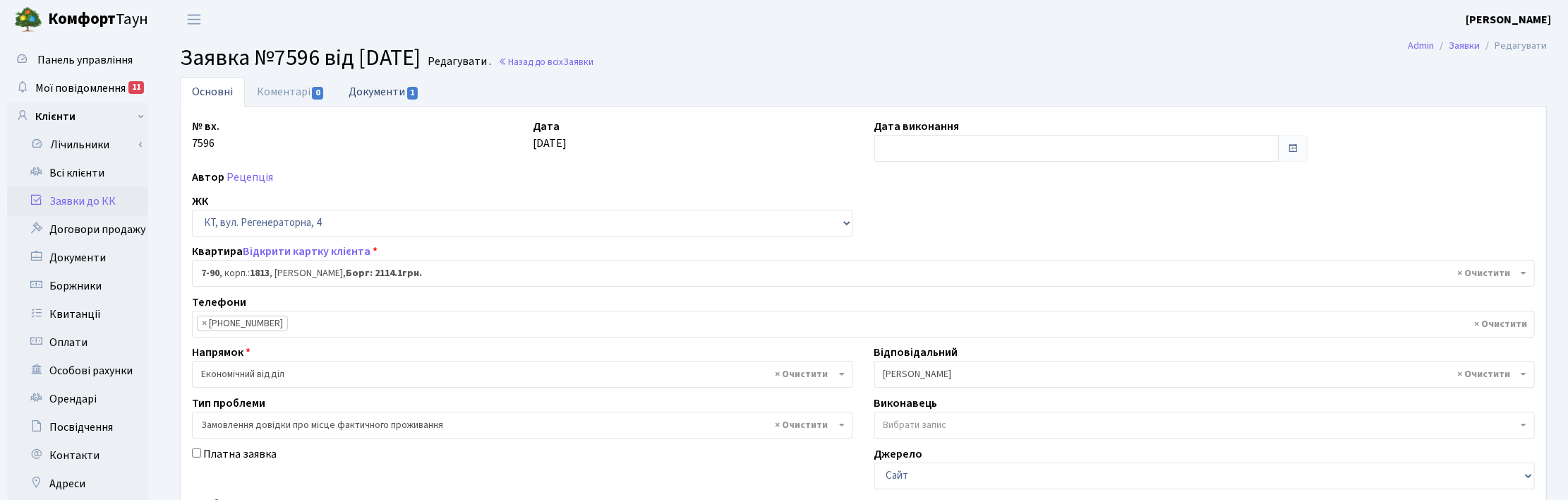
click at [381, 93] on link "Документи 1" at bounding box center [383, 91] width 95 height 29
select select "25"
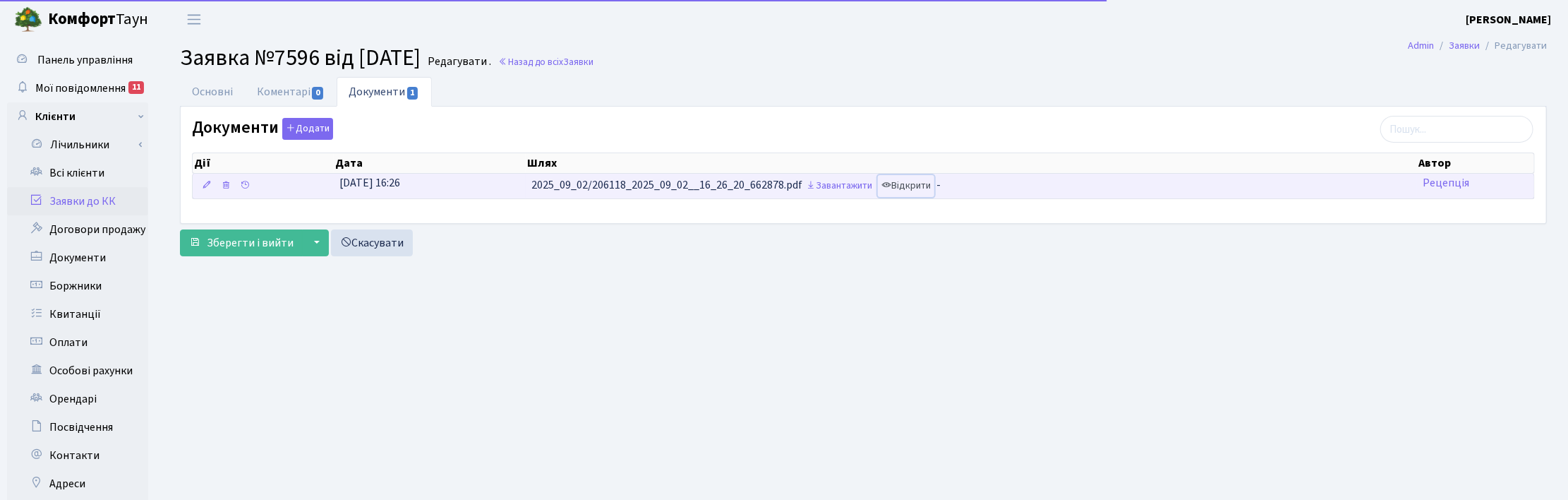
click at [923, 188] on link "Відкрити" at bounding box center [905, 186] width 56 height 22
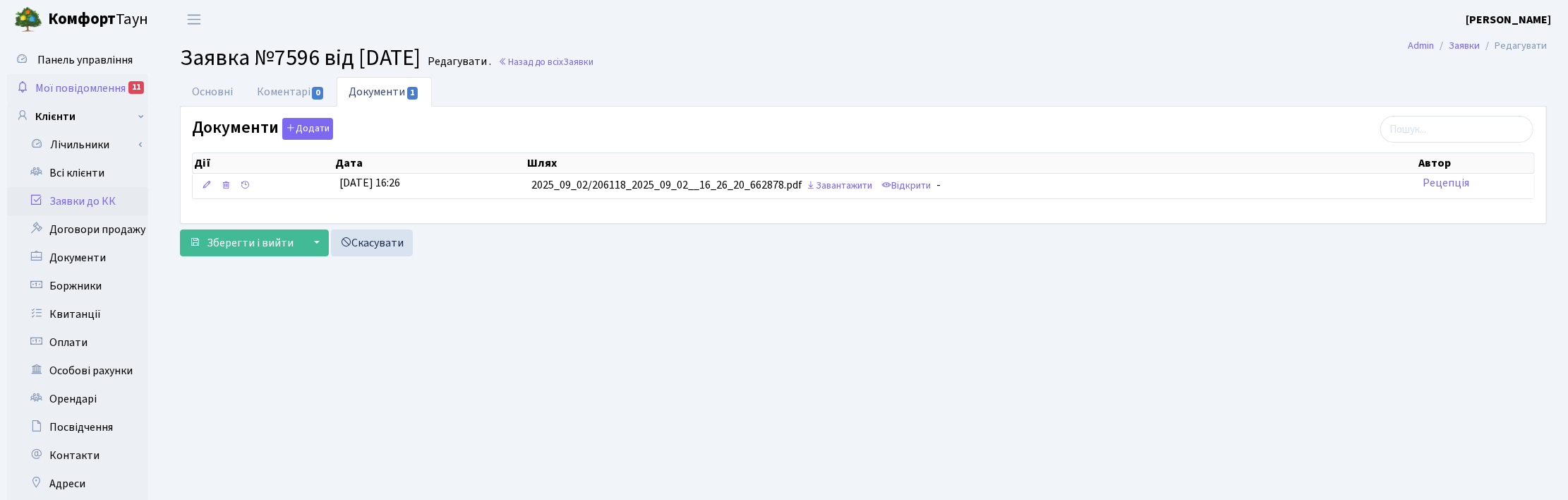
click at [87, 83] on span "Мої повідомлення" at bounding box center [81, 88] width 90 height 16
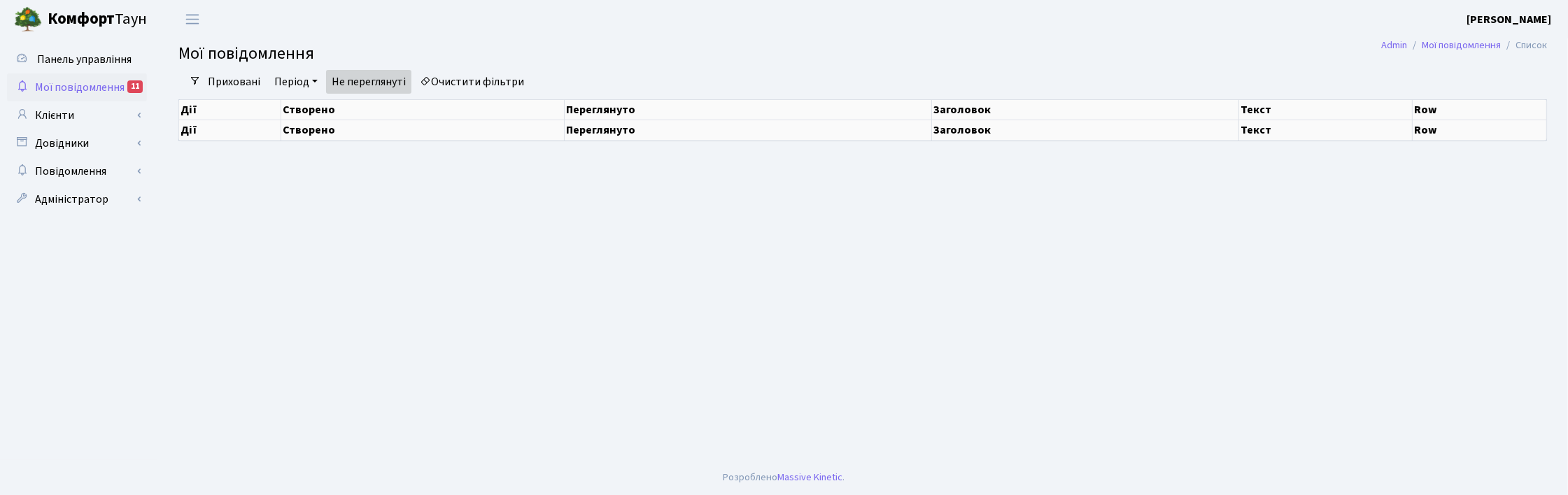
select select "25"
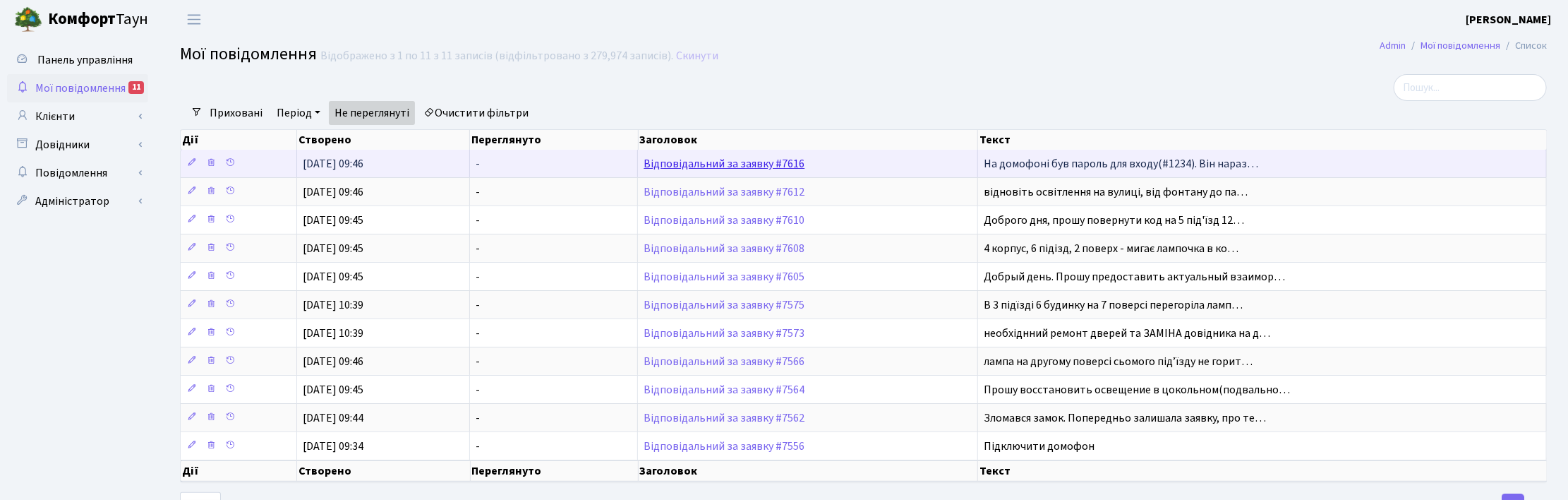
click at [755, 159] on link "Відповідальний за заявку #7616" at bounding box center [724, 163] width 161 height 16
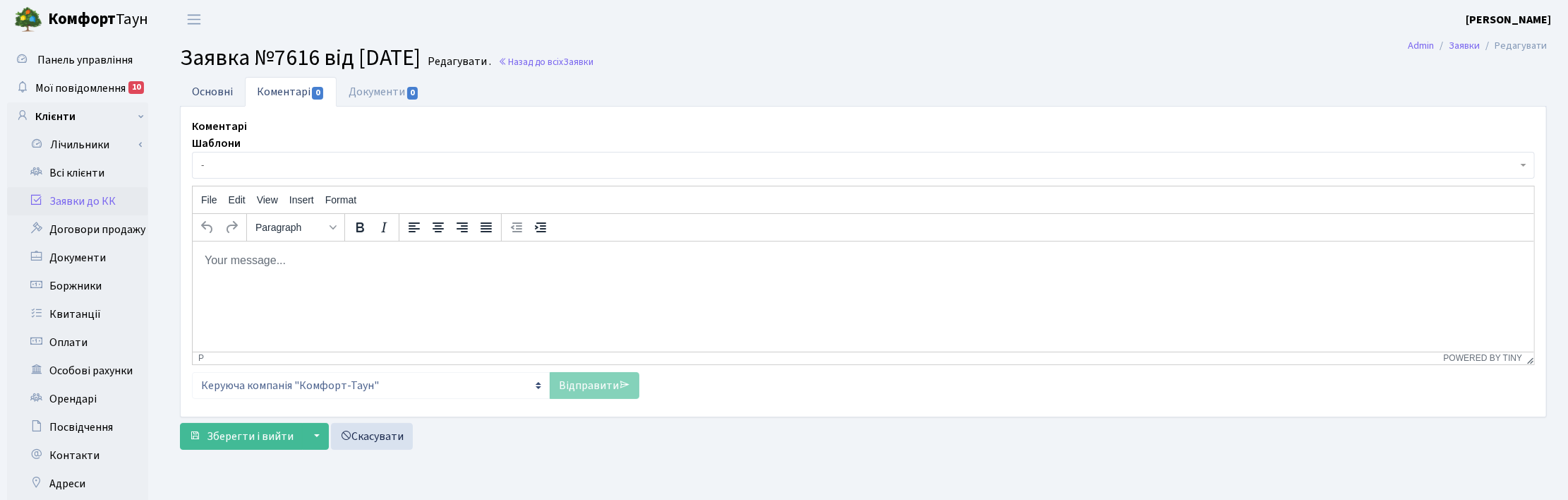
click at [222, 84] on link "Основні" at bounding box center [212, 91] width 65 height 29
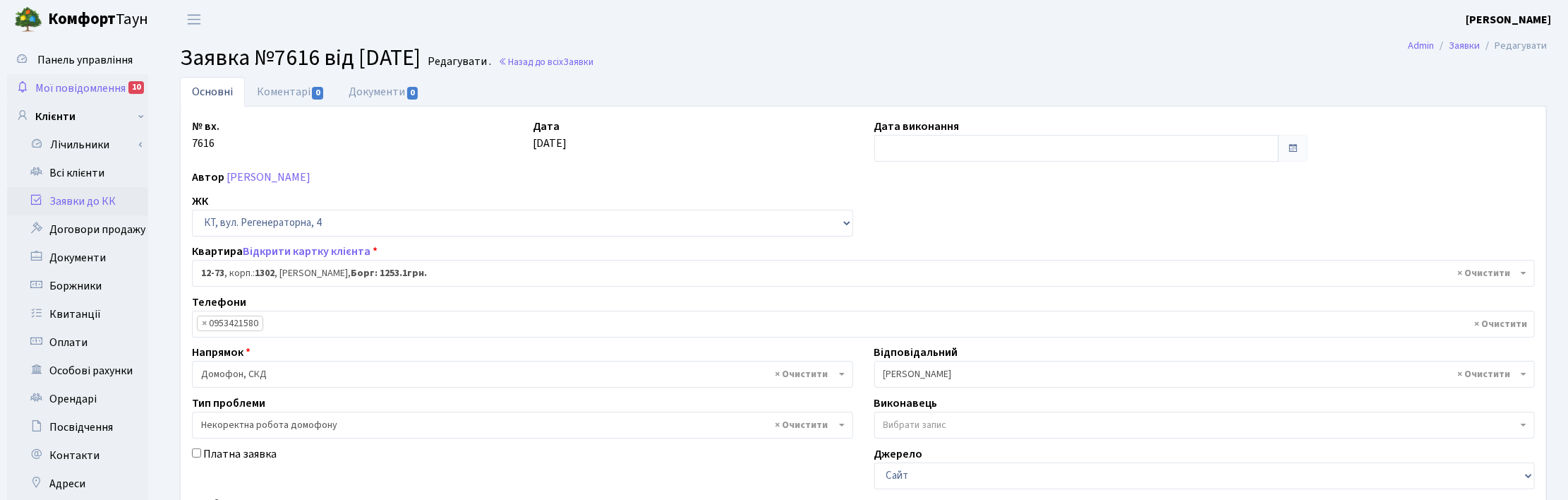
click at [74, 82] on span "Мої повідомлення" at bounding box center [81, 88] width 90 height 16
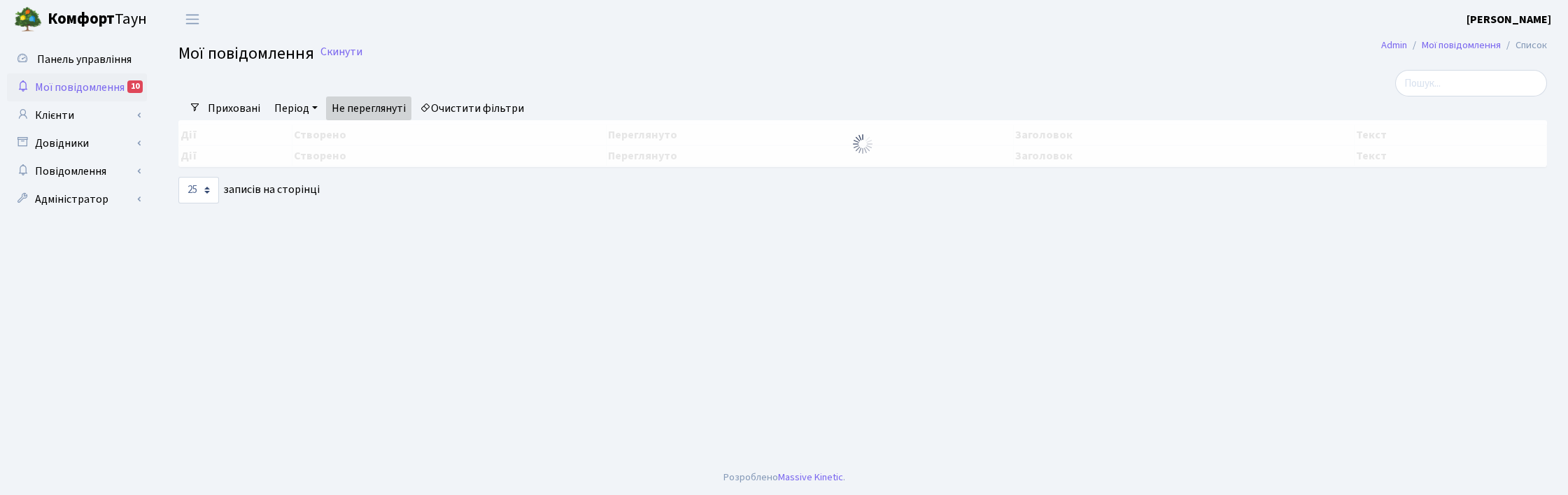
select select "25"
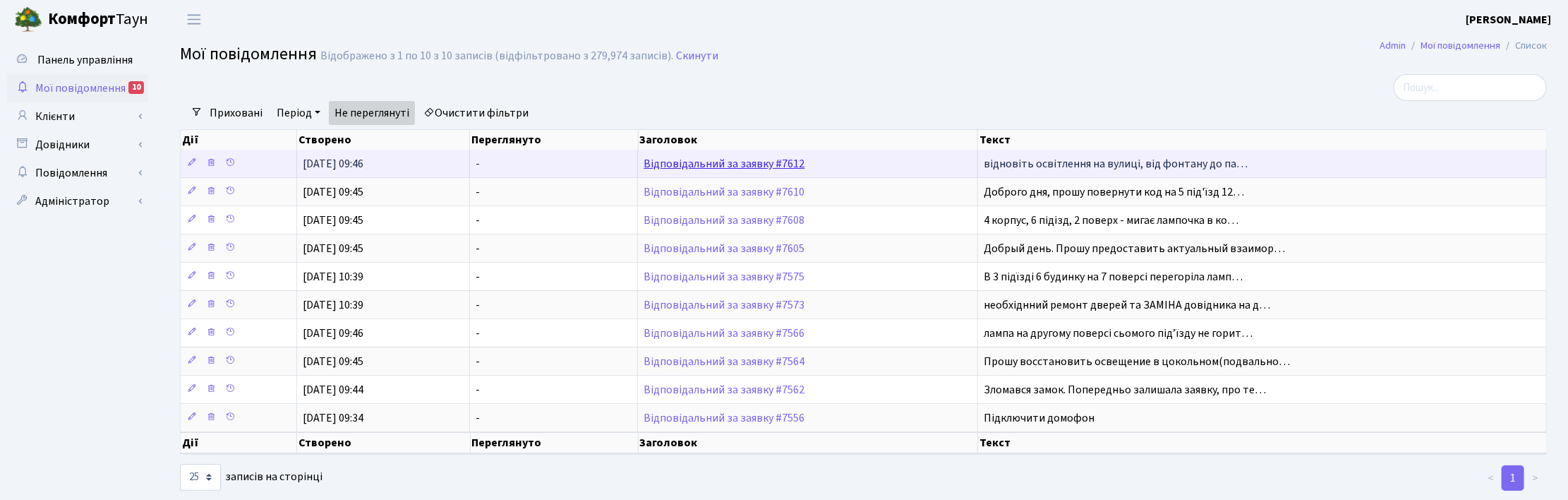
click at [708, 160] on link "Відповідальний за заявку #7612" at bounding box center [724, 163] width 161 height 16
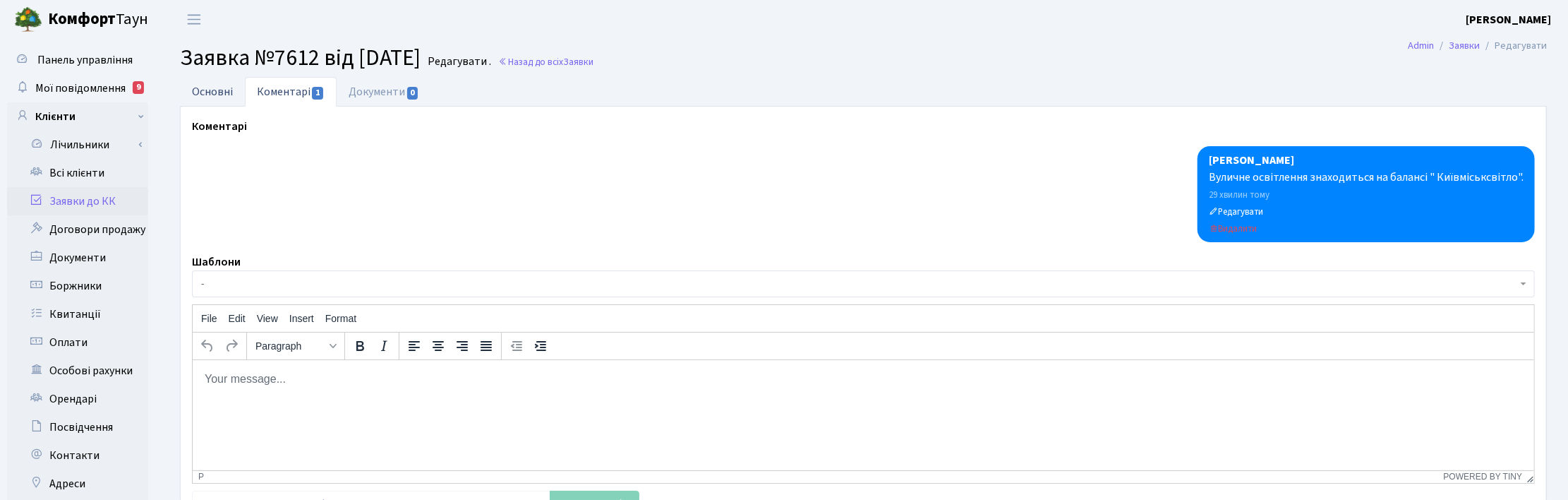
click at [207, 93] on link "Основні" at bounding box center [212, 91] width 65 height 29
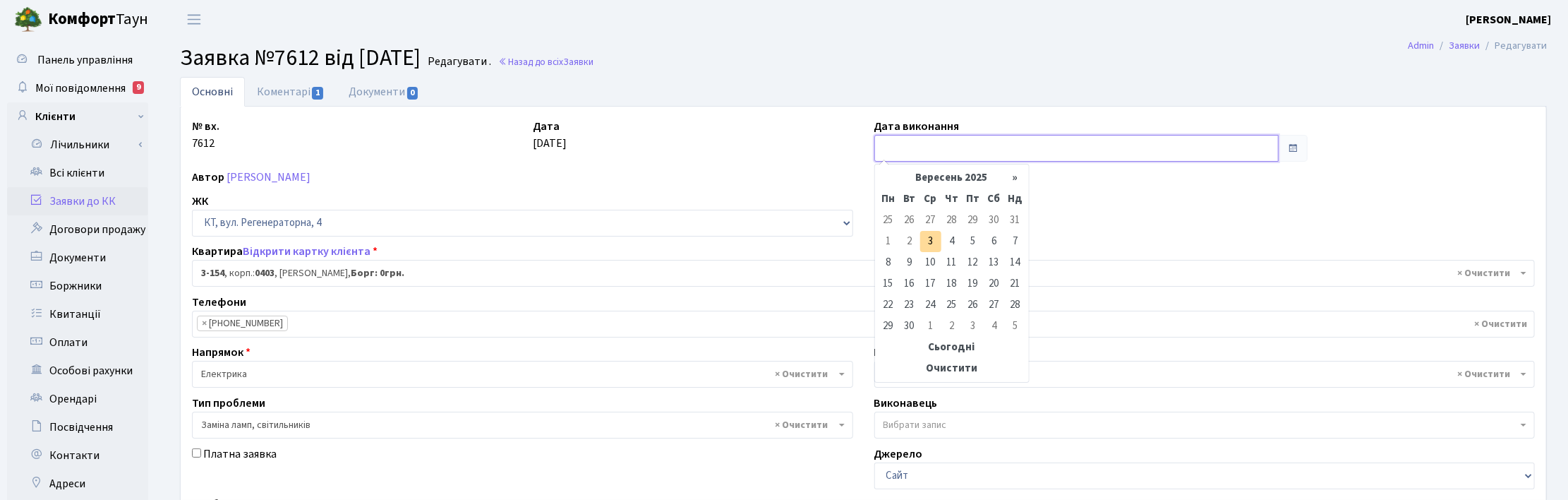
click at [893, 144] on input "text" at bounding box center [1076, 148] width 404 height 27
click at [933, 235] on td "3" at bounding box center [931, 241] width 22 height 22
type input "03.09.2025"
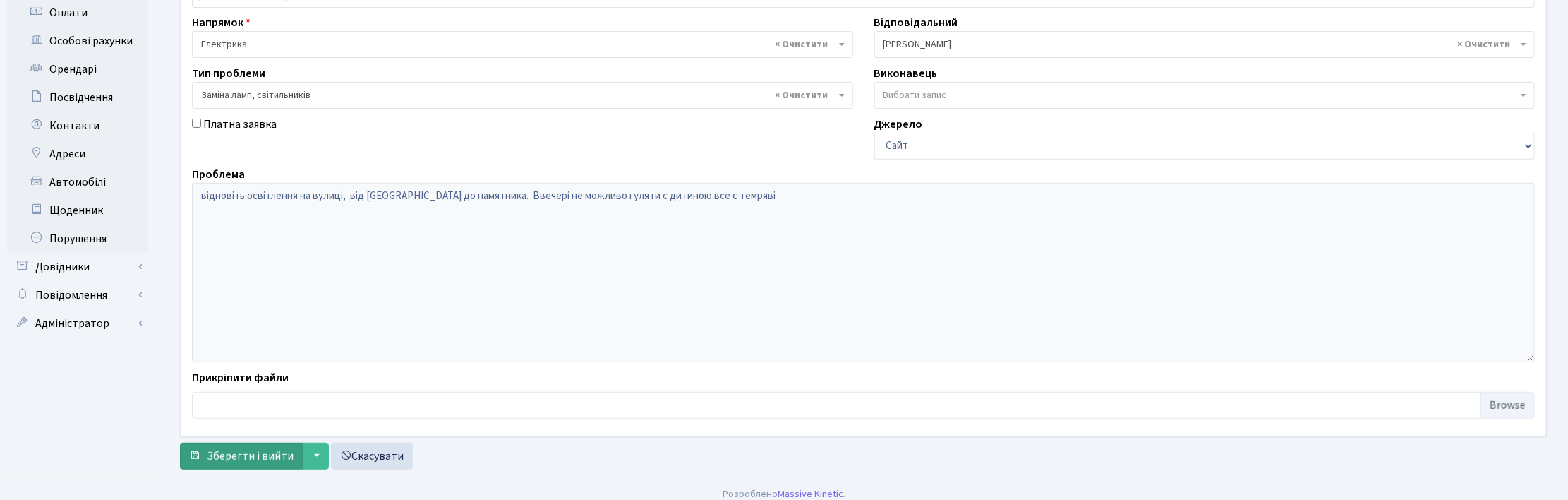
scroll to position [342, 0]
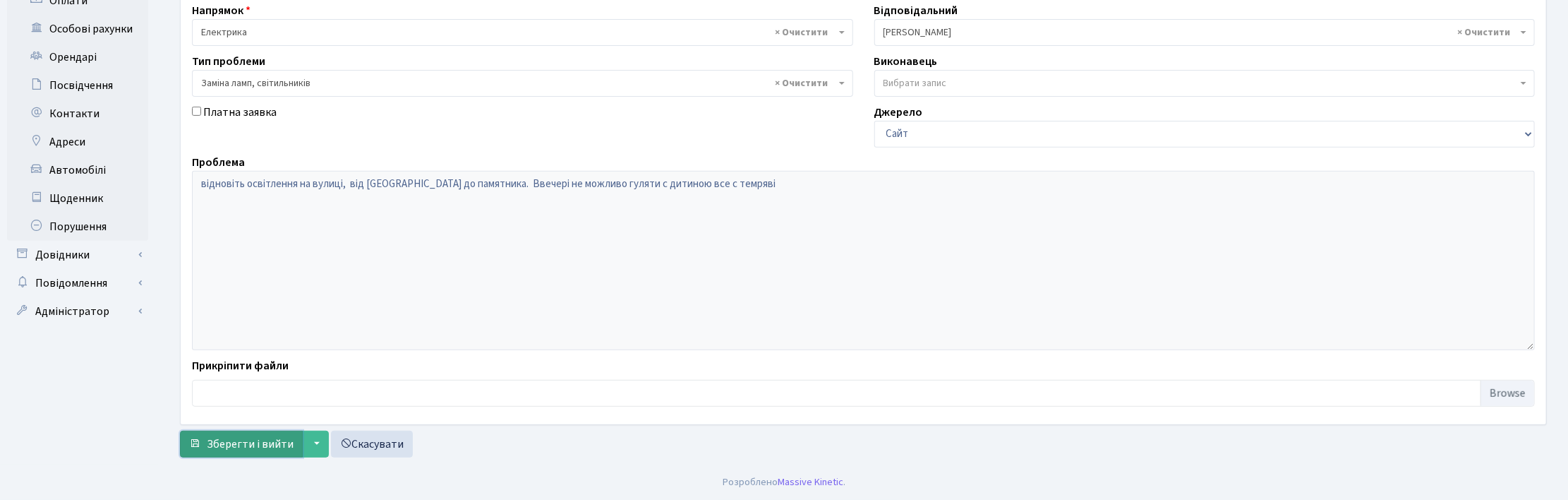
click at [240, 438] on span "Зберегти і вийти" at bounding box center [250, 444] width 87 height 16
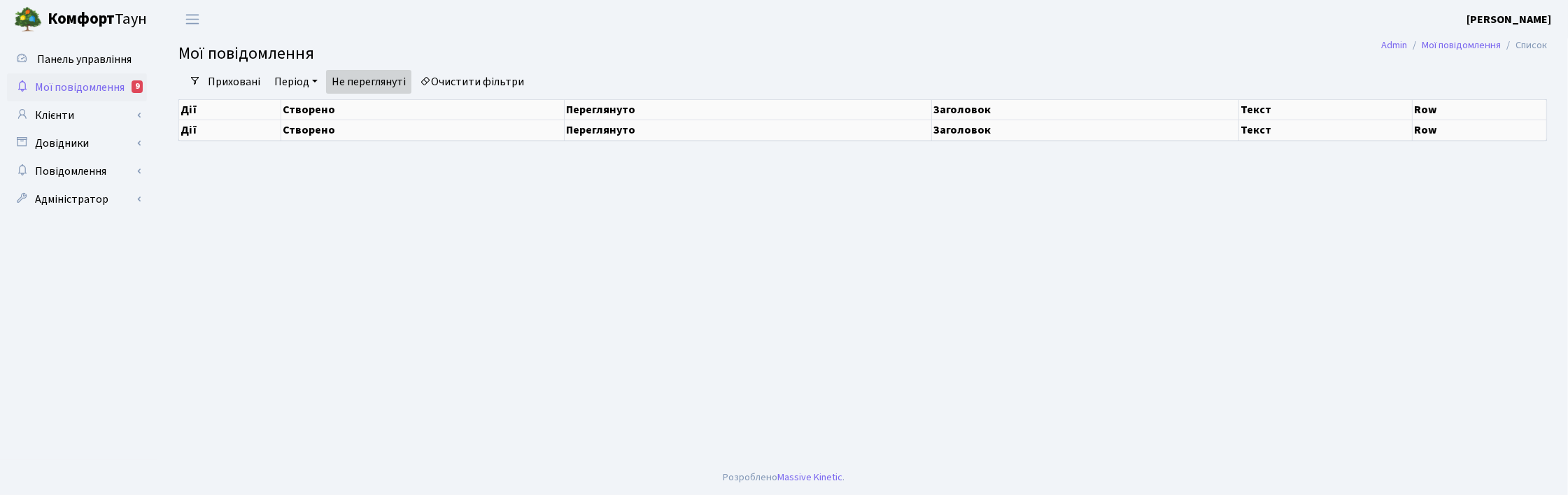
select select "25"
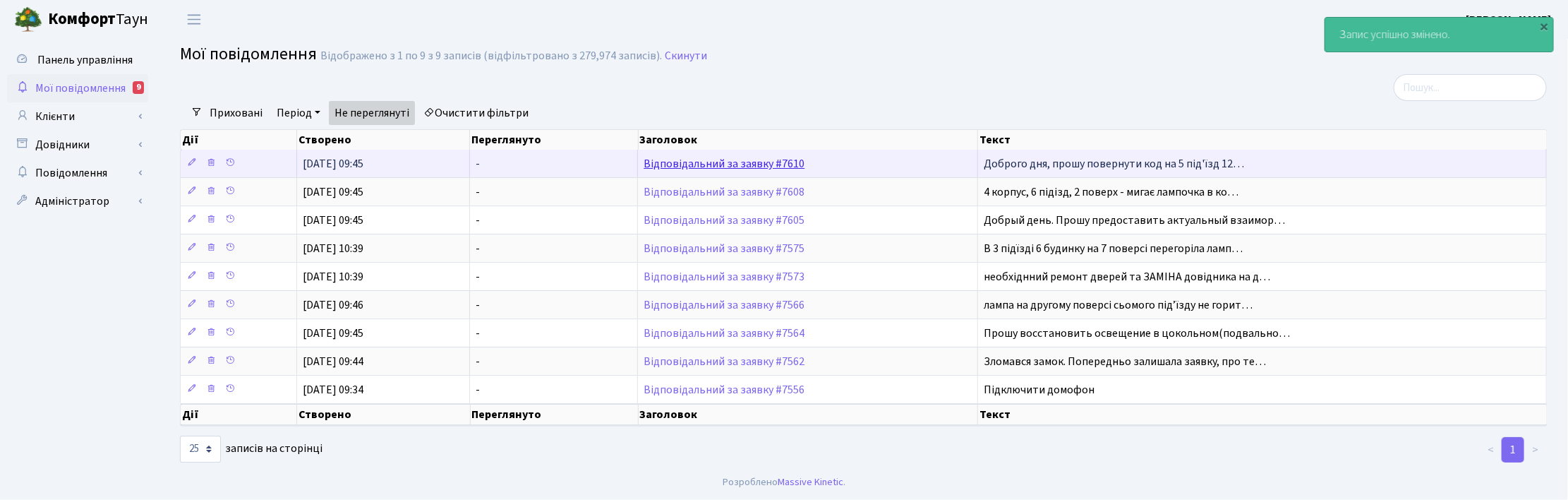
click at [738, 163] on link "Відповідальний за заявку #7610" at bounding box center [724, 163] width 161 height 16
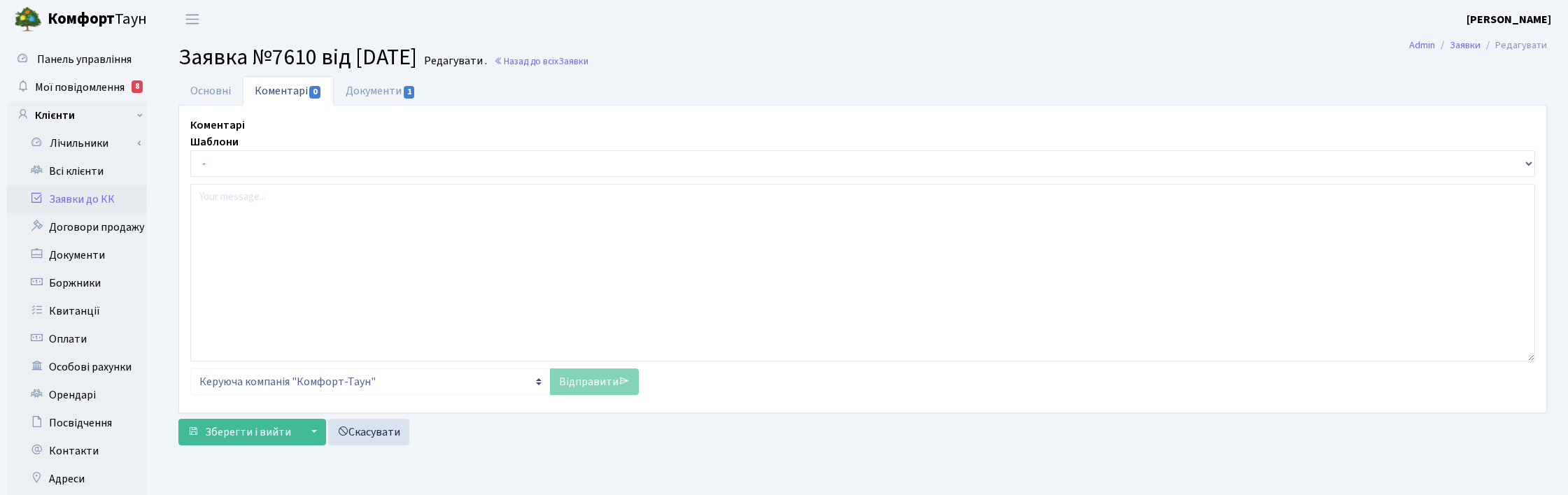
select select "7281"
select select "38"
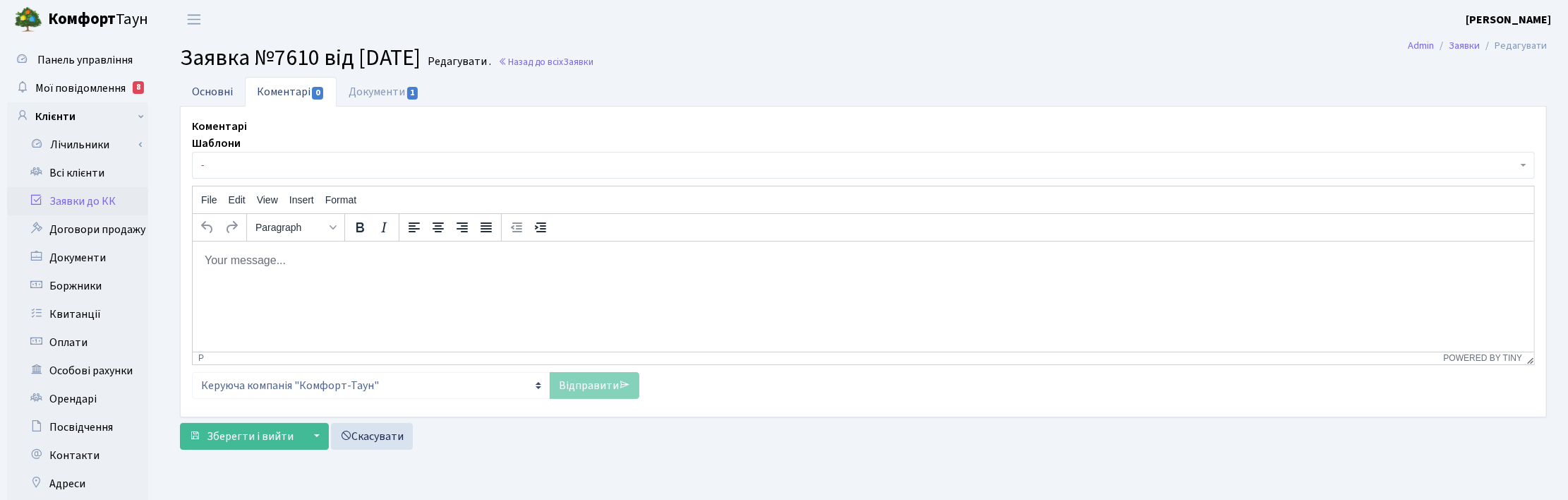
click at [204, 82] on link "Основні" at bounding box center [212, 91] width 65 height 29
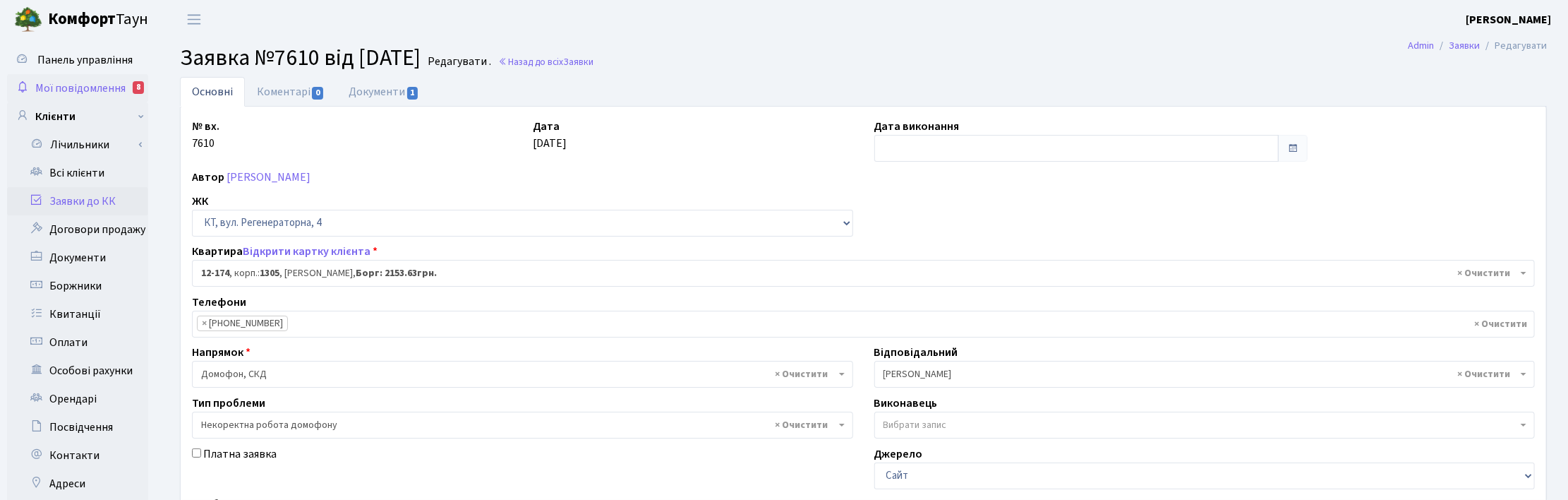
click at [92, 81] on span "Мої повідомлення" at bounding box center [81, 88] width 90 height 16
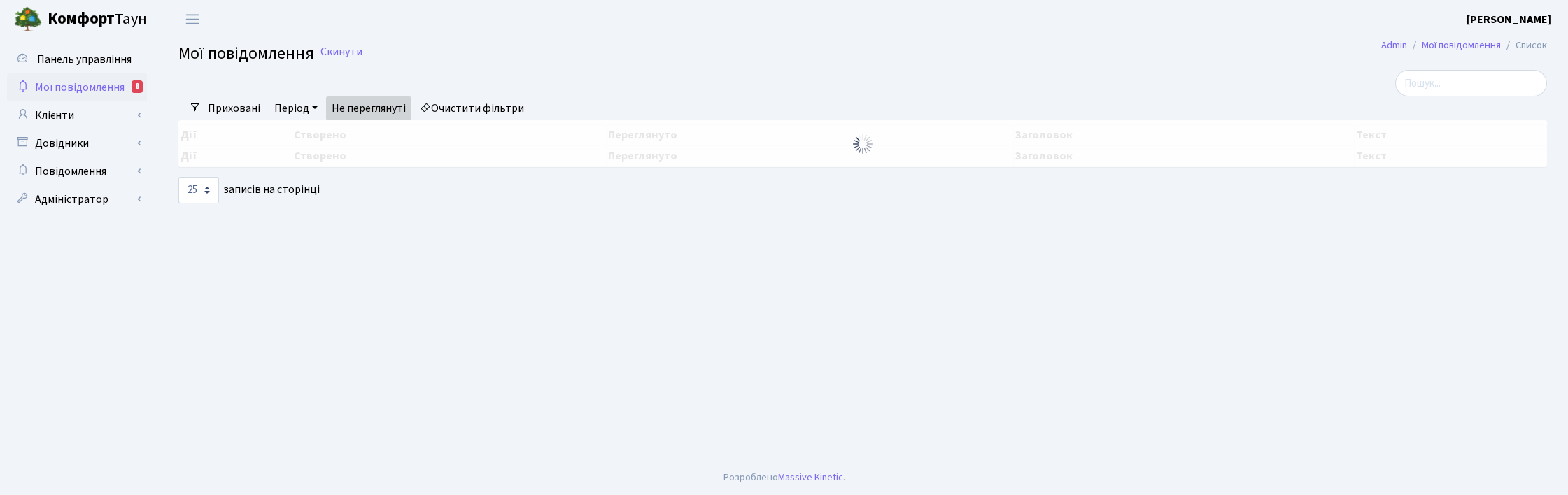
select select "25"
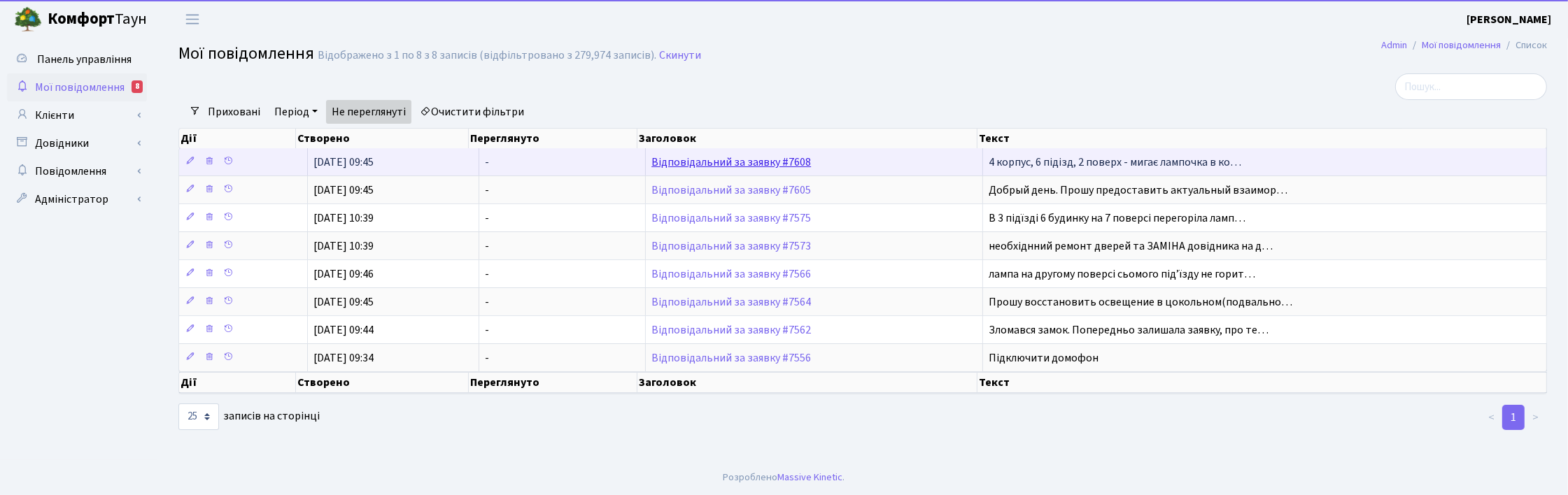
click at [693, 165] on link "Відповідальний за заявку #7608" at bounding box center [731, 162] width 160 height 16
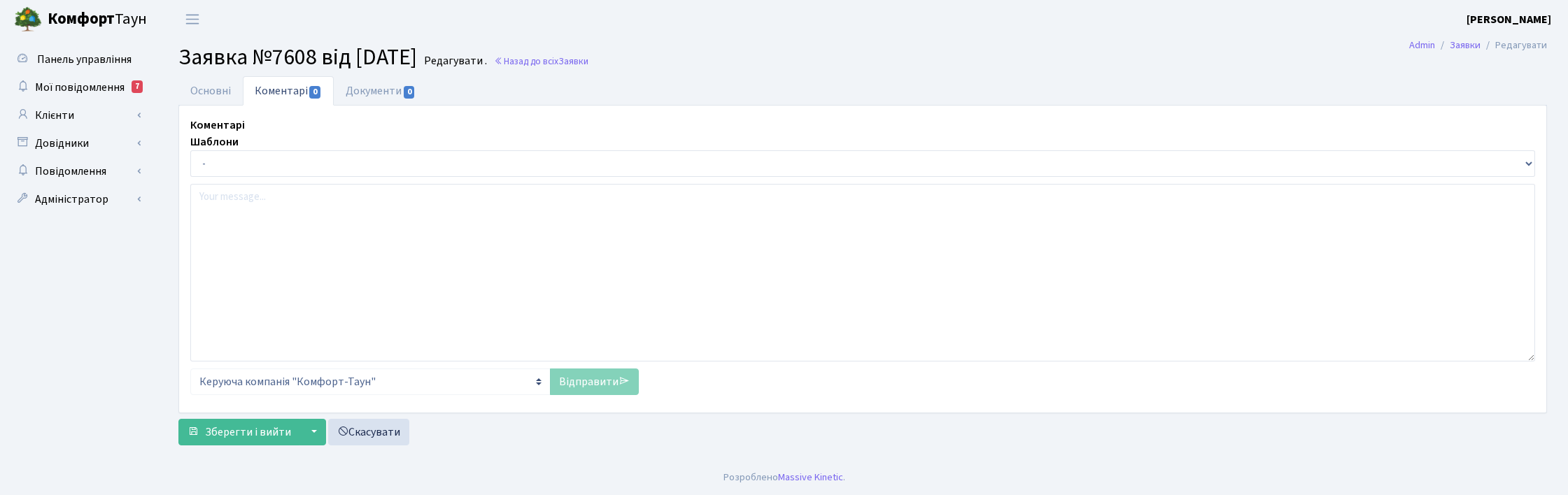
select select "1064"
select select "40"
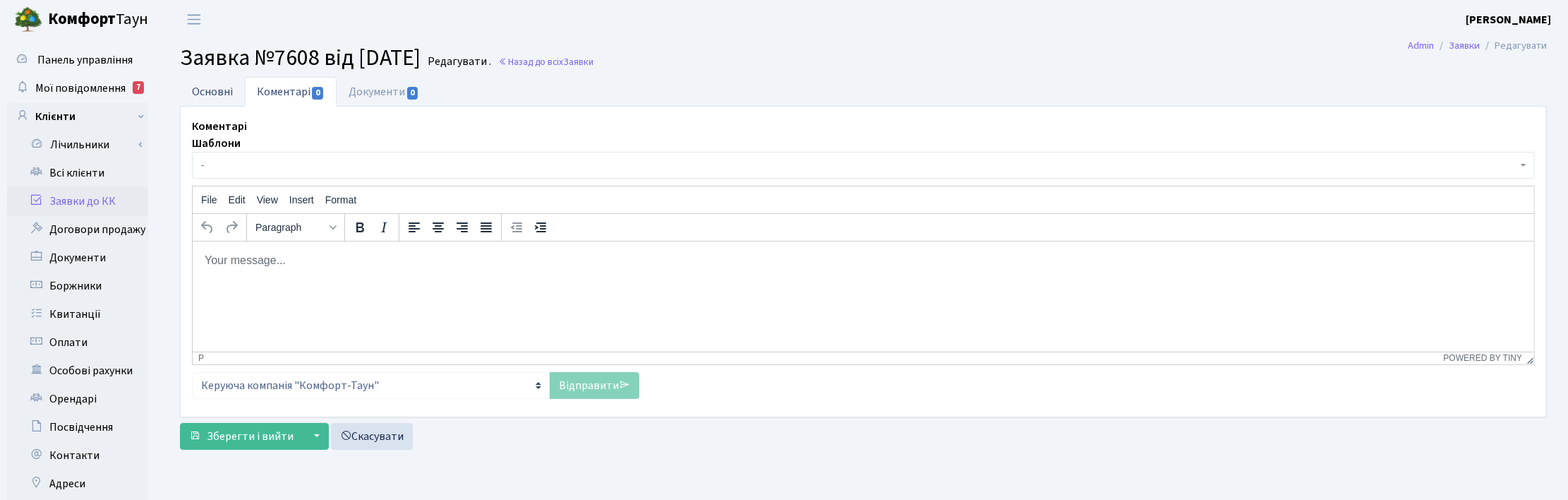
click at [202, 90] on link "Основні" at bounding box center [212, 91] width 65 height 29
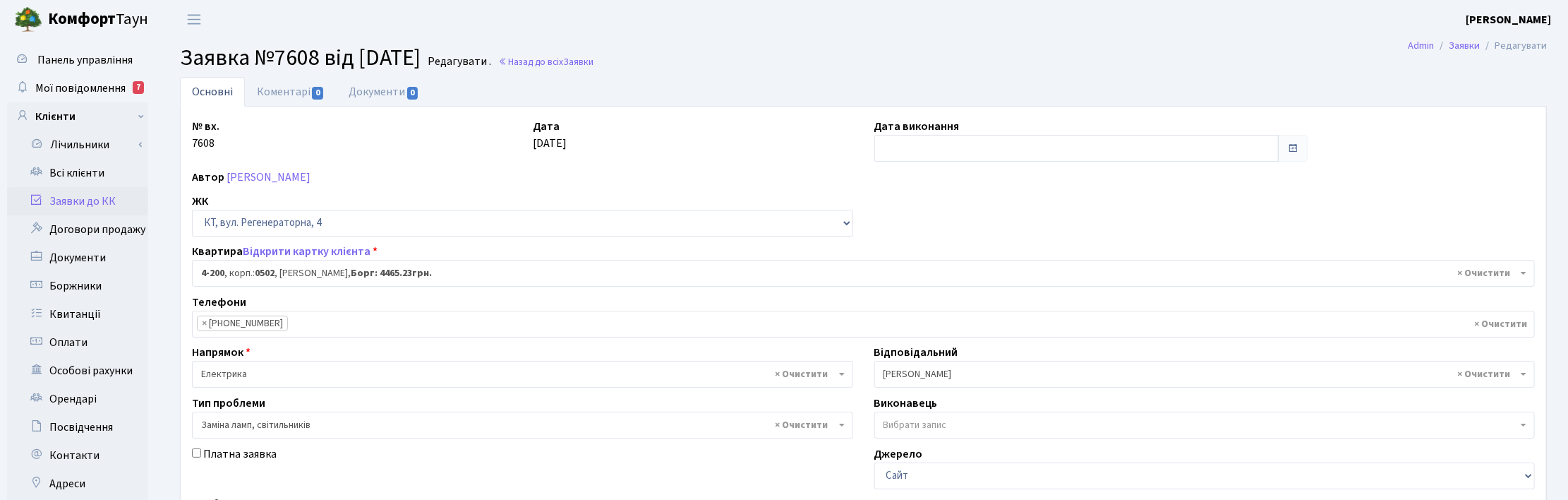
scroll to position [88, 0]
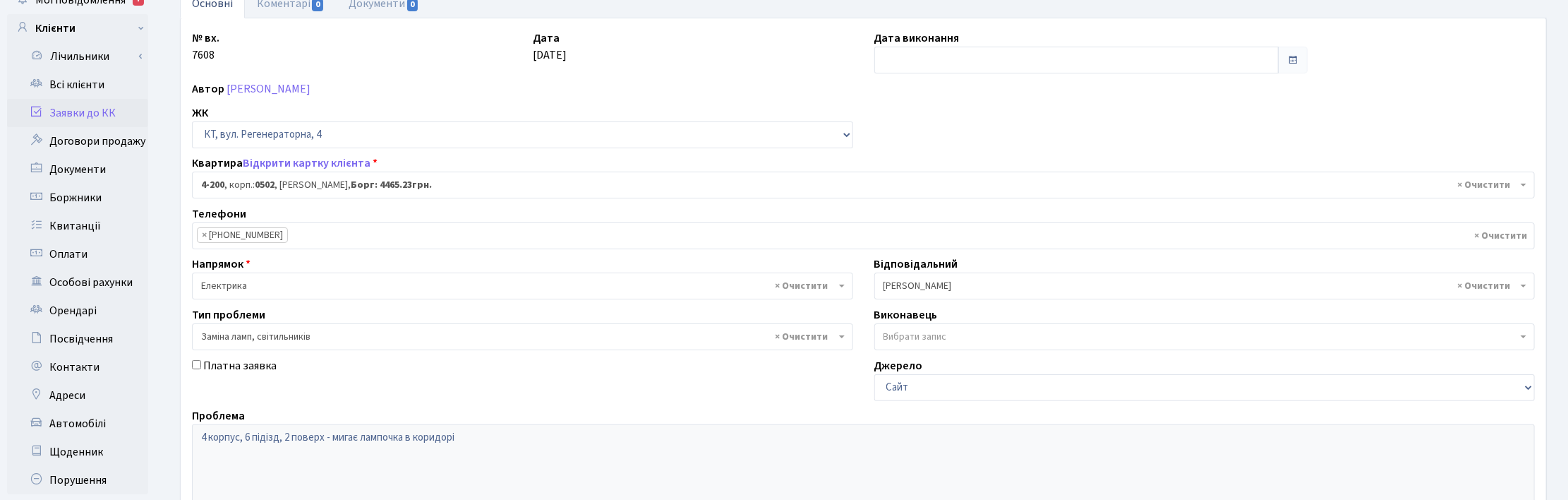
click at [694, 86] on div "Автор Кузьмич Анна Олександрівна" at bounding box center [862, 89] width 1364 height 17
click at [270, 4] on link "Коментарі 0" at bounding box center [291, 3] width 92 height 29
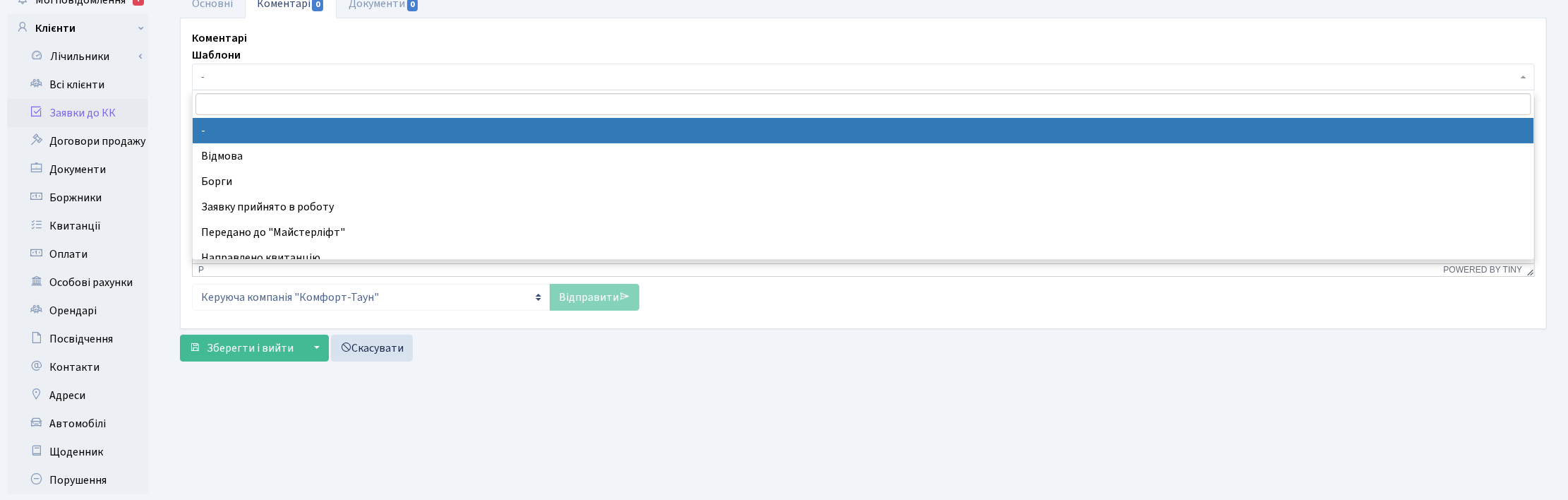
click at [224, 73] on span "-" at bounding box center [859, 77] width 1316 height 14
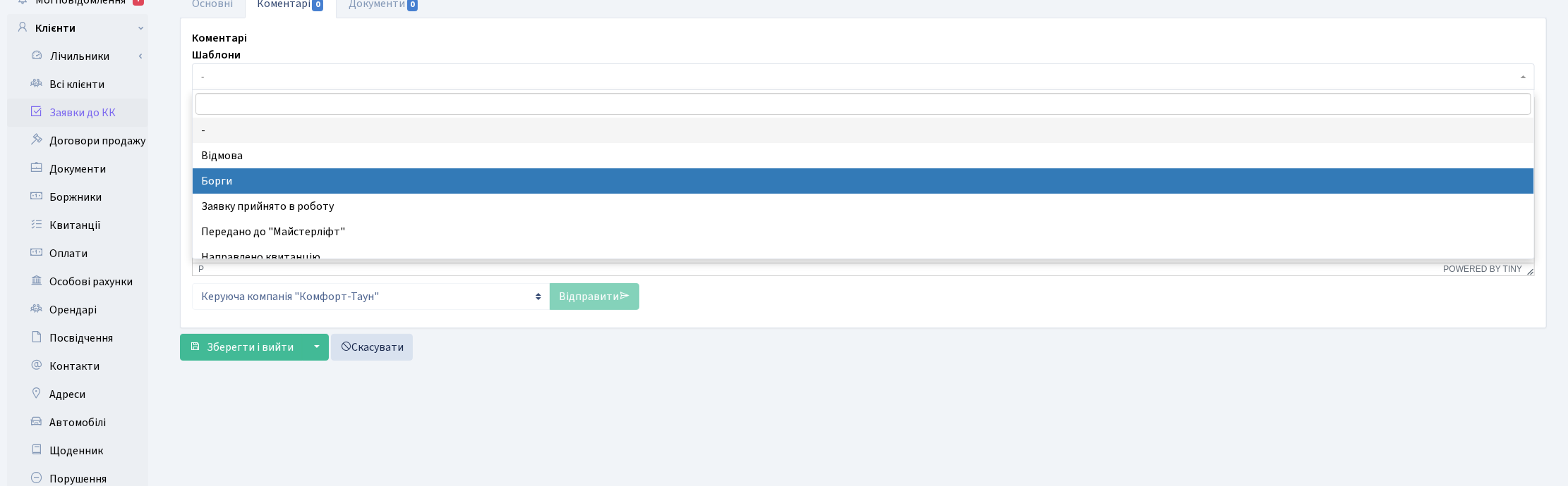
select select "3"
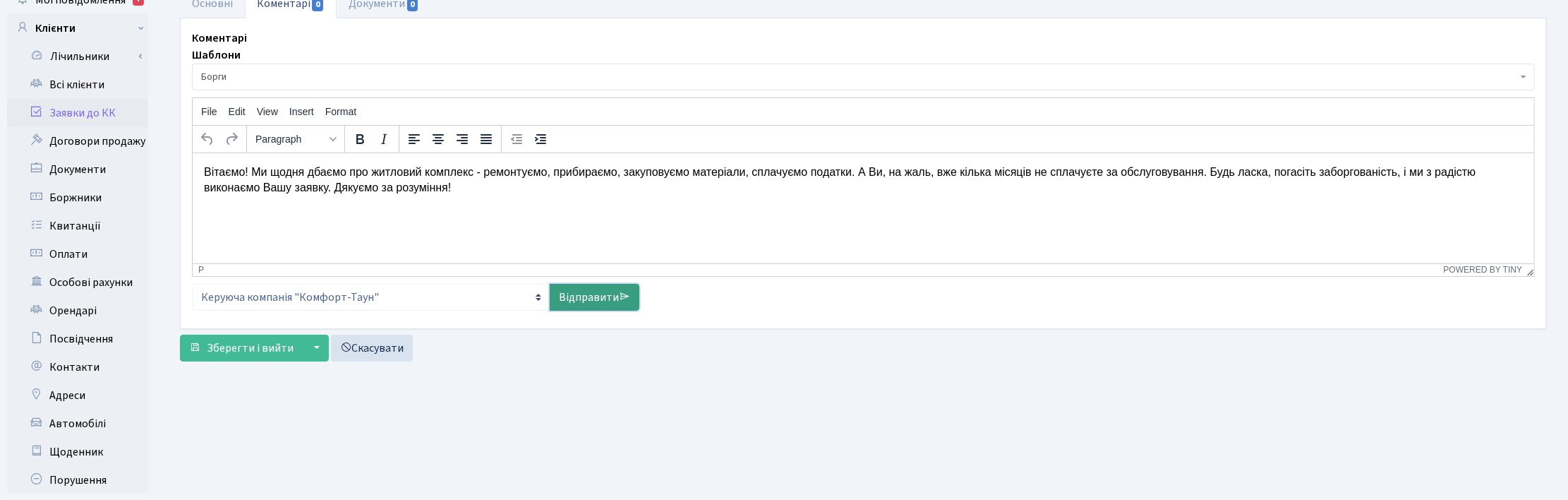
click at [573, 295] on link "Відправити" at bounding box center [594, 297] width 90 height 27
select select
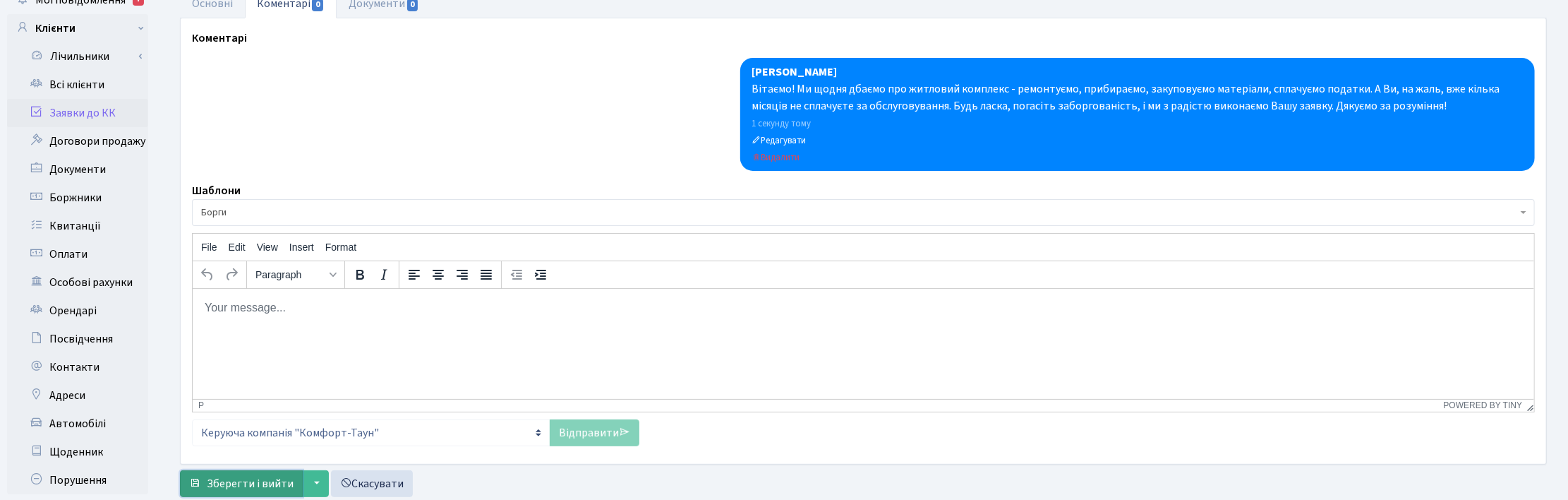
click at [246, 485] on span "Зберегти і вийти" at bounding box center [250, 483] width 87 height 16
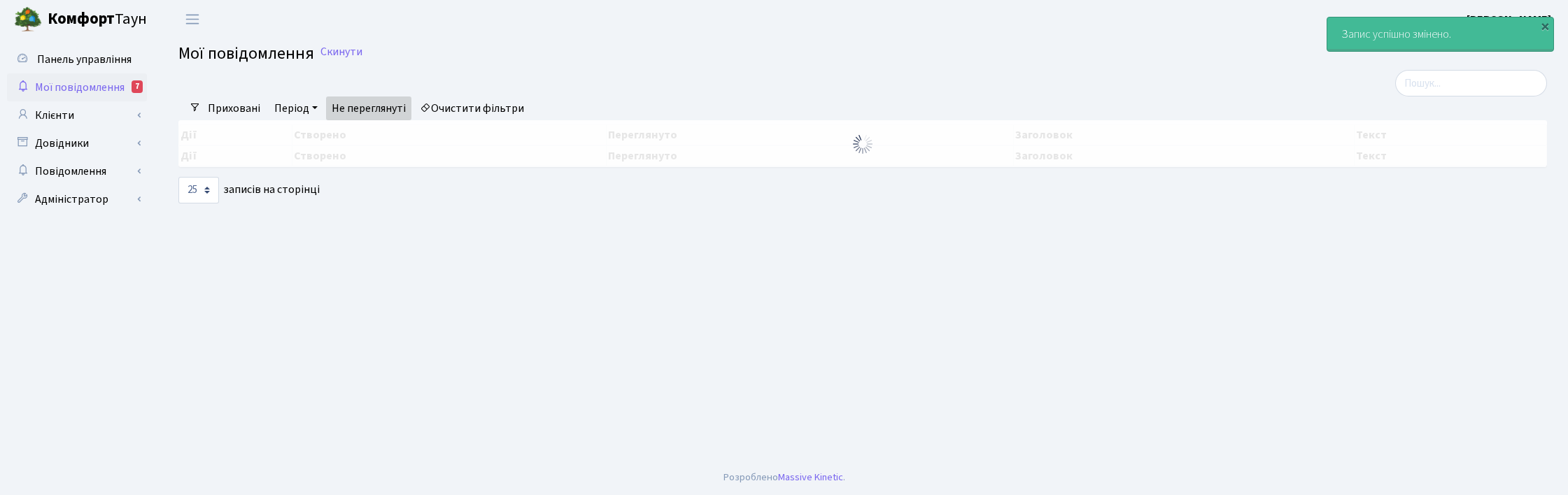
select select "25"
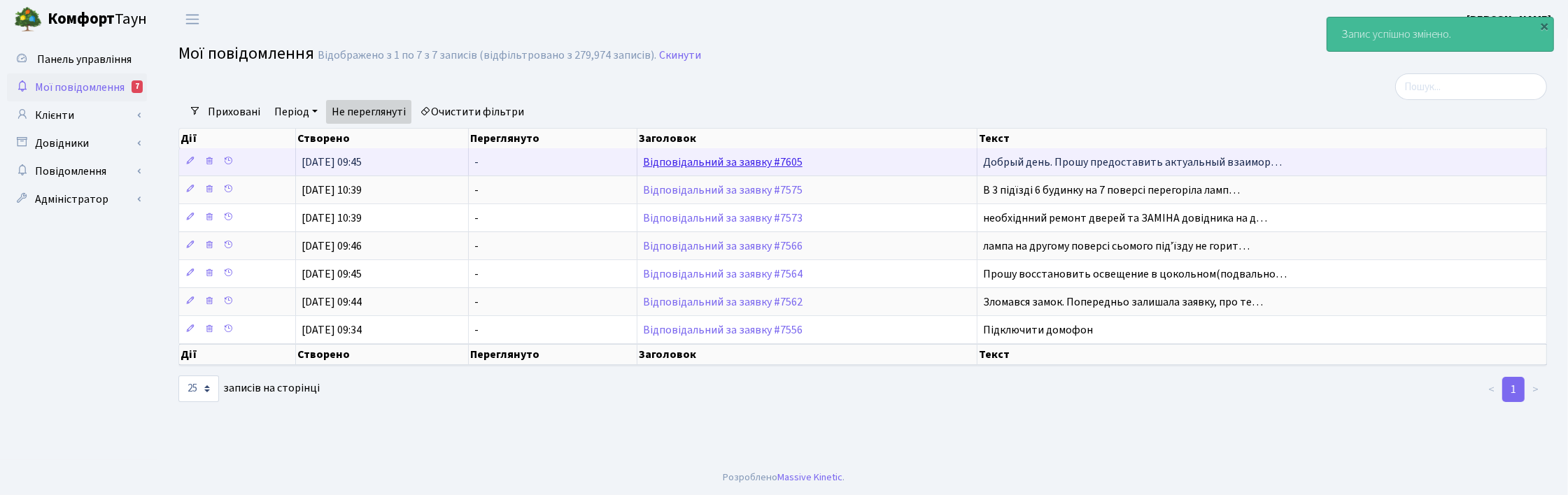
click at [714, 163] on link "Відповідальний за заявку #7605" at bounding box center [723, 162] width 160 height 16
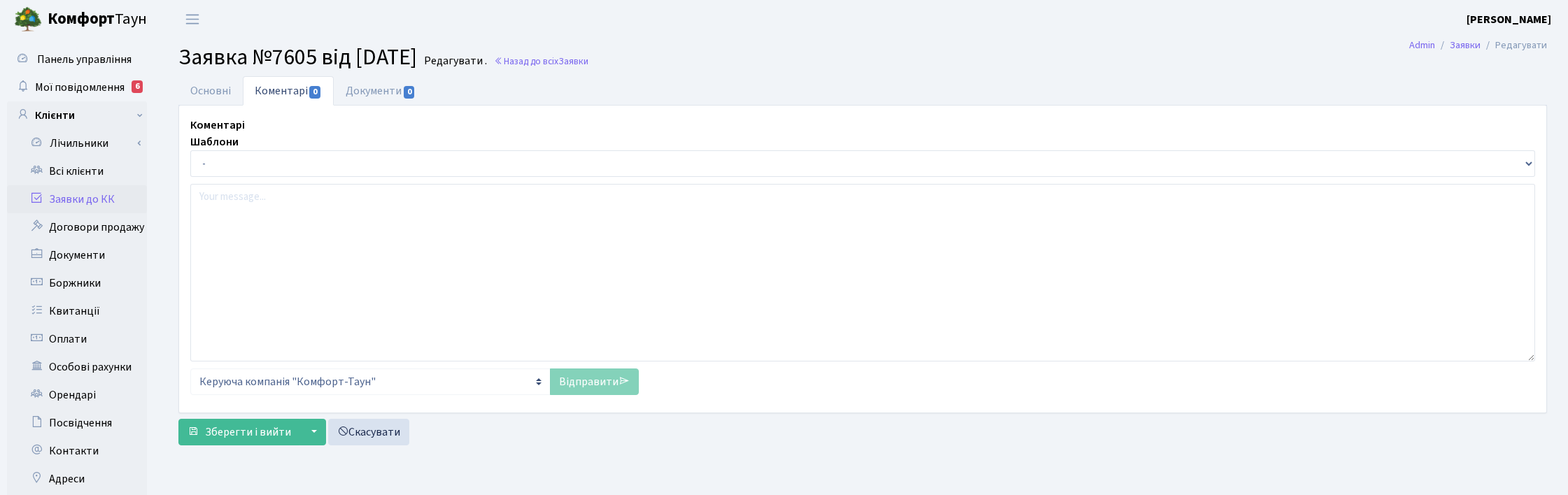
select select "15124"
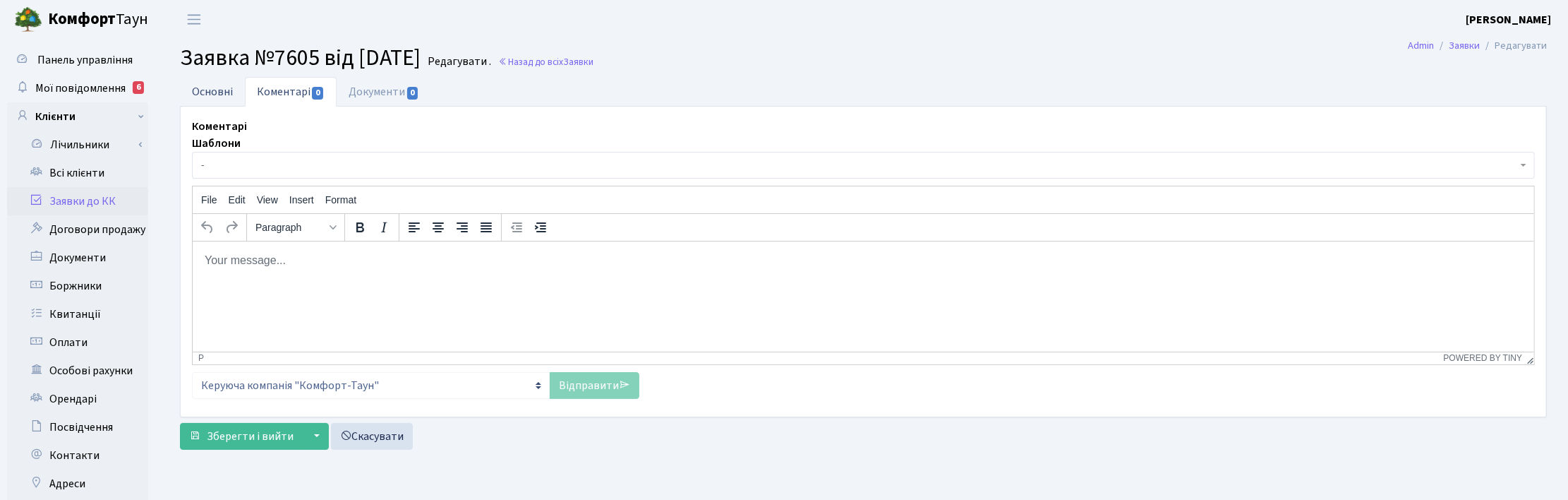
click at [191, 83] on link "Основні" at bounding box center [212, 91] width 65 height 29
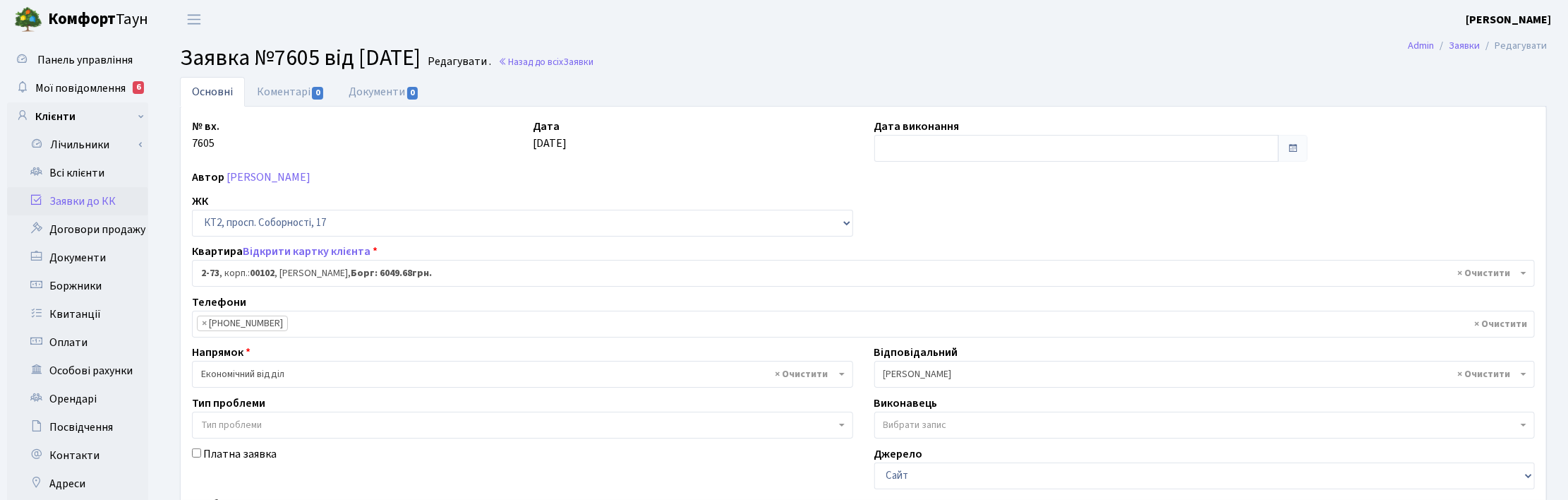
click at [692, 61] on h2 "Заявка №7605 від 02.09.2025 Редагувати . Назад до всіх Заявки" at bounding box center [863, 57] width 1366 height 27
click at [287, 90] on link "Коментарі 0" at bounding box center [291, 91] width 92 height 29
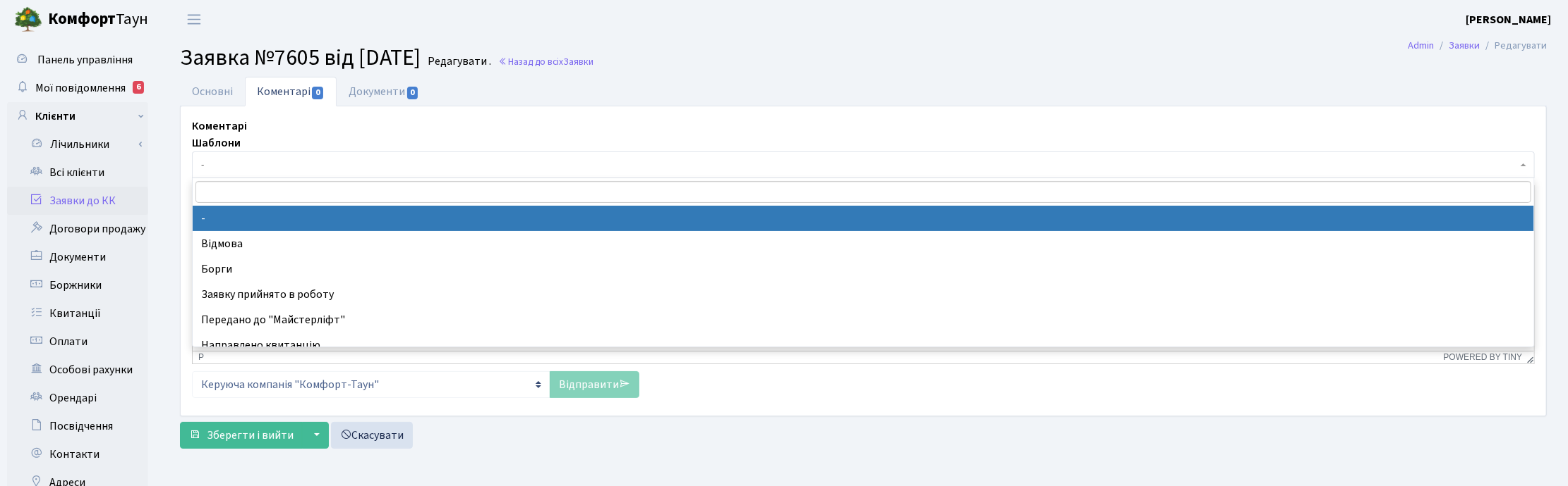
click at [227, 166] on span "-" at bounding box center [859, 165] width 1316 height 14
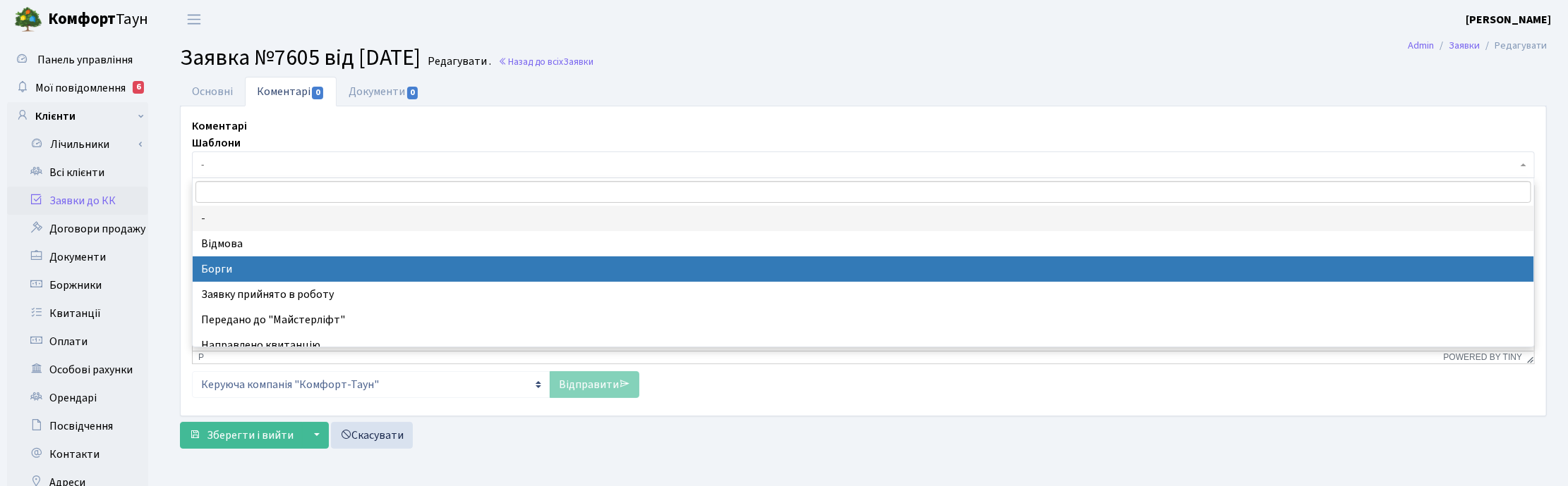
select select "3"
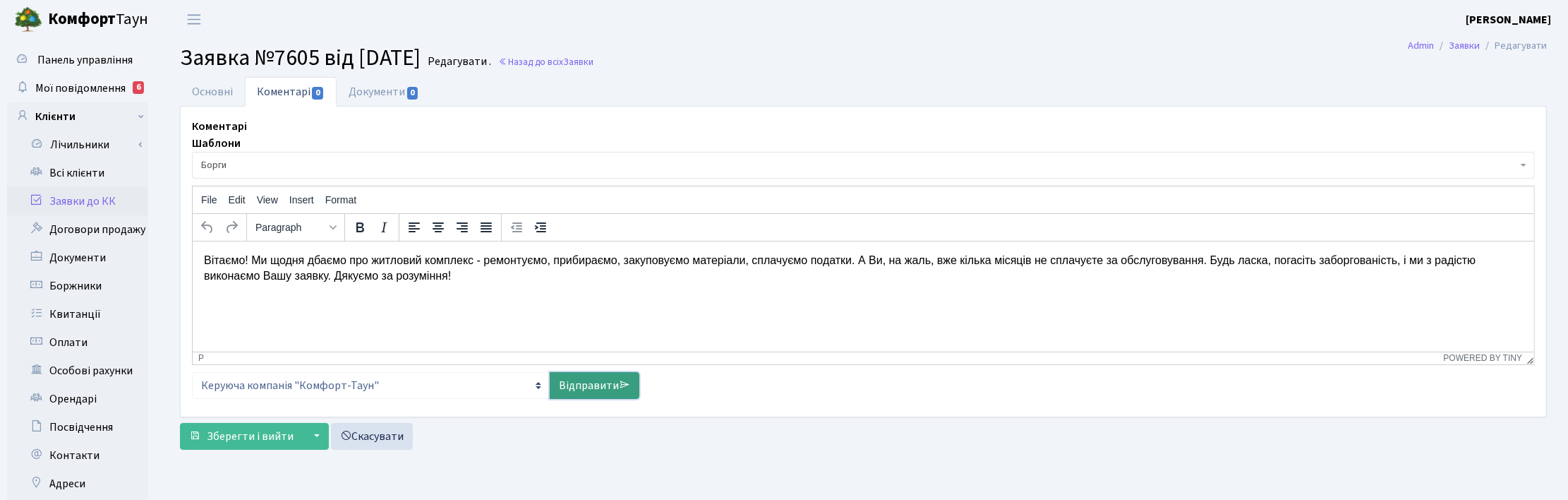
click at [565, 385] on link "Відправити" at bounding box center [594, 386] width 90 height 27
select select
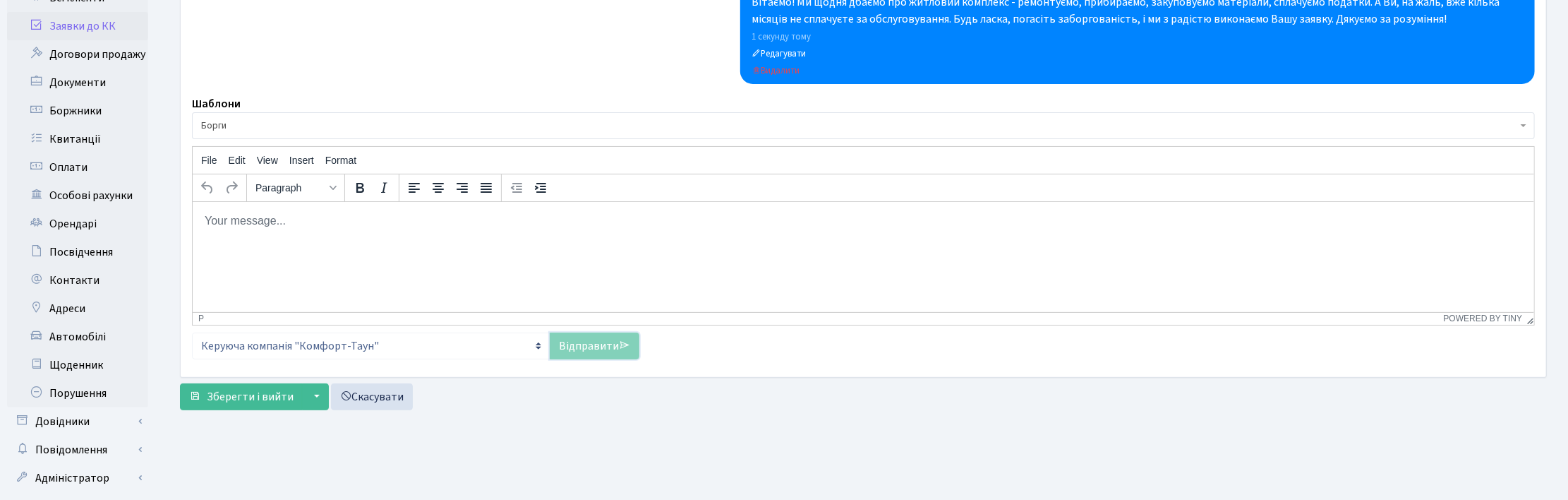
scroll to position [208, 0]
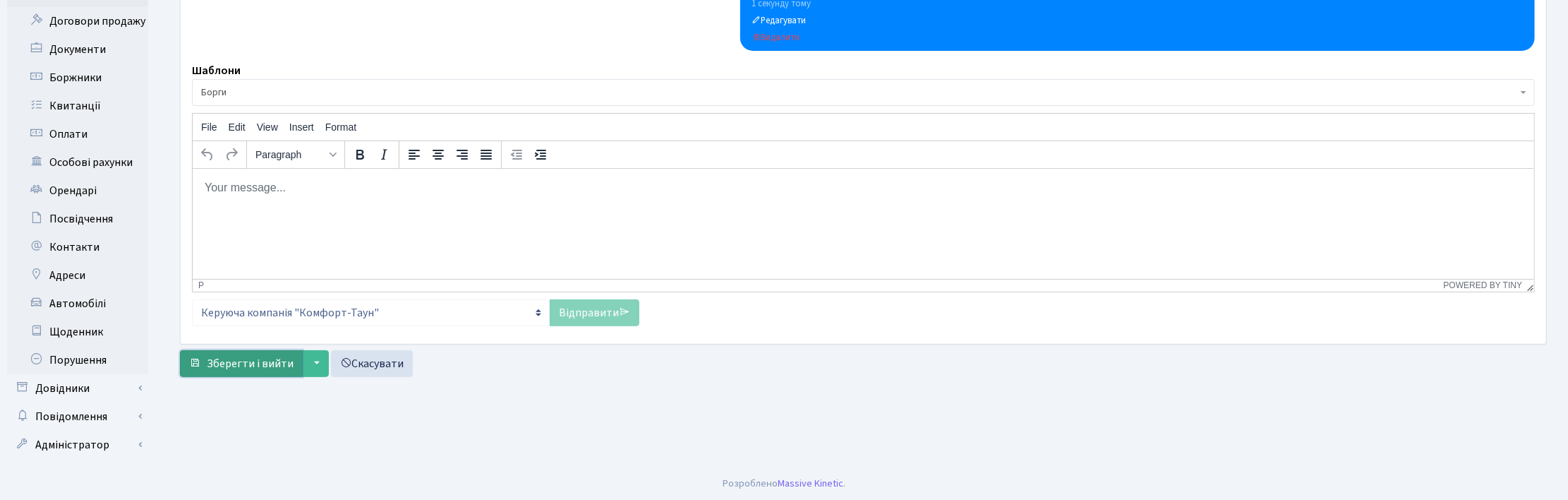
click at [219, 364] on span "Зберегти і вийти" at bounding box center [250, 363] width 87 height 16
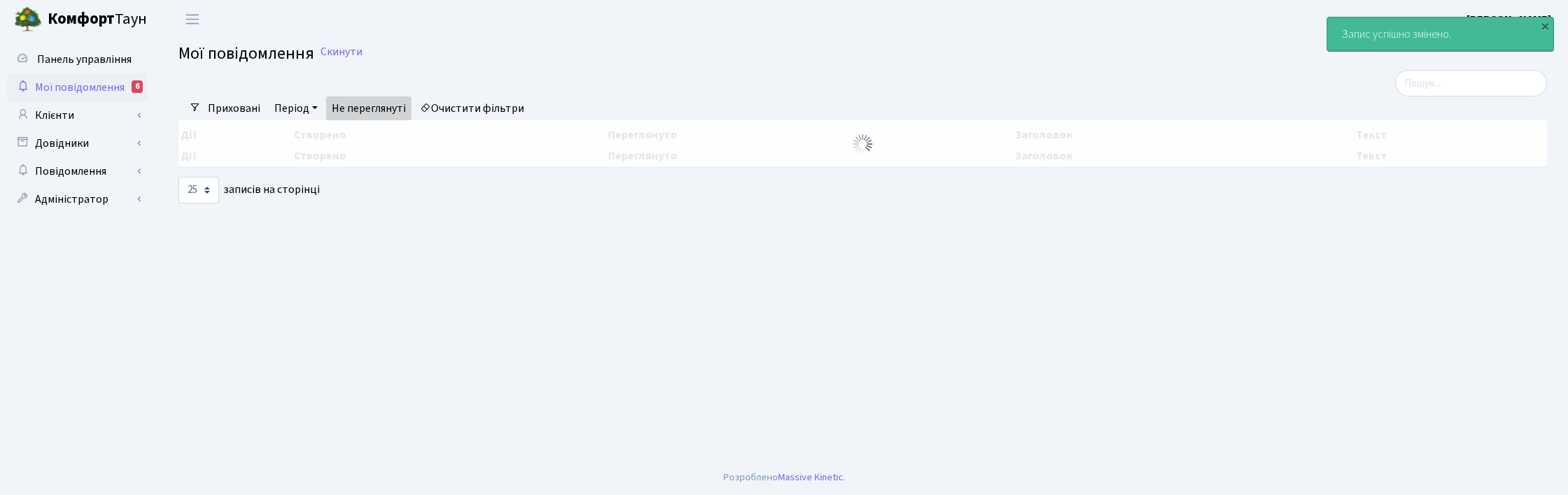
select select "25"
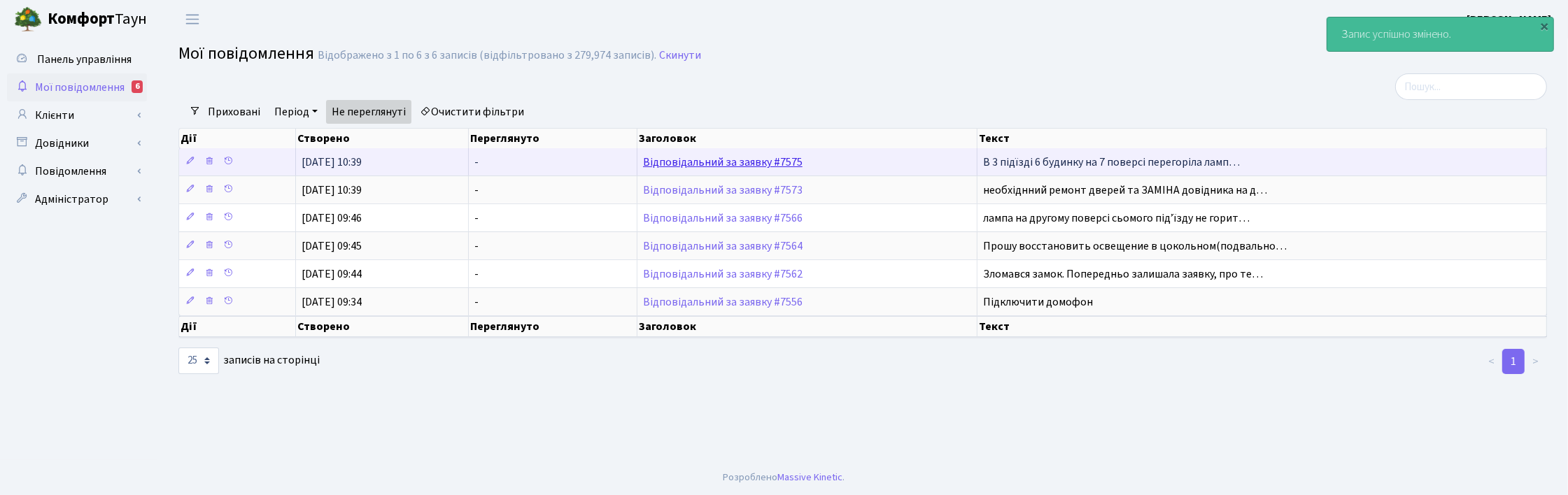
click at [692, 161] on link "Відповідальний за заявку #7575" at bounding box center [723, 162] width 160 height 16
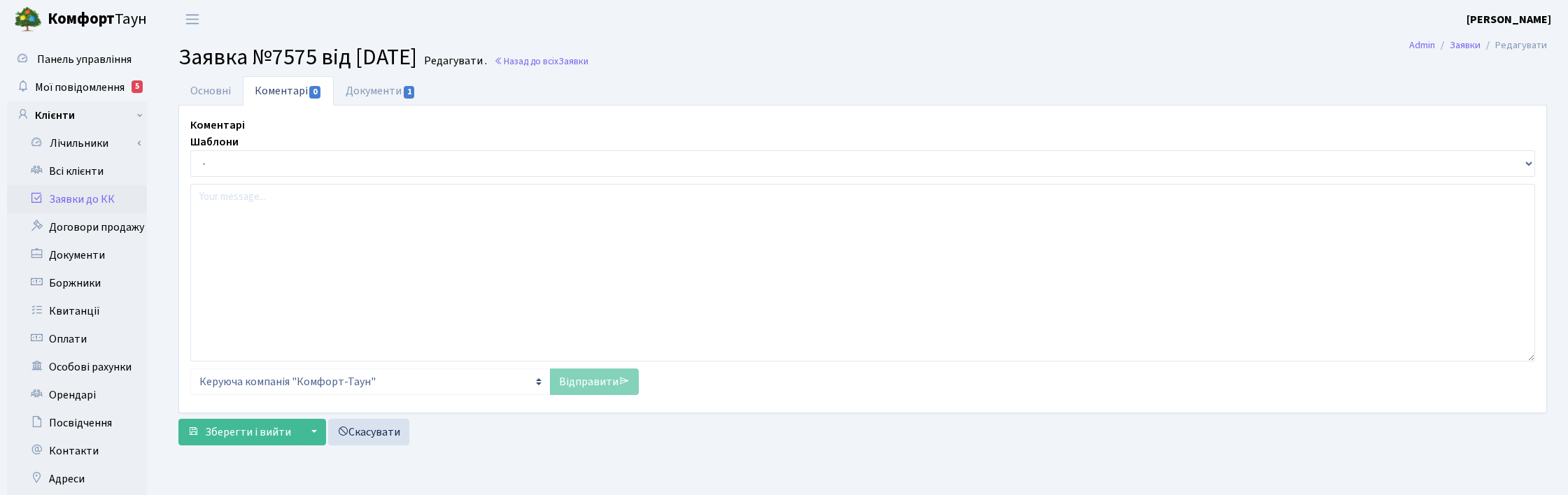
select select "5267"
select select "40"
type input "03.09.2025"
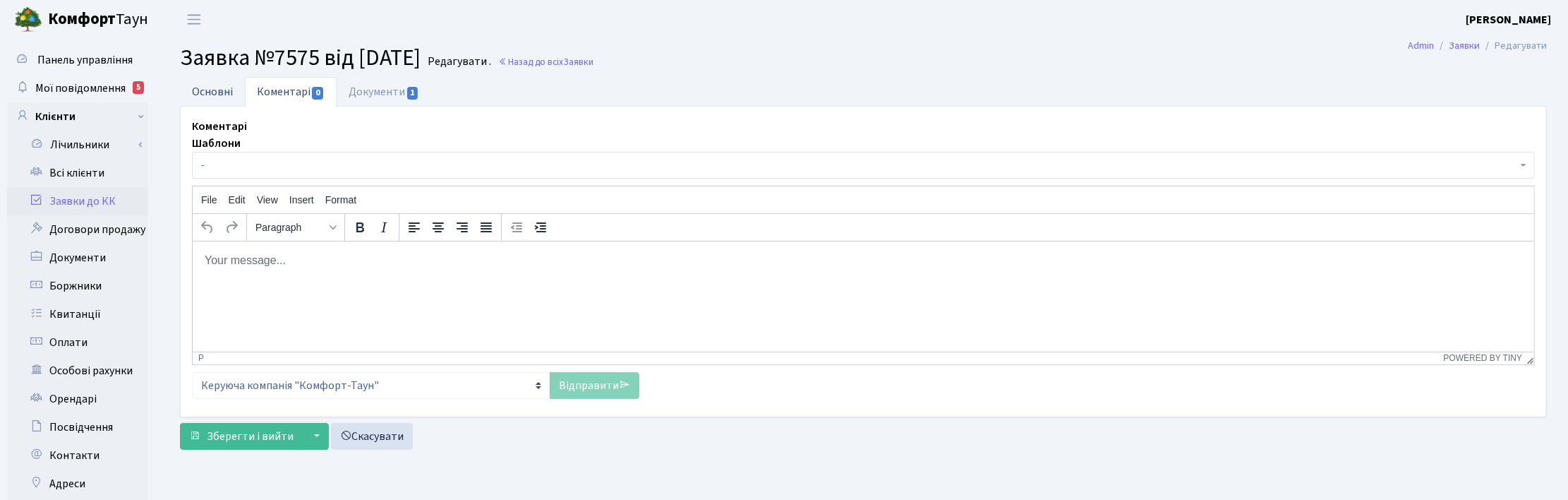
click at [212, 90] on link "Основні" at bounding box center [212, 91] width 65 height 29
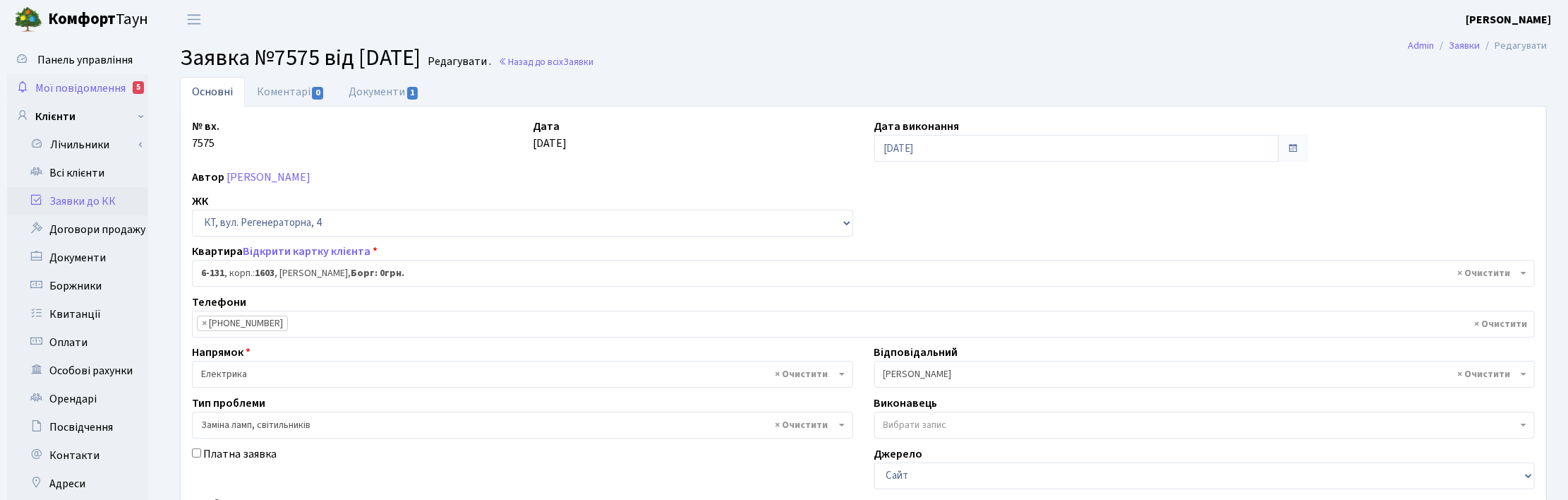
click at [76, 90] on span "Мої повідомлення" at bounding box center [81, 88] width 90 height 16
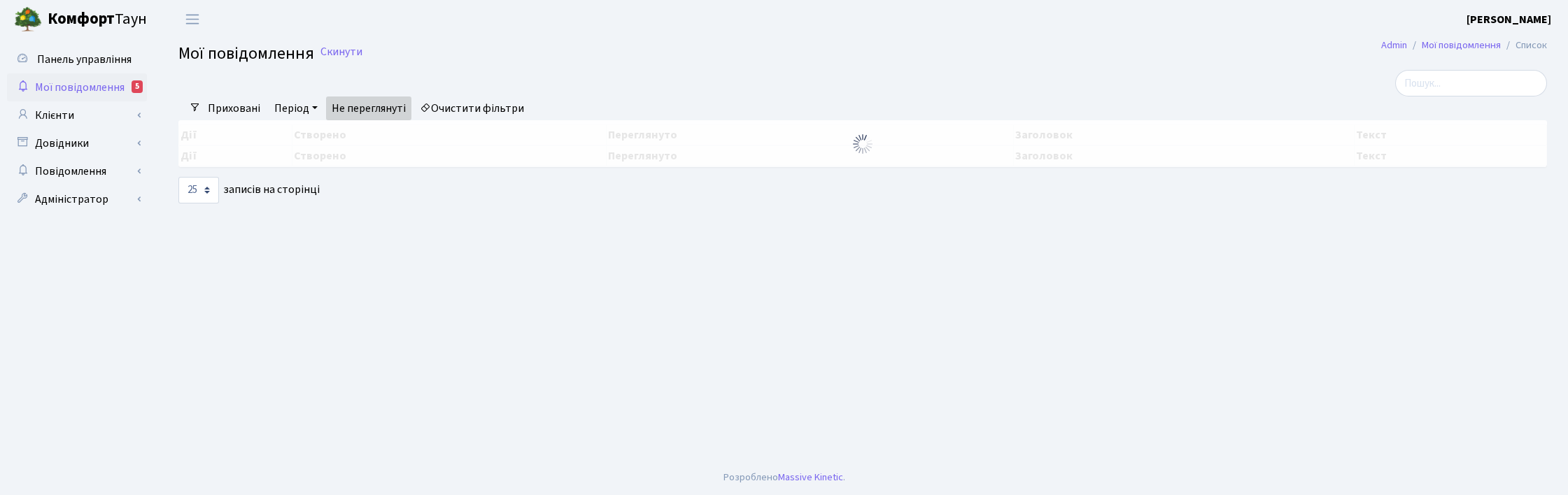
select select "25"
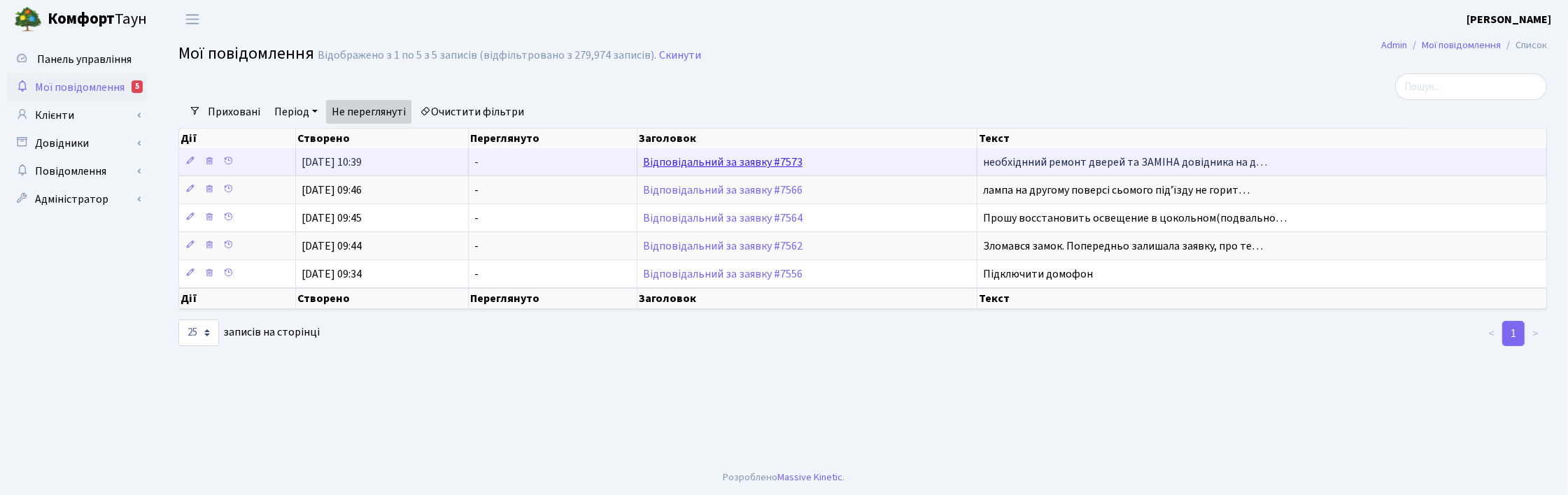
click at [740, 160] on link "Відповідальний за заявку #7573" at bounding box center [723, 162] width 160 height 16
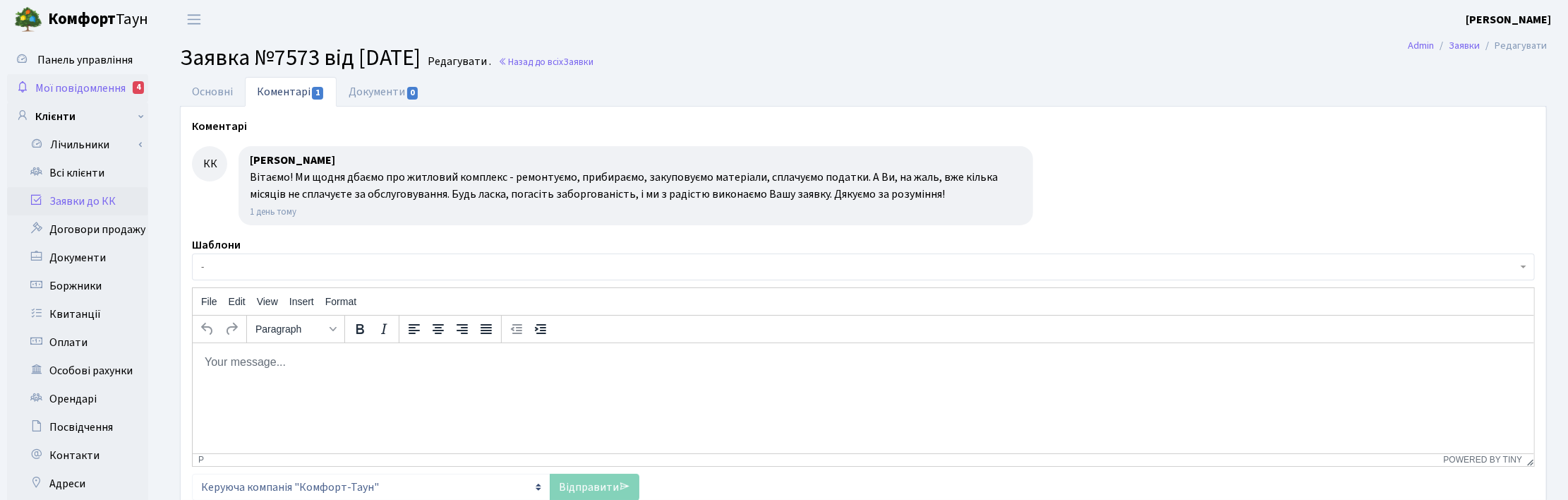
click at [83, 85] on span "Мої повідомлення" at bounding box center [81, 88] width 90 height 16
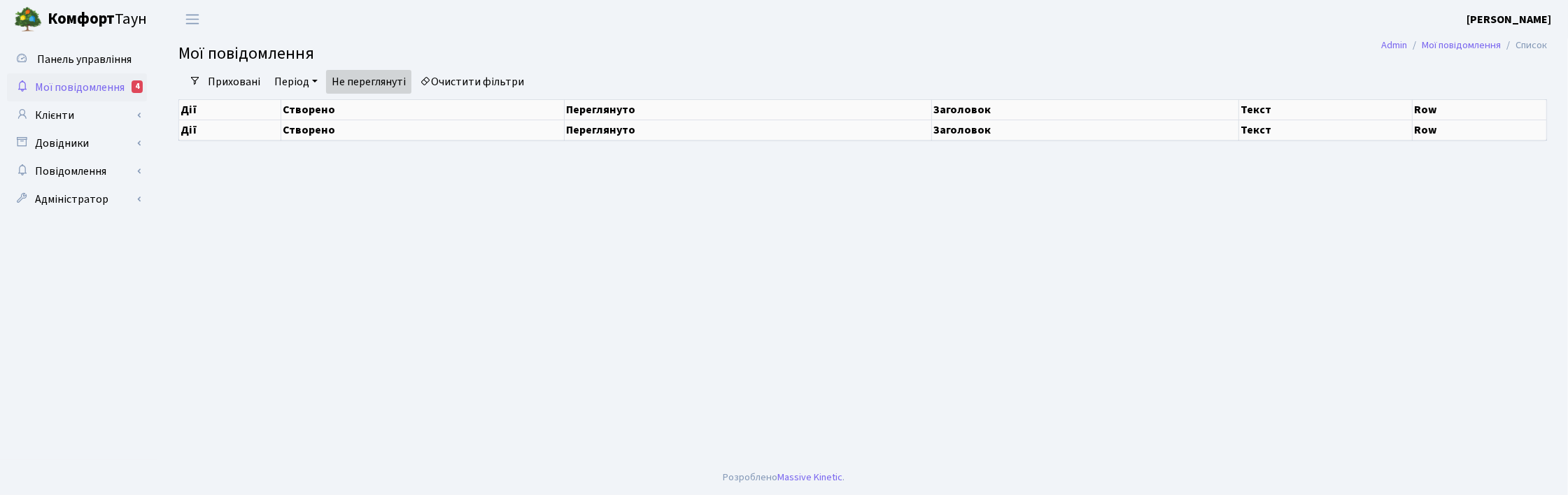
select select "25"
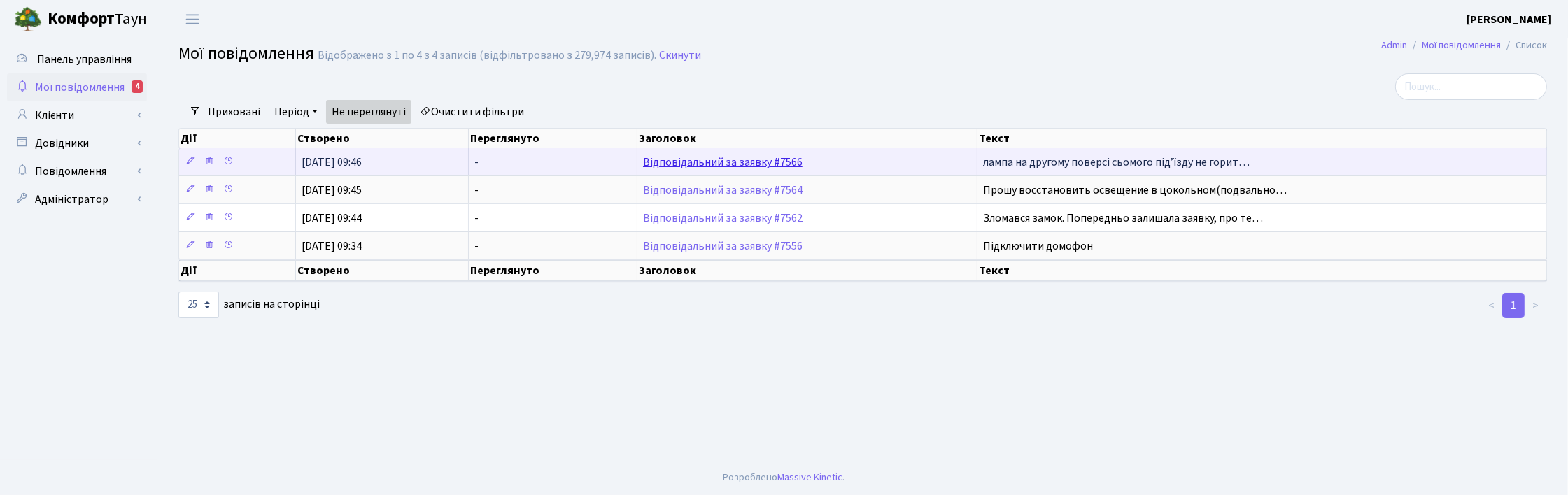
click at [732, 162] on link "Відповідальний за заявку #7566" at bounding box center [723, 162] width 160 height 16
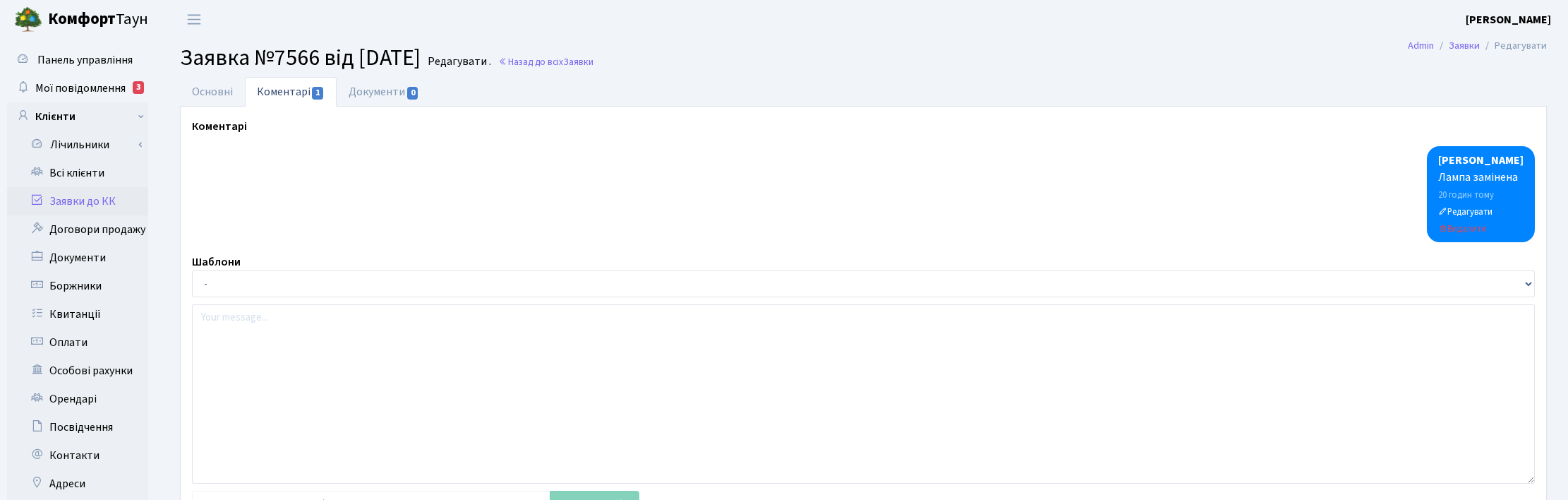
select select "7047"
click at [205, 87] on link "Основні" at bounding box center [212, 91] width 65 height 29
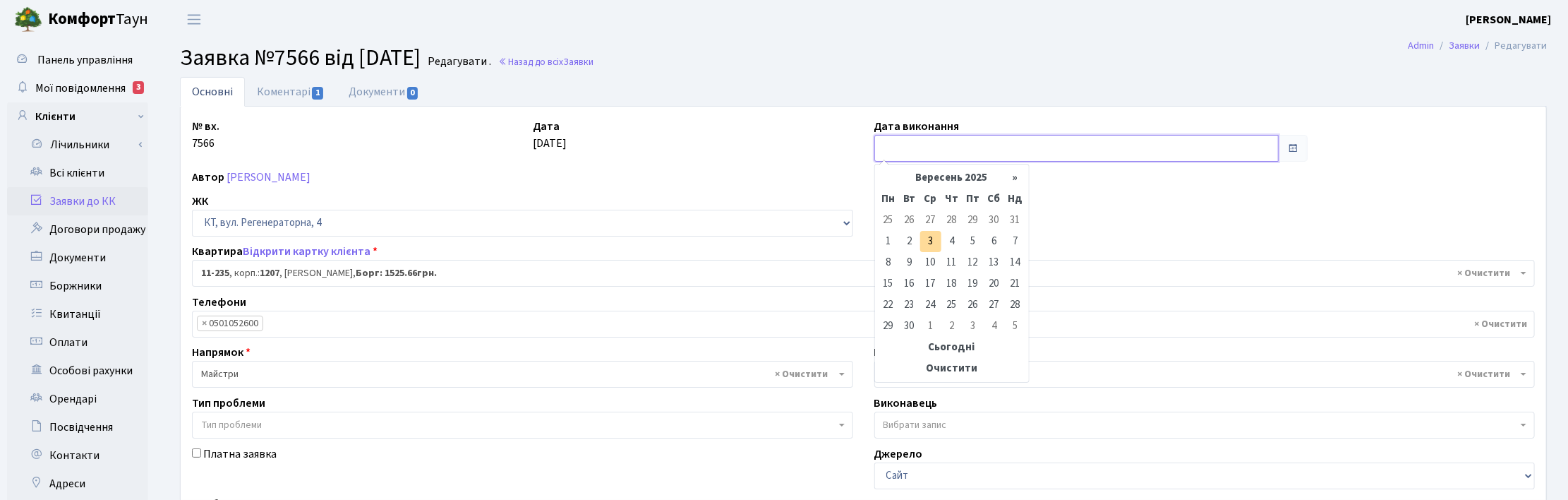
click at [888, 144] on input "text" at bounding box center [1076, 148] width 404 height 27
click at [277, 88] on link "Коментарі 1" at bounding box center [291, 91] width 92 height 29
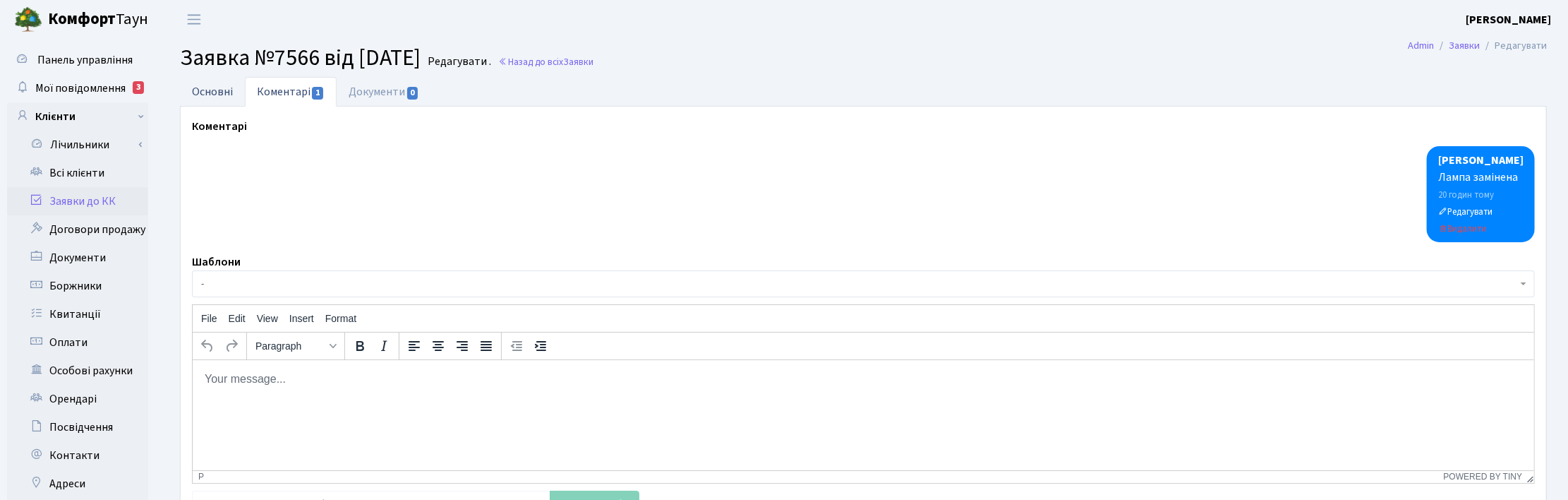
click at [224, 85] on link "Основні" at bounding box center [212, 91] width 65 height 29
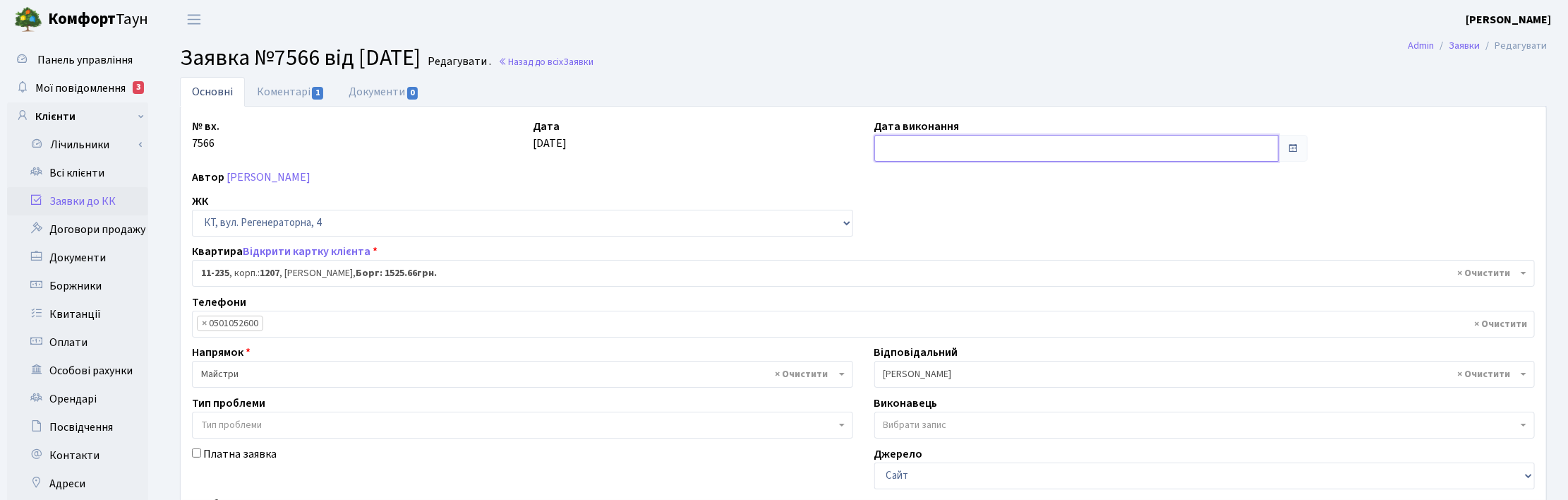
click at [896, 146] on input "text" at bounding box center [1076, 148] width 404 height 27
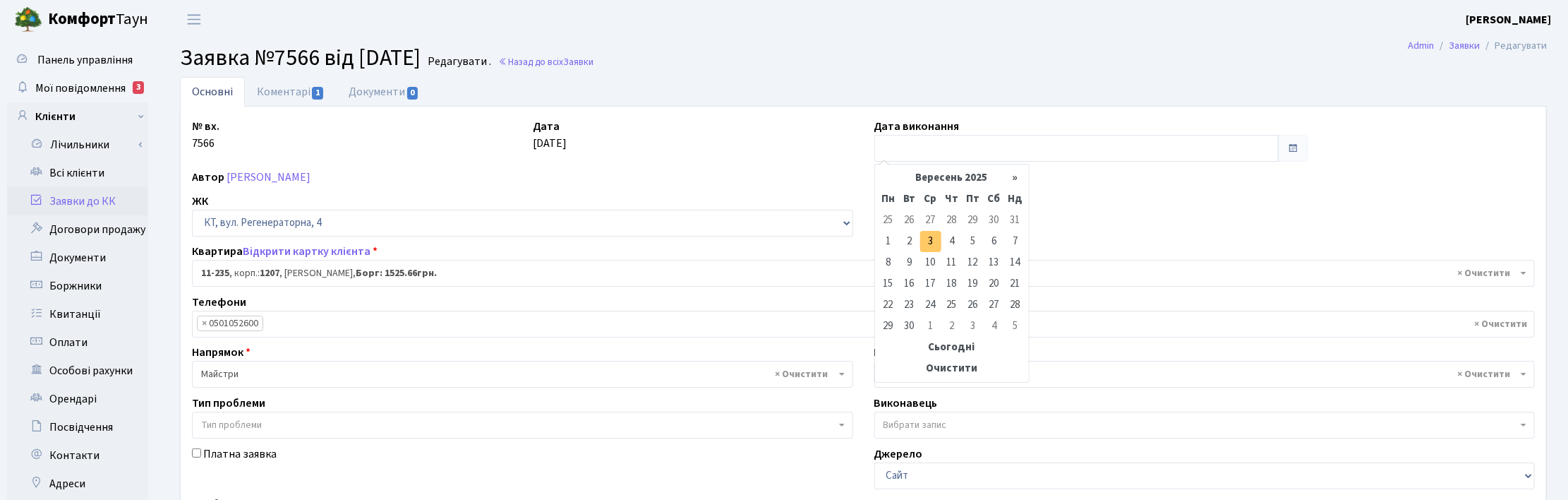
click at [933, 238] on td "3" at bounding box center [931, 241] width 22 height 22
type input "03.09.2025"
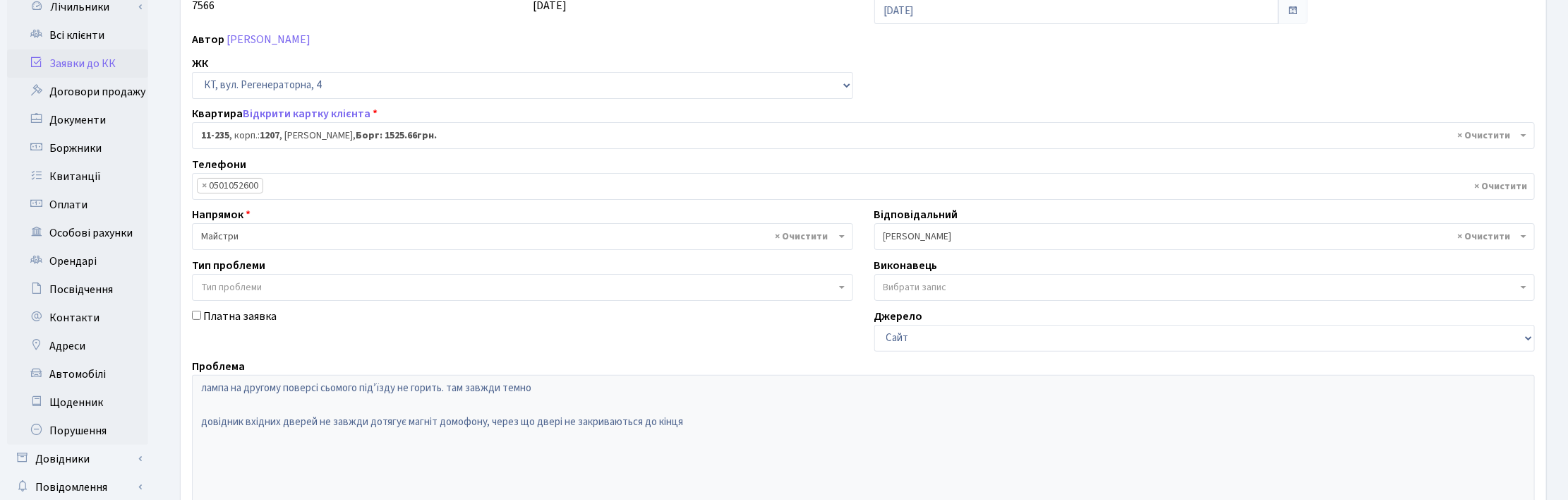
scroll to position [342, 0]
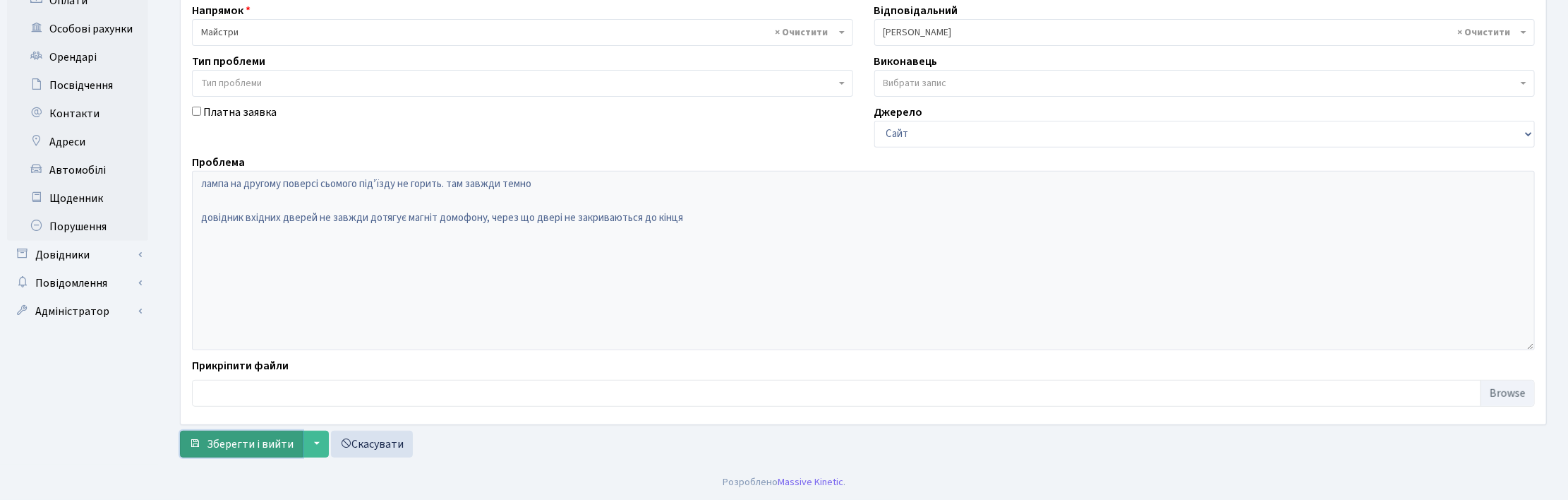
click at [234, 440] on span "Зберегти і вийти" at bounding box center [250, 444] width 87 height 16
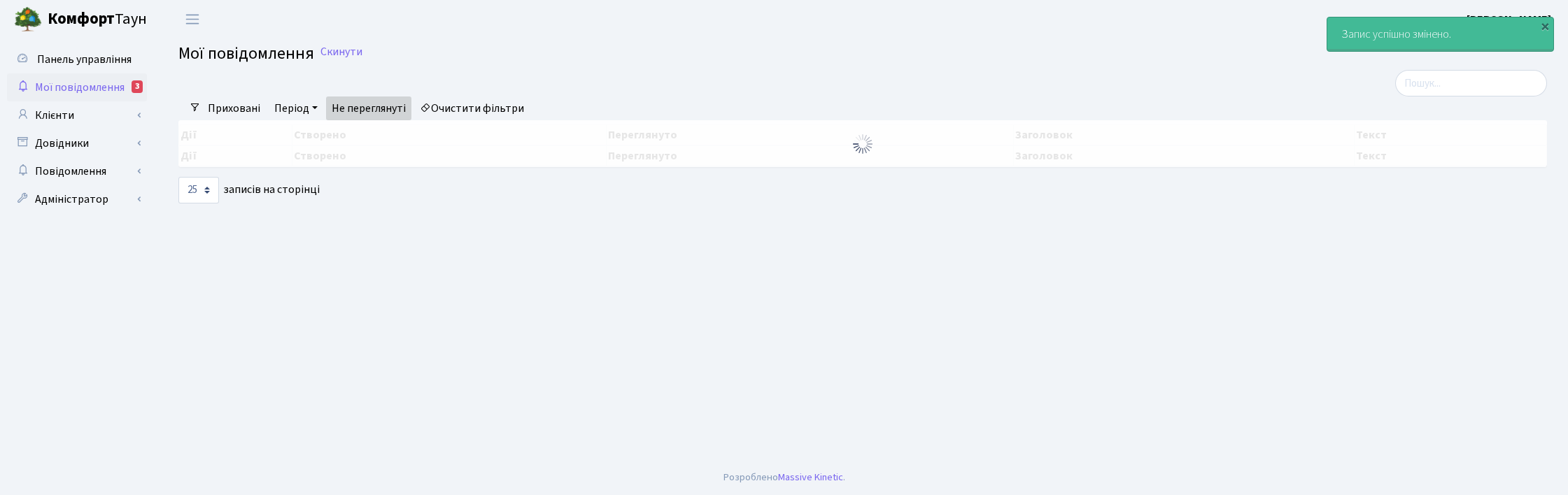
select select "25"
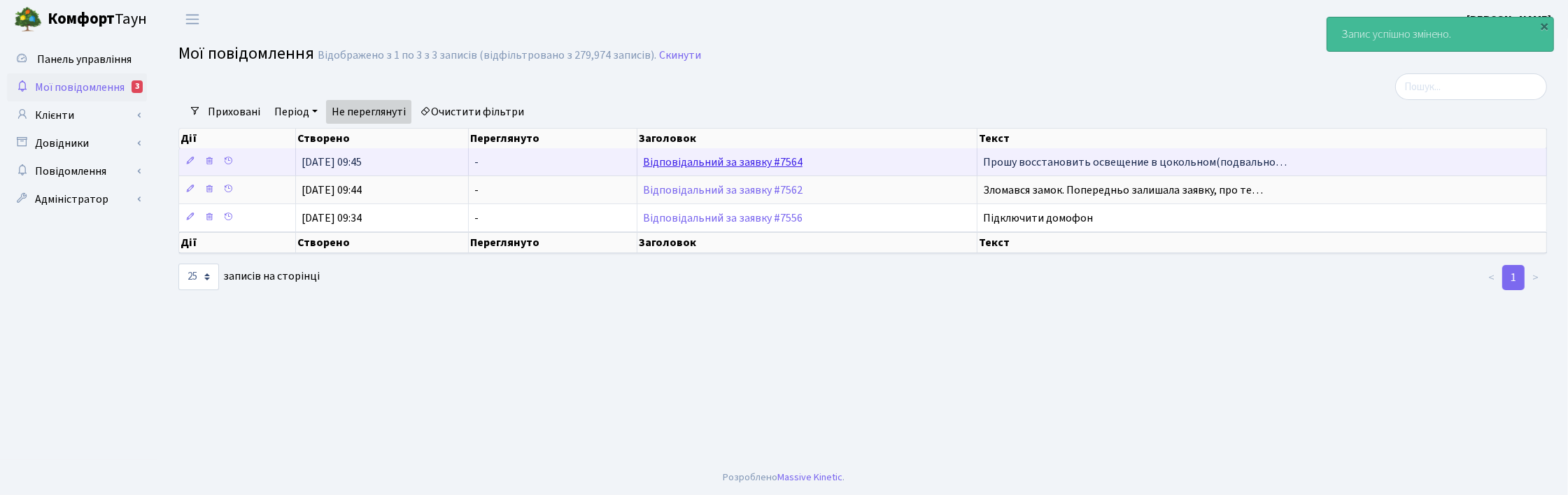
click at [692, 164] on link "Відповідальний за заявку #7564" at bounding box center [723, 162] width 160 height 16
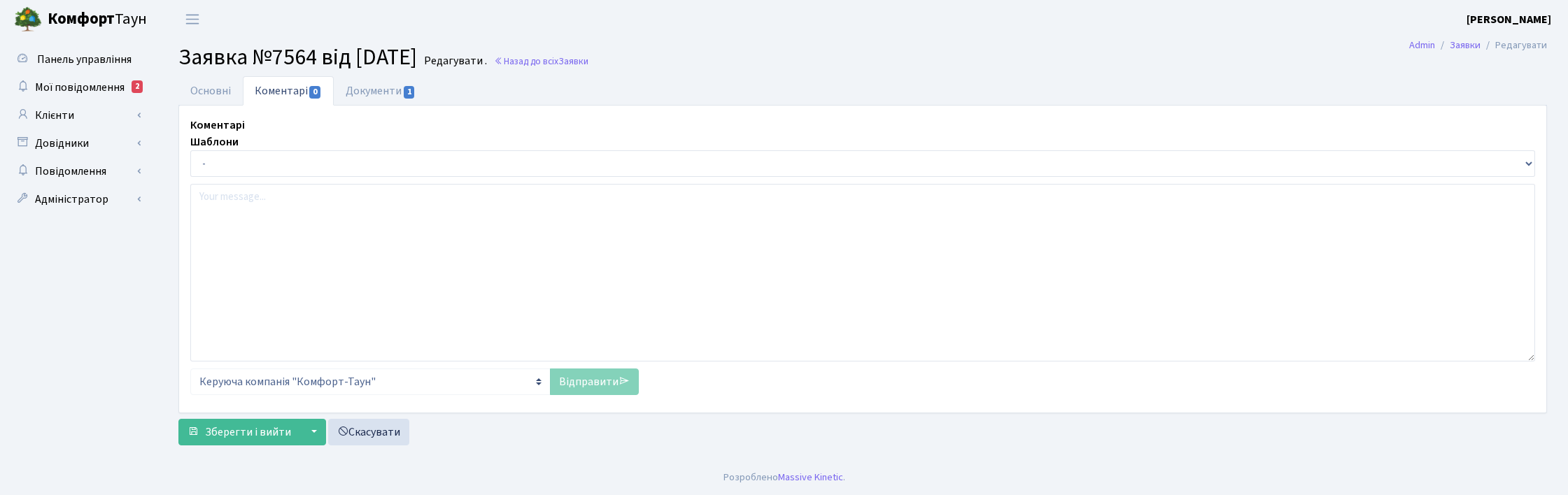
select select "15654"
select select "40"
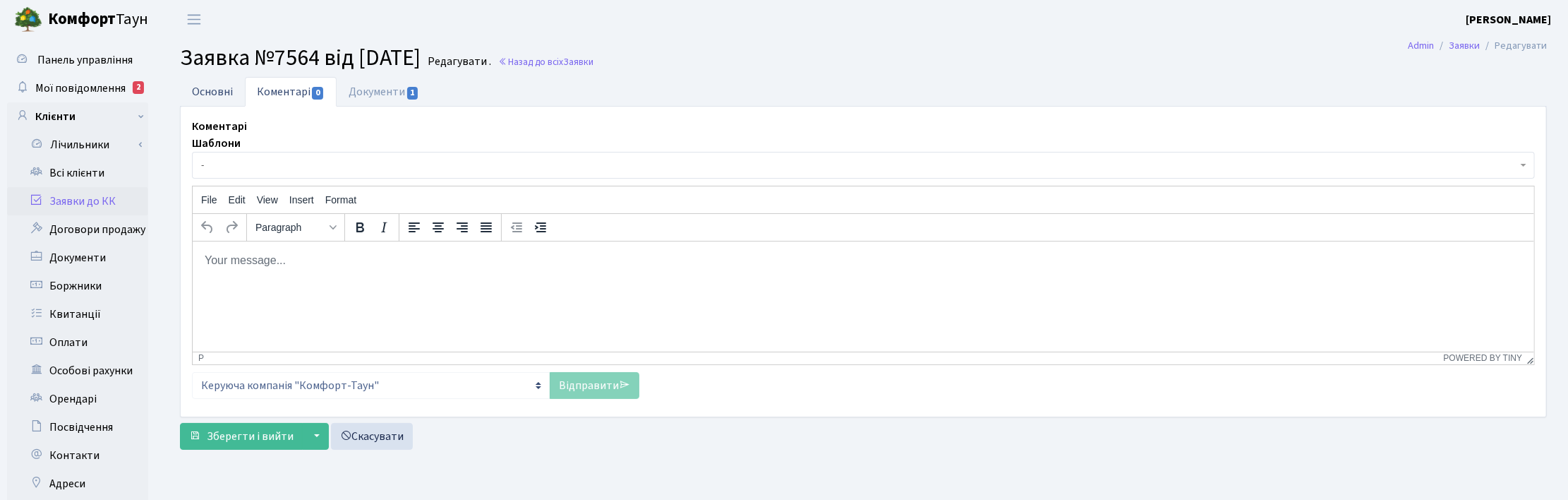
click at [202, 86] on link "Основні" at bounding box center [212, 91] width 65 height 29
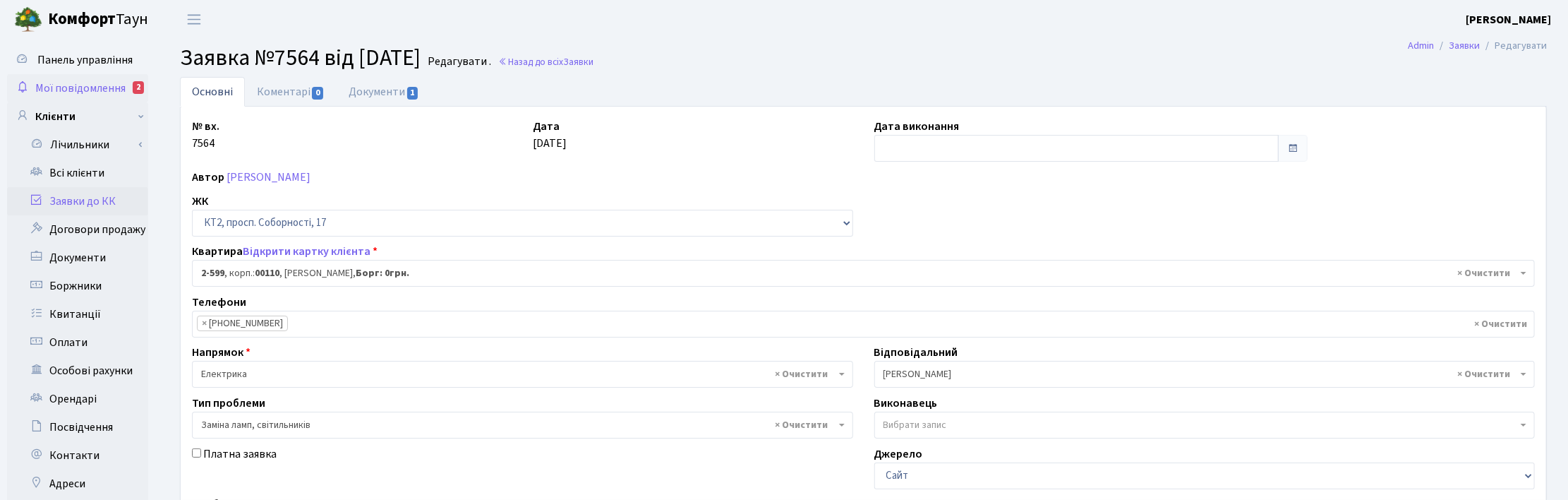
click at [84, 89] on span "Мої повідомлення" at bounding box center [81, 88] width 90 height 16
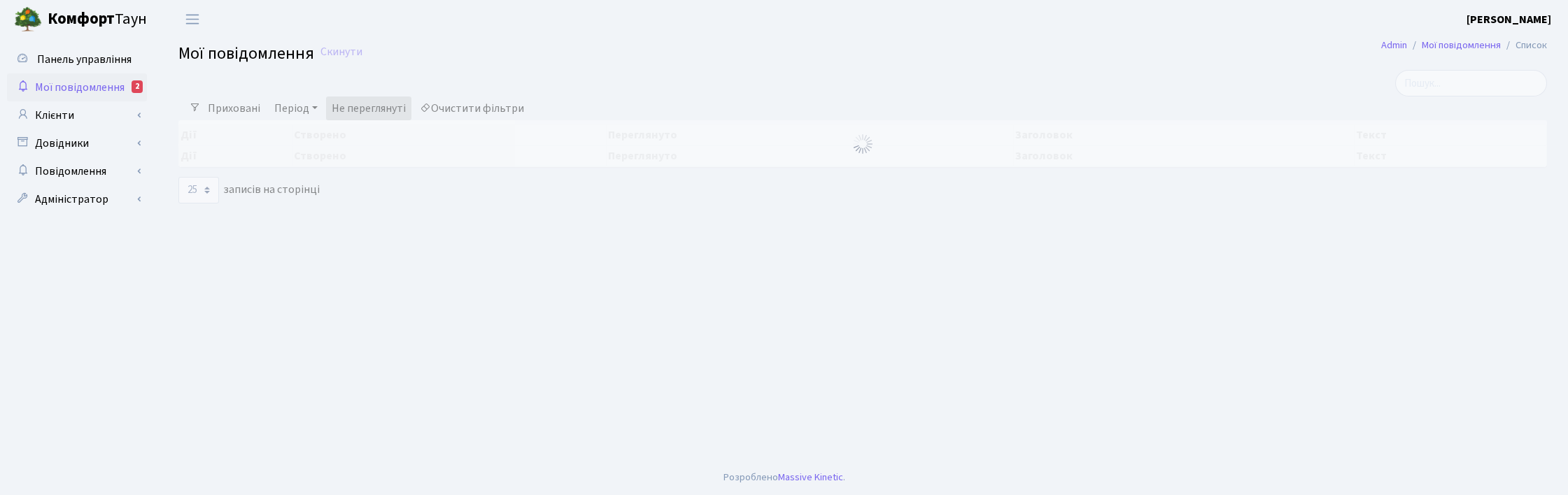
select select "25"
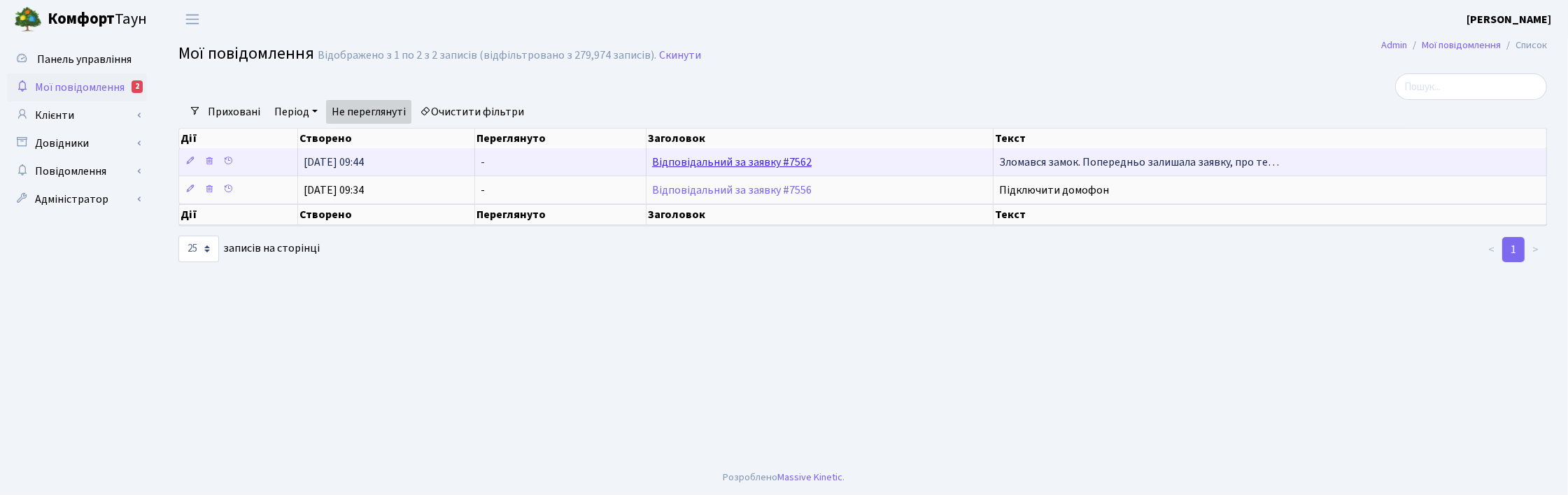
click at [711, 163] on link "Відповідальний за заявку #7562" at bounding box center [732, 162] width 160 height 16
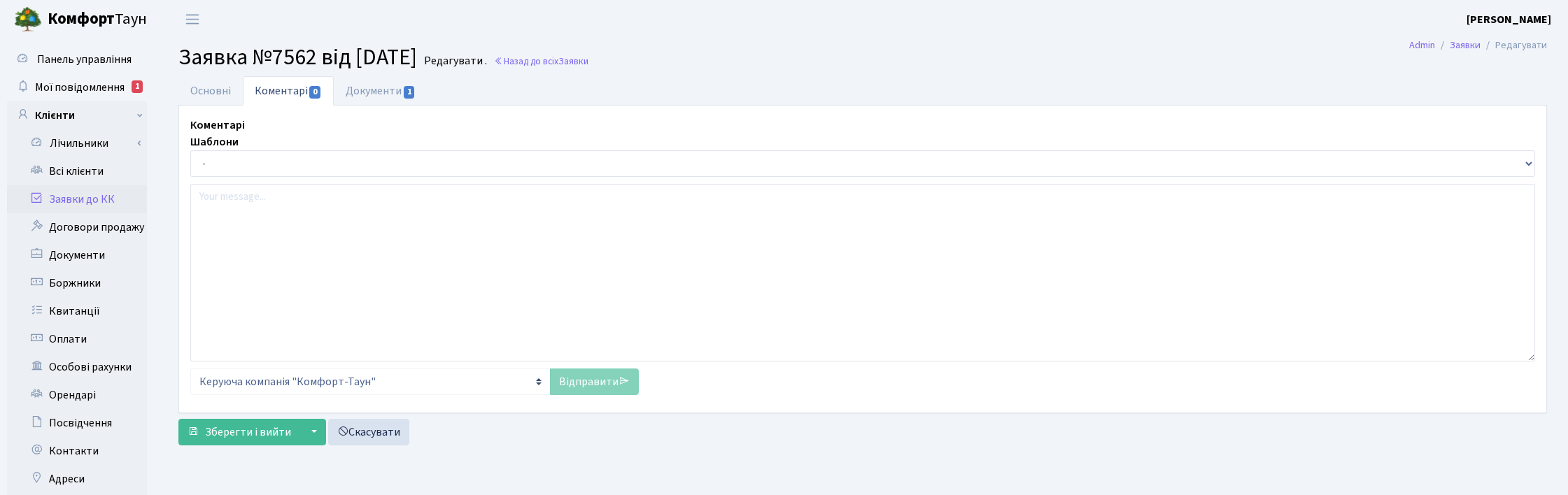
select select "205"
select select "62"
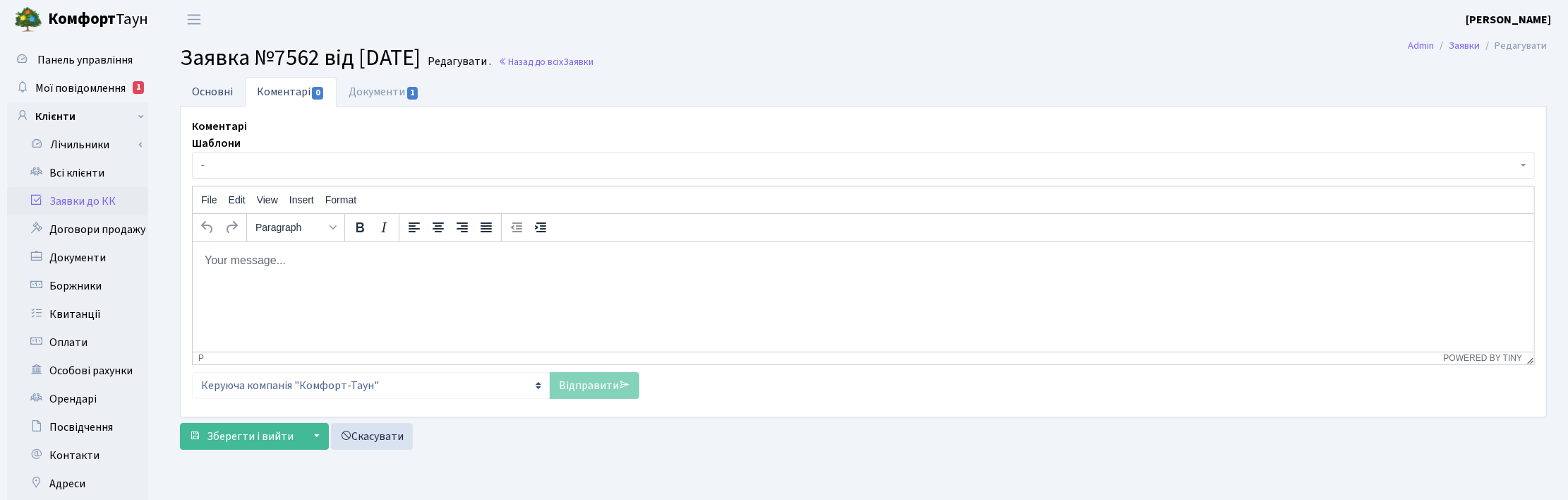
click at [200, 90] on link "Основні" at bounding box center [212, 91] width 65 height 29
